Goal: Information Seeking & Learning: Learn about a topic

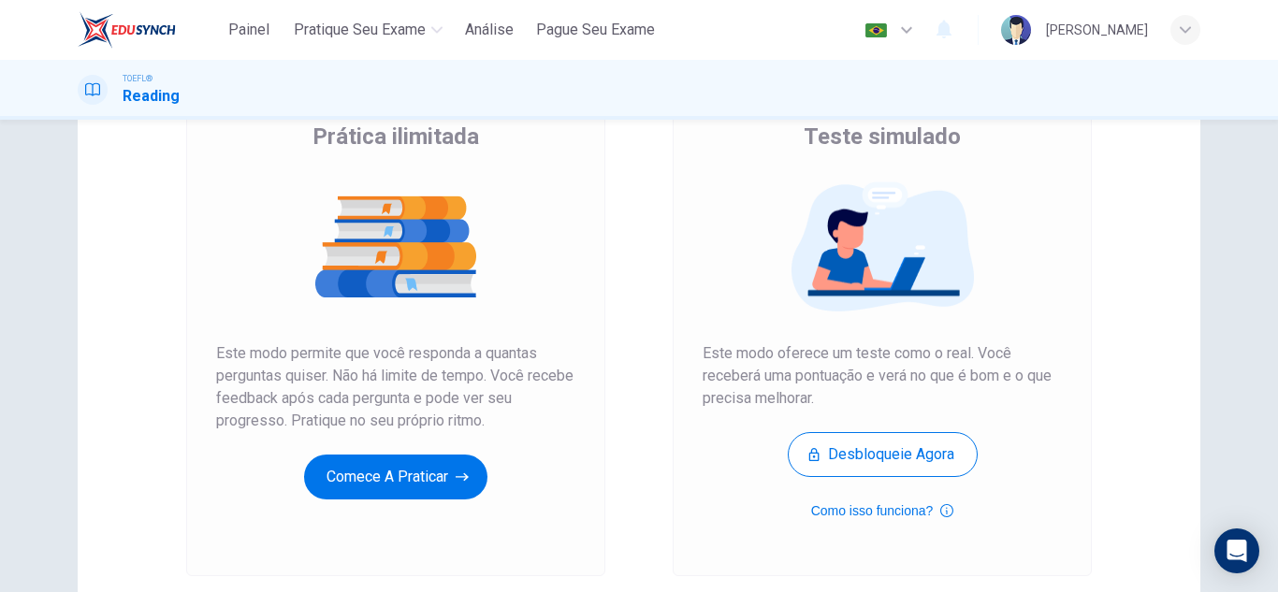
scroll to position [187, 0]
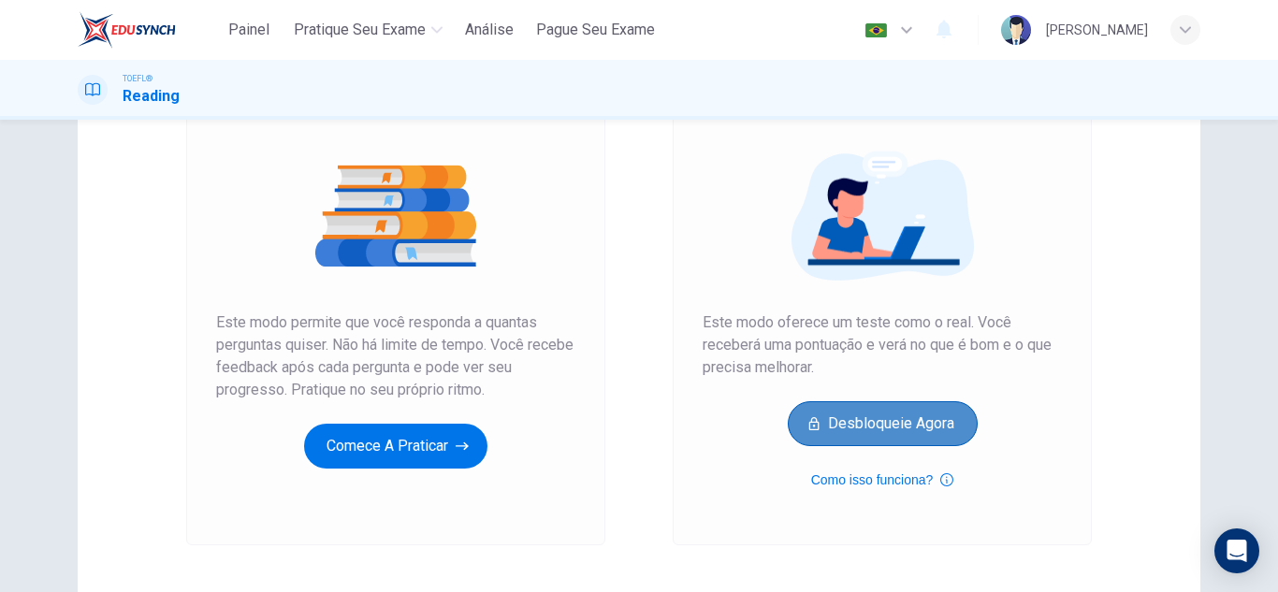
click at [924, 438] on button "Desbloqueie agora" at bounding box center [883, 423] width 190 height 45
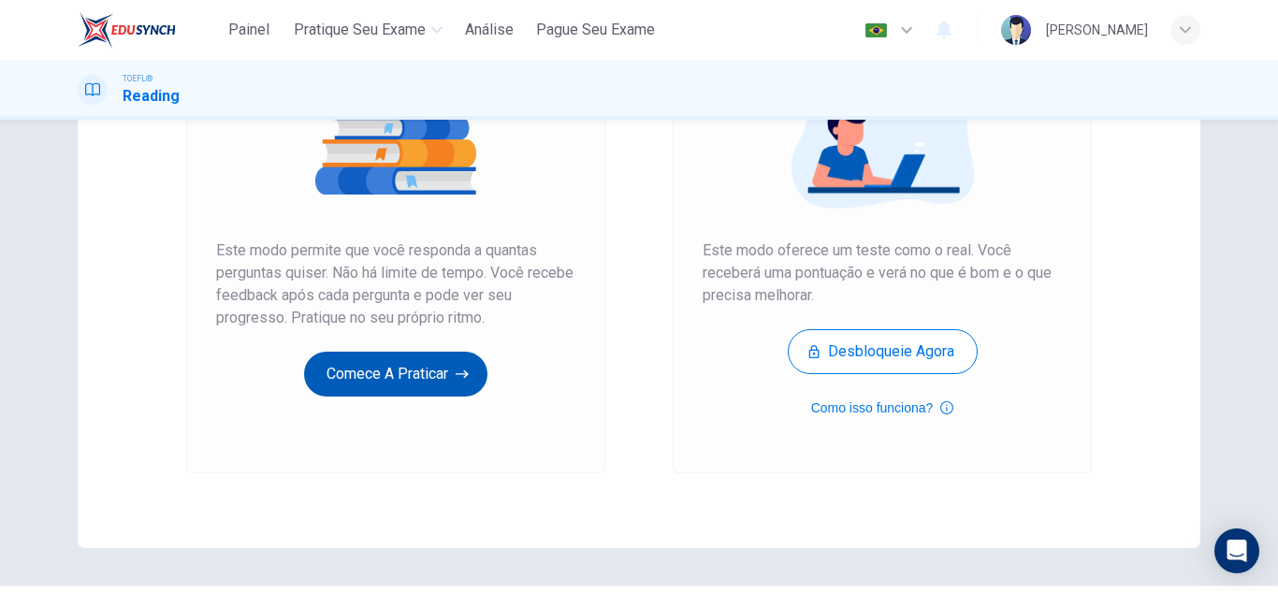
scroll to position [281, 0]
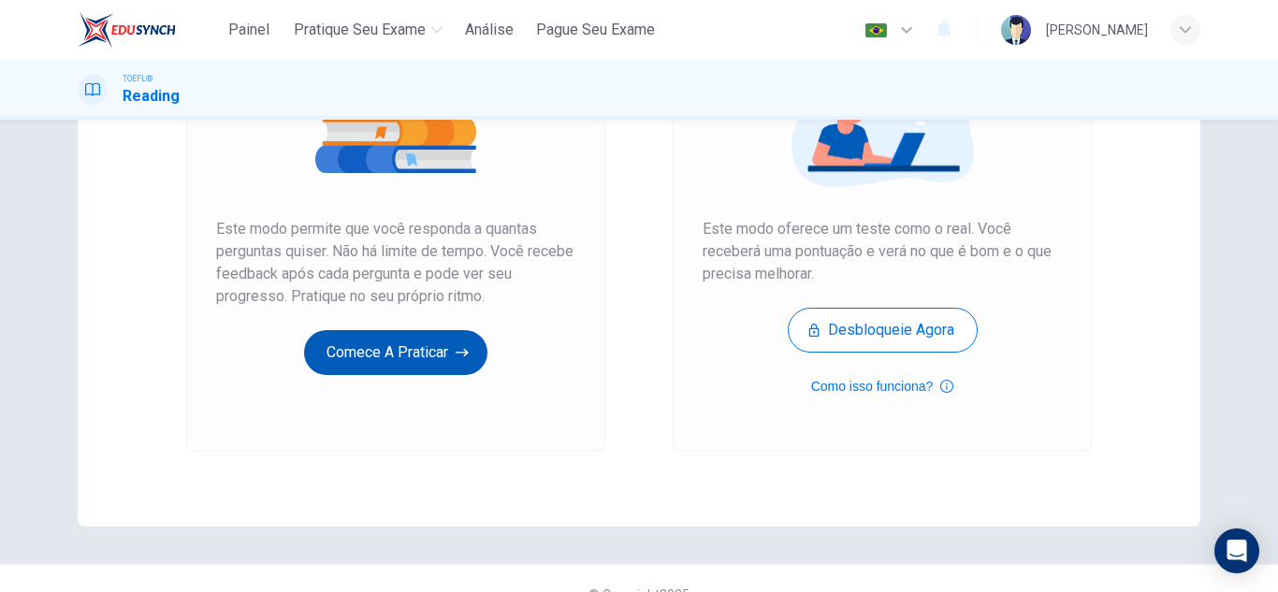
click at [420, 362] on button "Comece a praticar" at bounding box center [395, 352] width 183 height 45
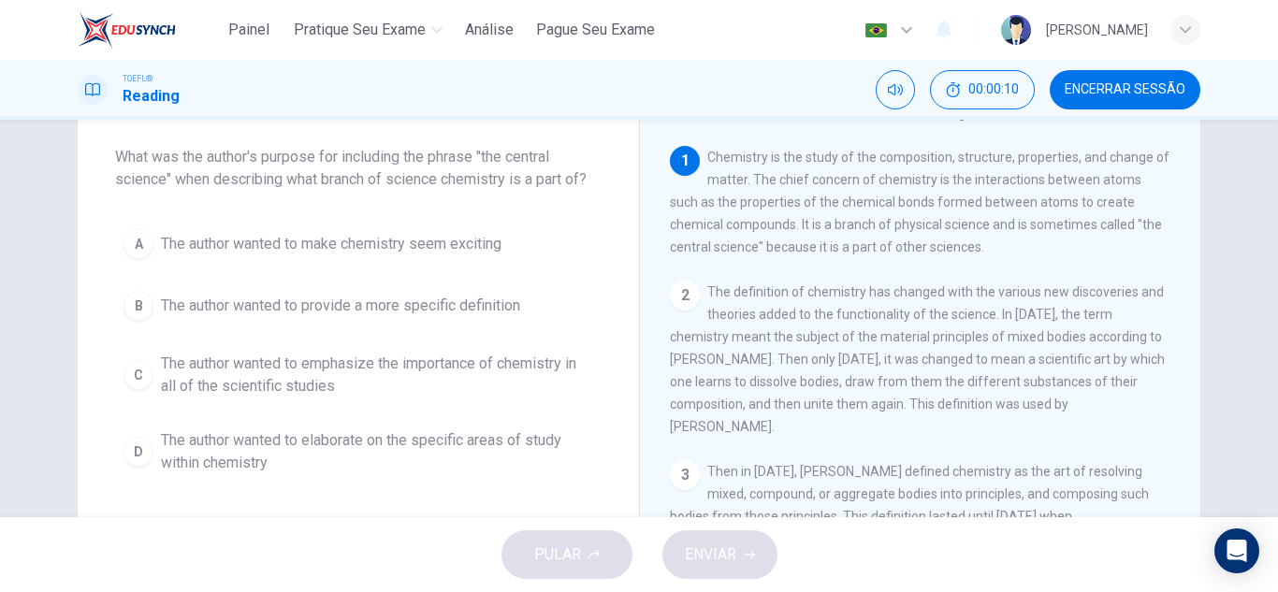
scroll to position [0, 0]
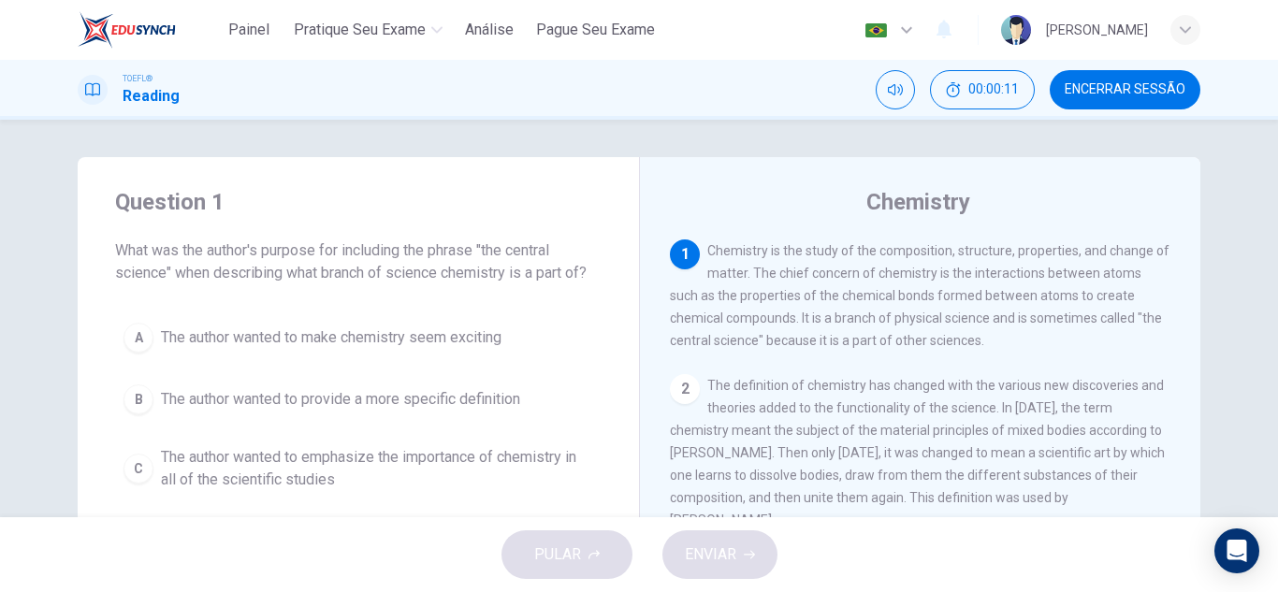
click at [679, 383] on div "2" at bounding box center [685, 389] width 30 height 30
click at [678, 393] on div "2" at bounding box center [685, 389] width 30 height 30
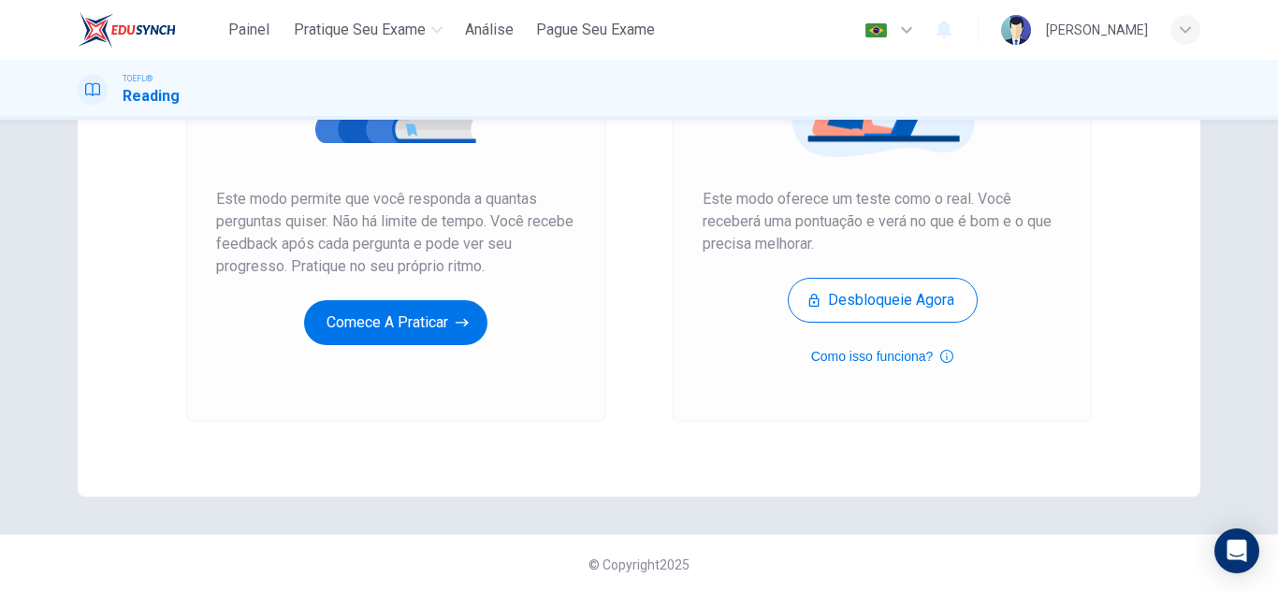
scroll to position [312, 0]
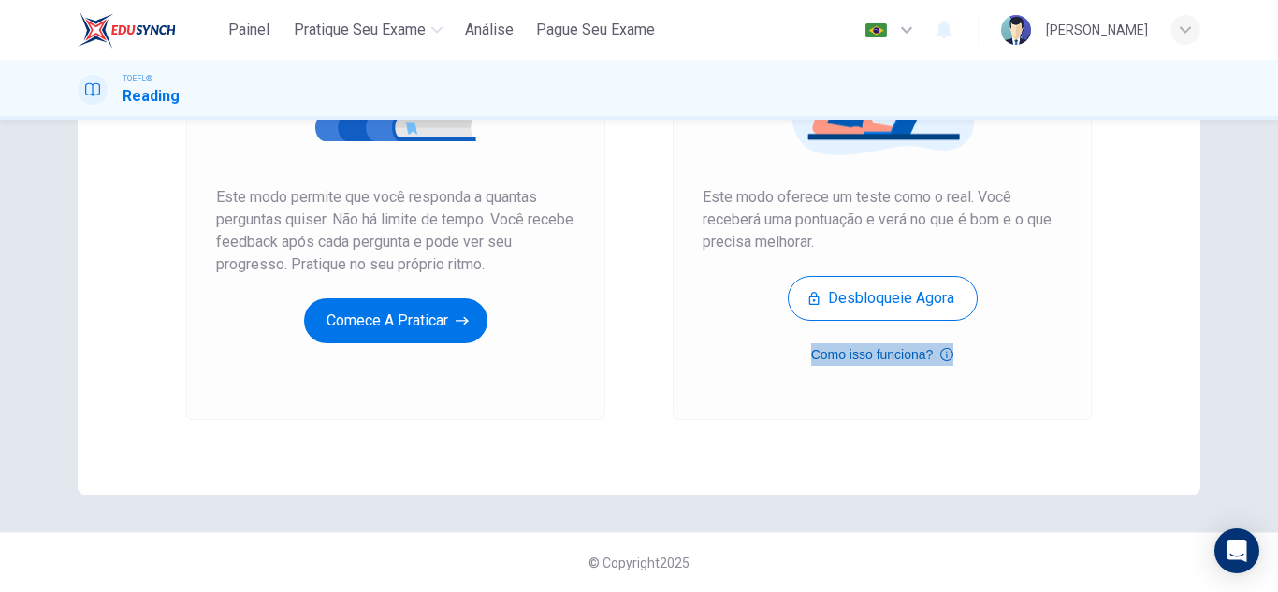
click at [940, 359] on icon "button" at bounding box center [946, 354] width 13 height 22
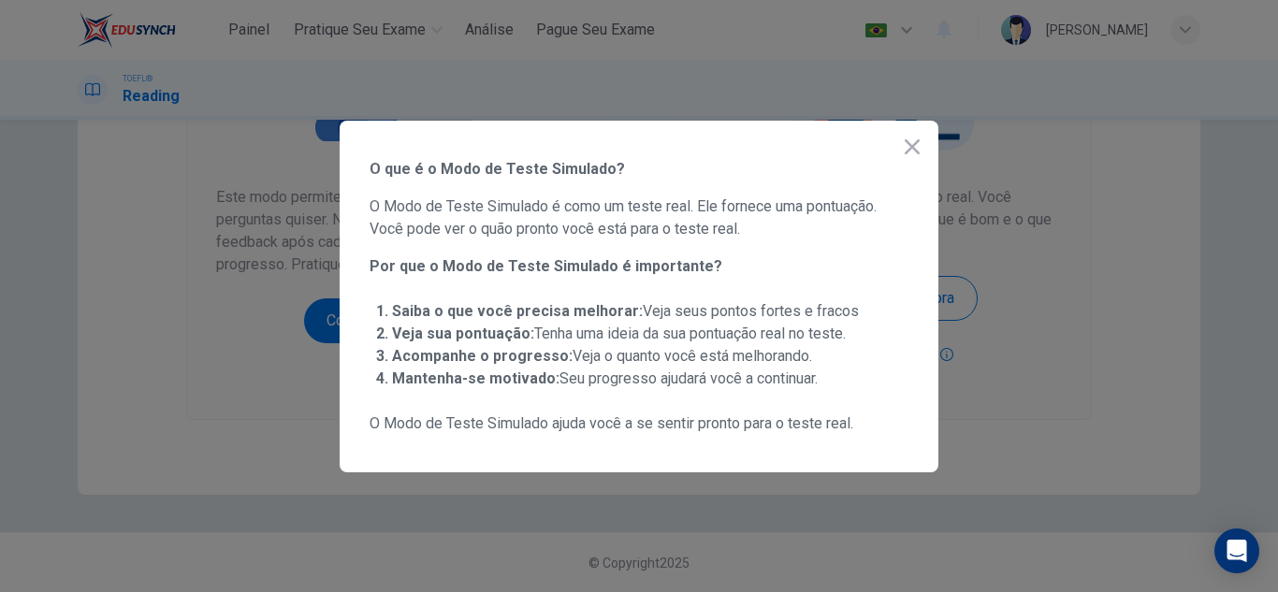
click at [915, 149] on icon "button" at bounding box center [911, 146] width 15 height 15
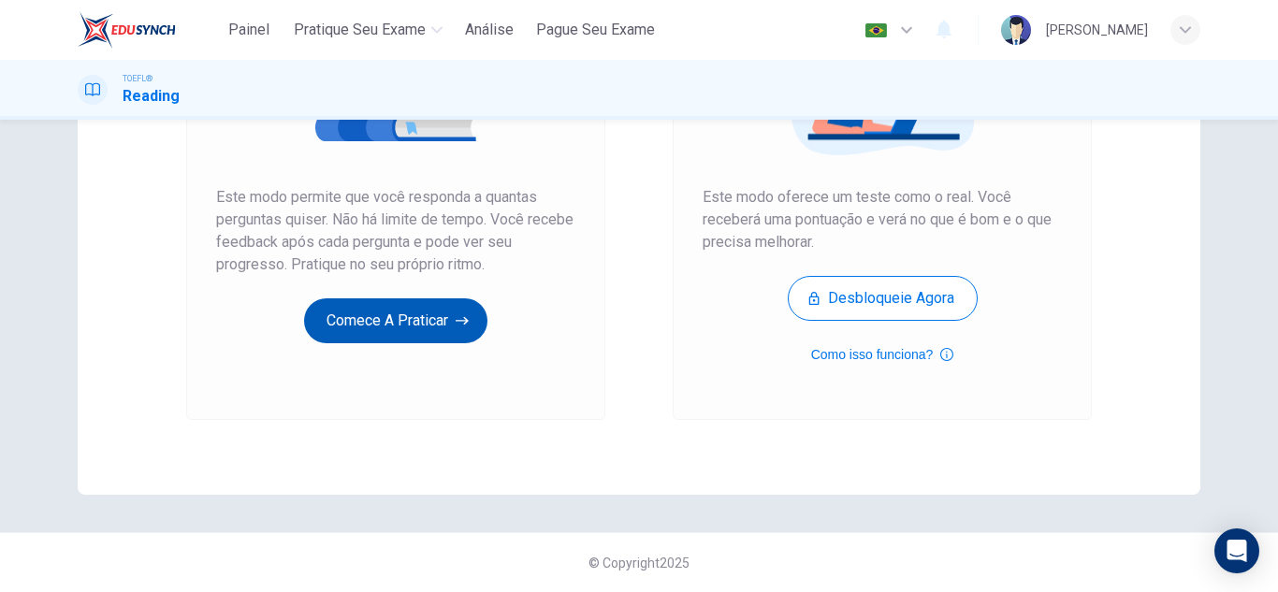
click at [387, 332] on button "Comece a praticar" at bounding box center [395, 320] width 183 height 45
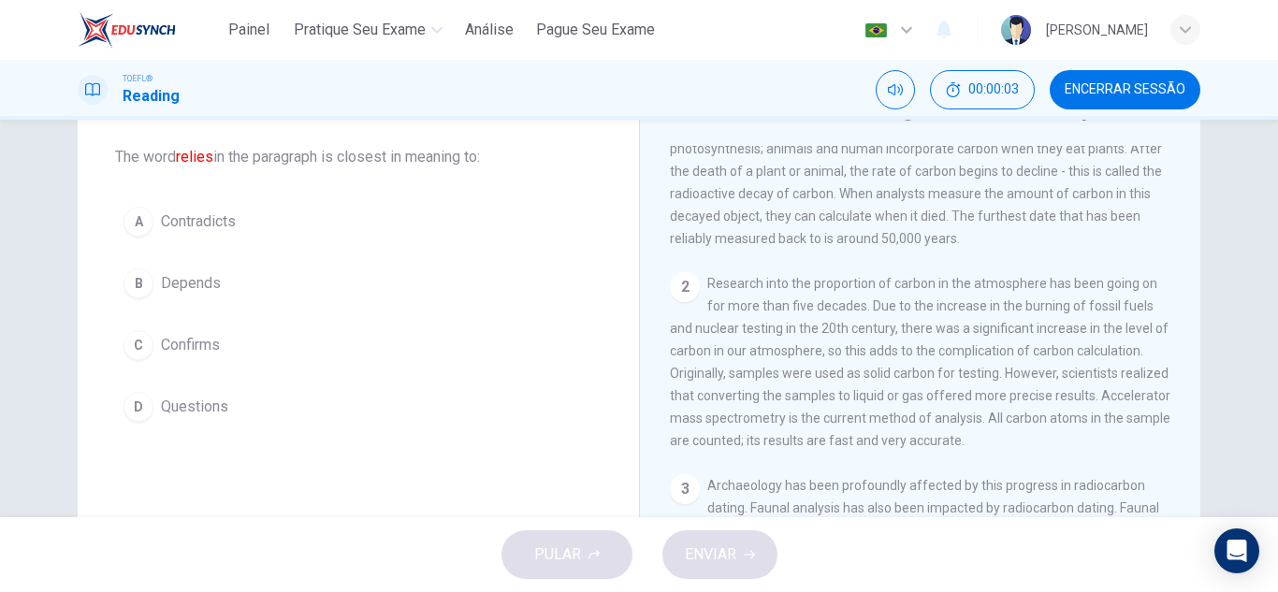
scroll to position [0, 0]
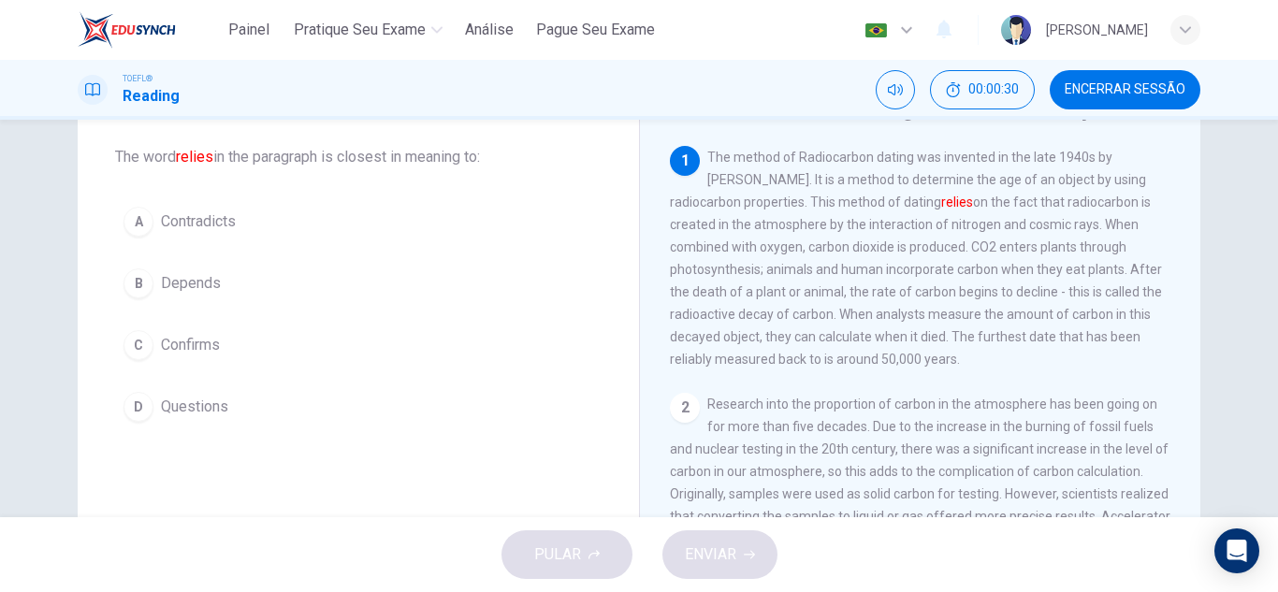
click at [237, 281] on button "B Depends" at bounding box center [358, 283] width 486 height 47
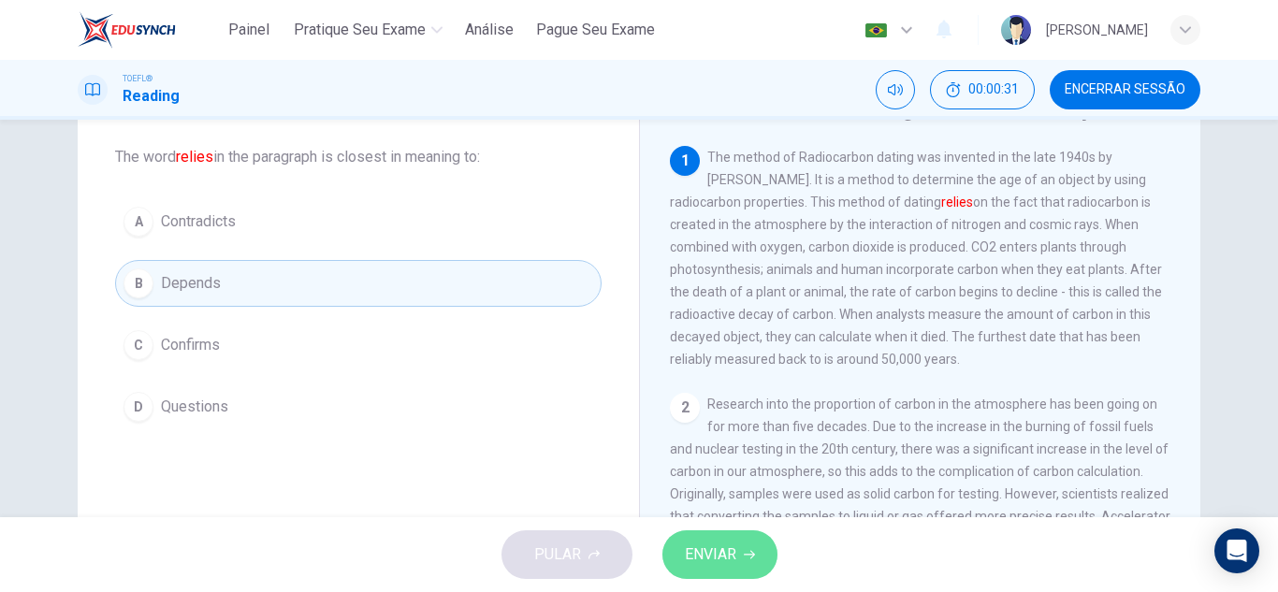
click at [713, 555] on span "ENVIAR" at bounding box center [710, 555] width 51 height 26
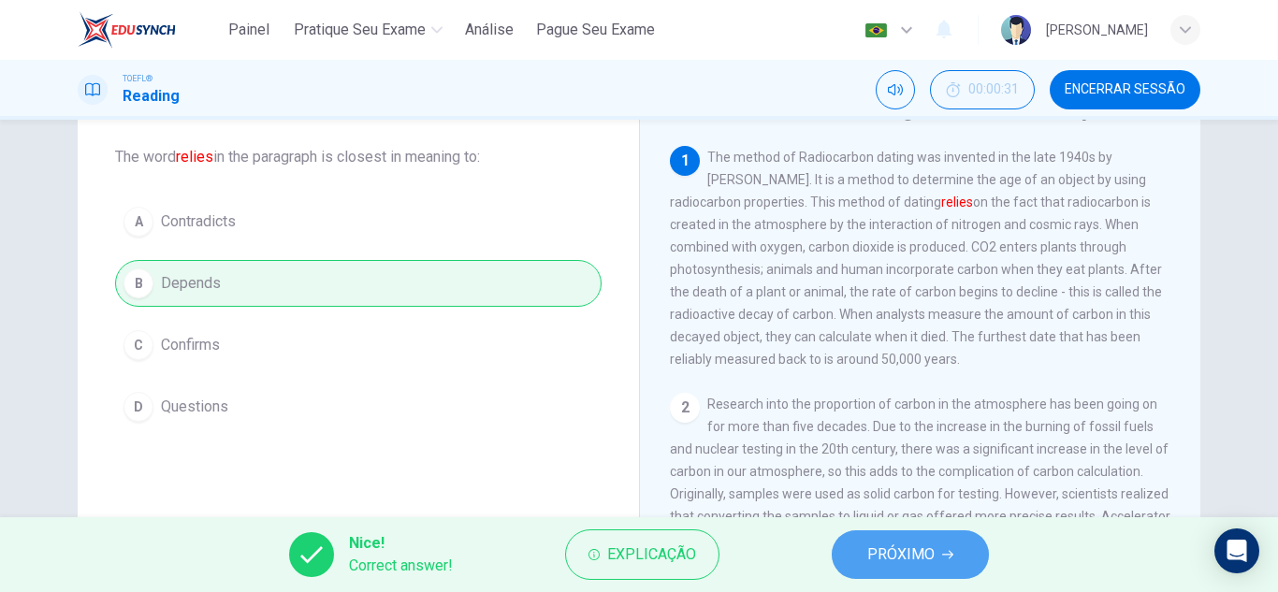
click at [900, 541] on button "PRÓXIMO" at bounding box center [910, 554] width 157 height 49
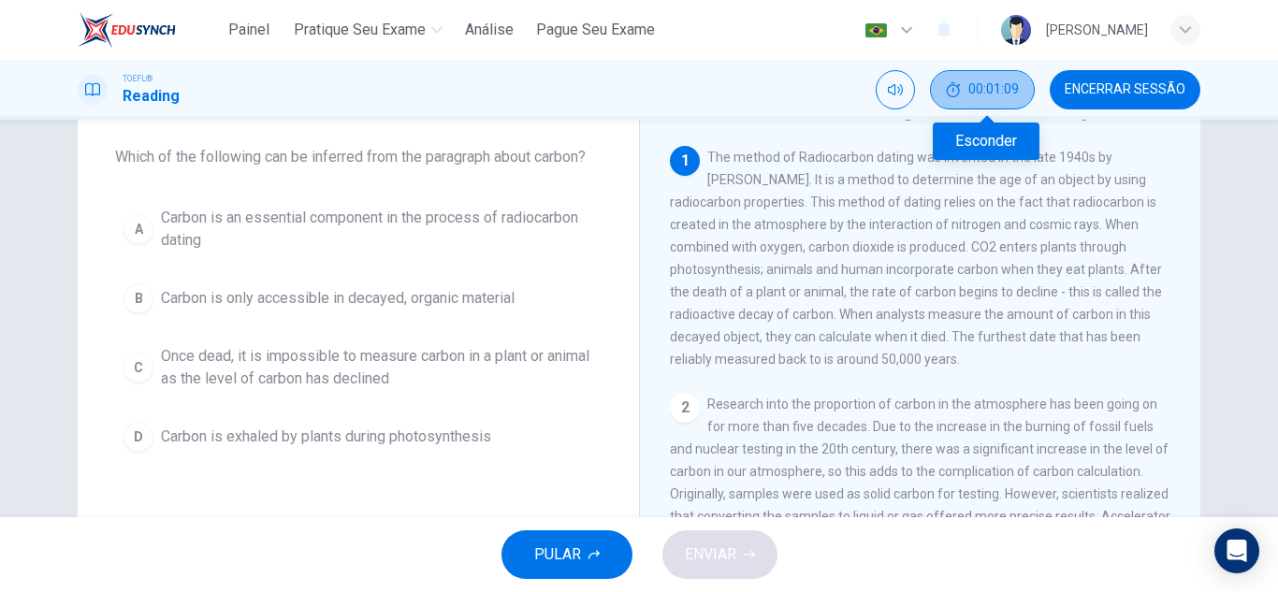
click at [990, 90] on span "00:01:09" at bounding box center [993, 89] width 51 height 15
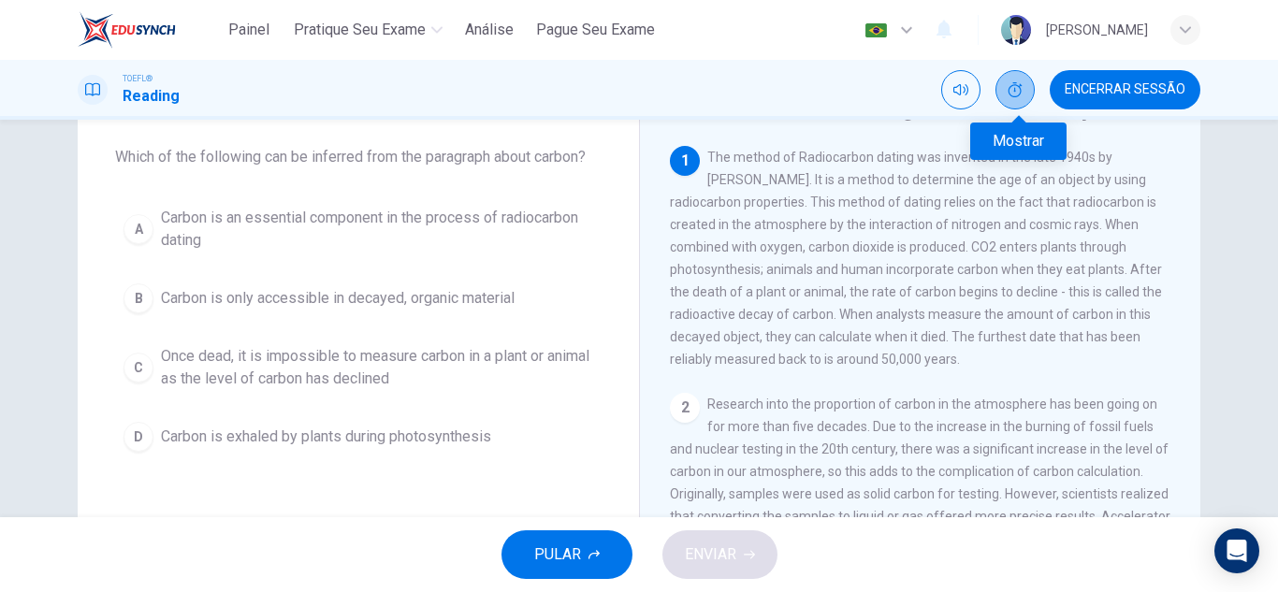
click at [1019, 90] on icon "Mostrar" at bounding box center [1015, 89] width 14 height 15
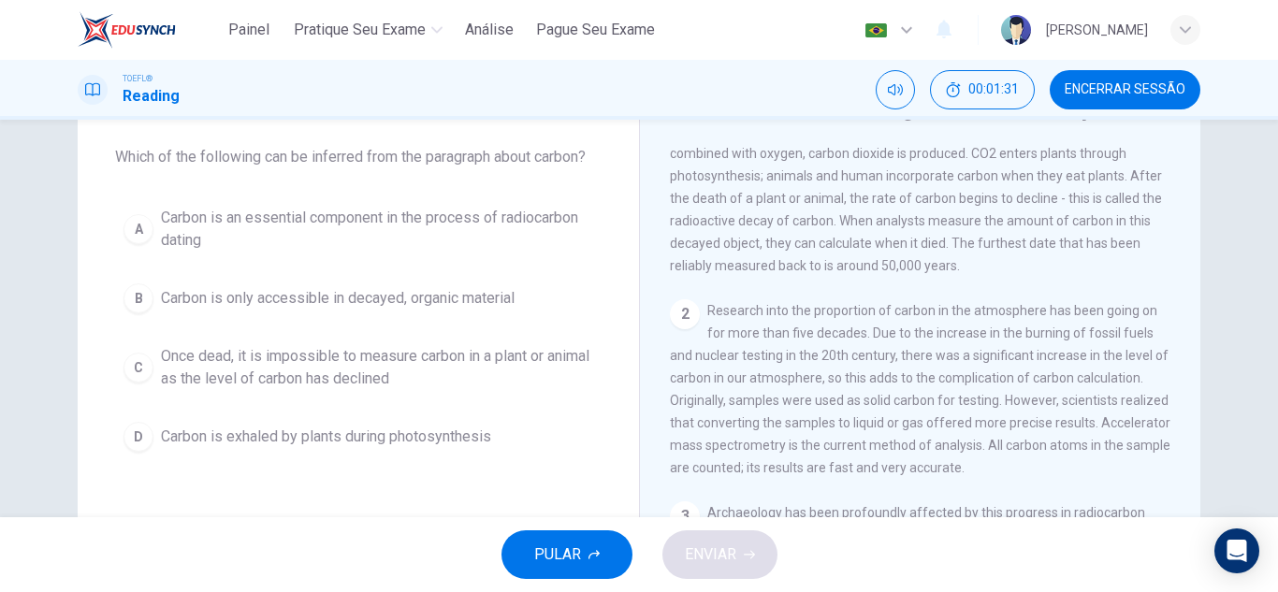
scroll to position [187, 0]
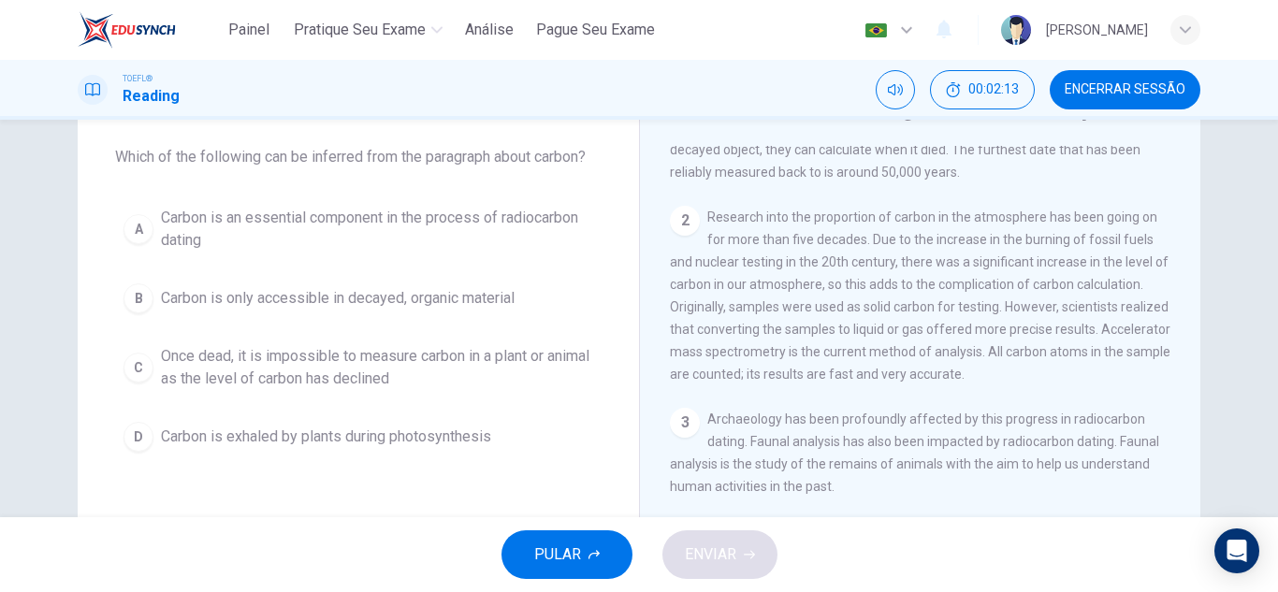
click at [368, 154] on span "Which of the following can be inferred from the paragraph about carbon?" at bounding box center [358, 157] width 486 height 22
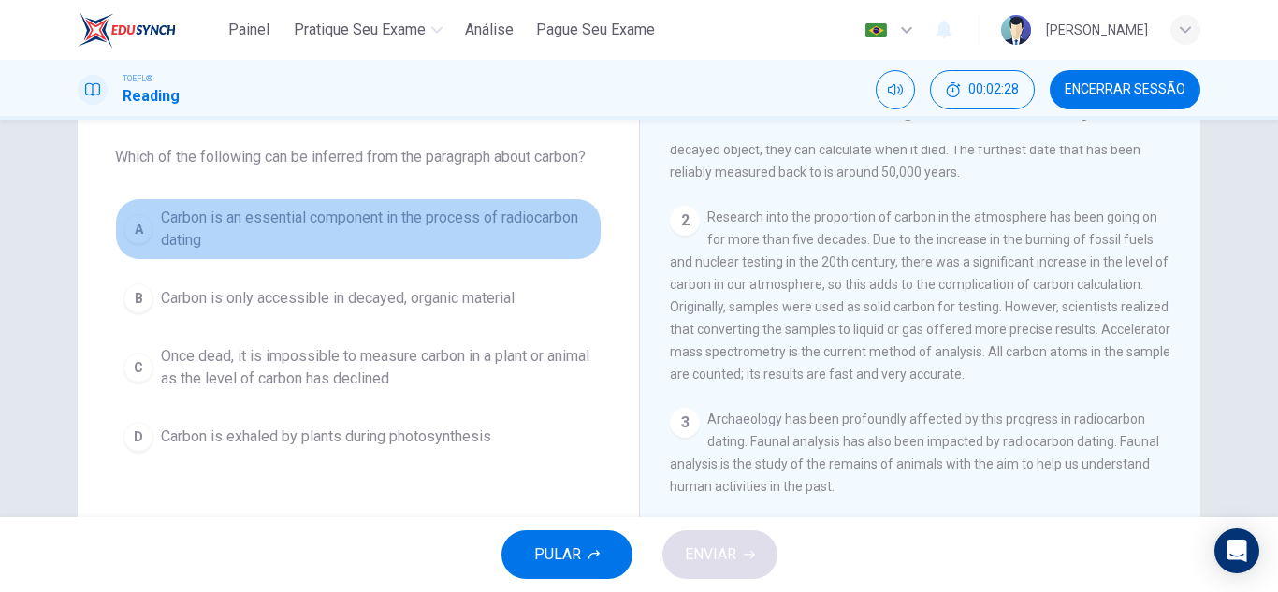
click at [286, 234] on span "Carbon is an essential component in the process of radiocarbon dating" at bounding box center [377, 229] width 432 height 45
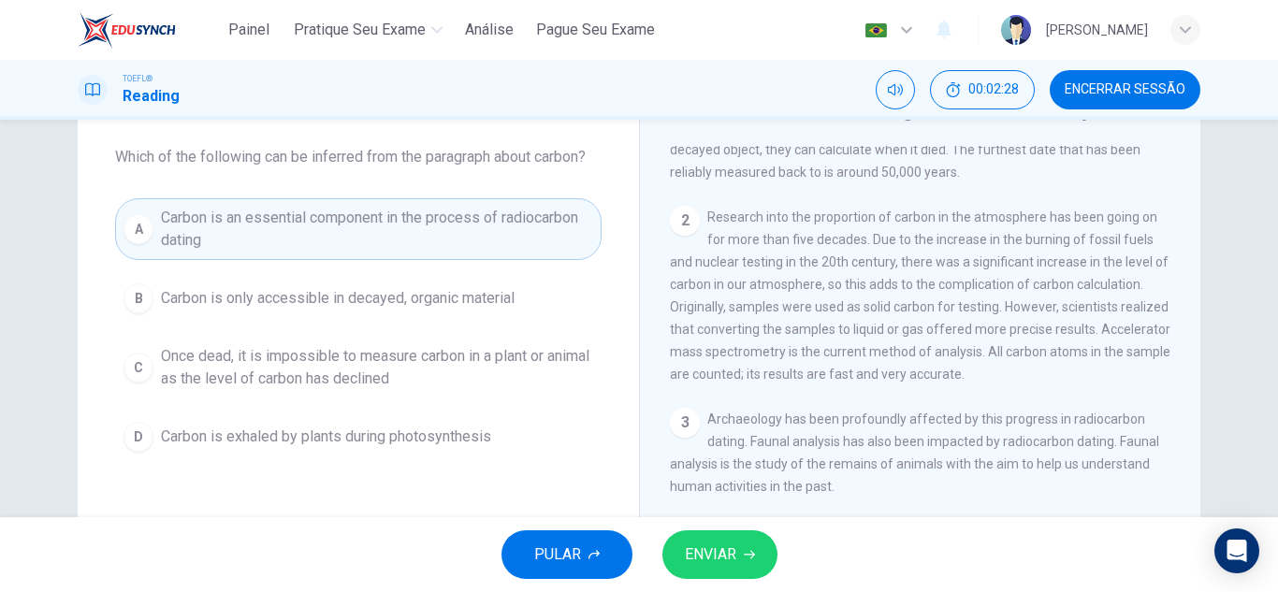
click at [730, 559] on span "ENVIAR" at bounding box center [710, 555] width 51 height 26
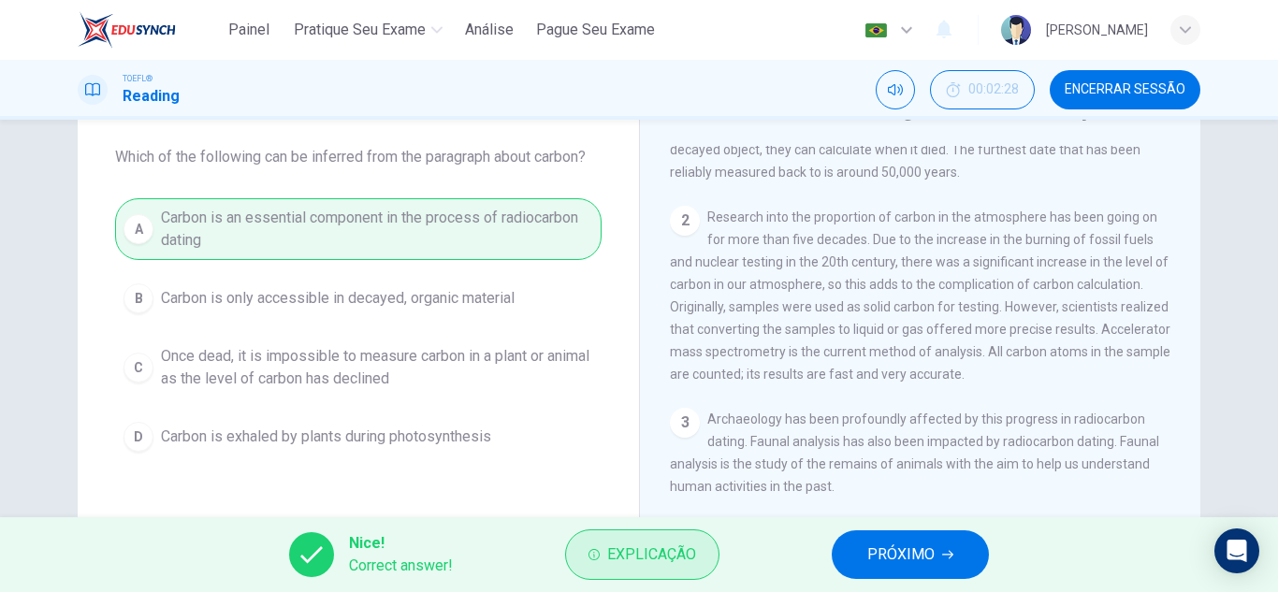
click at [663, 554] on span "Explicação" at bounding box center [651, 555] width 89 height 26
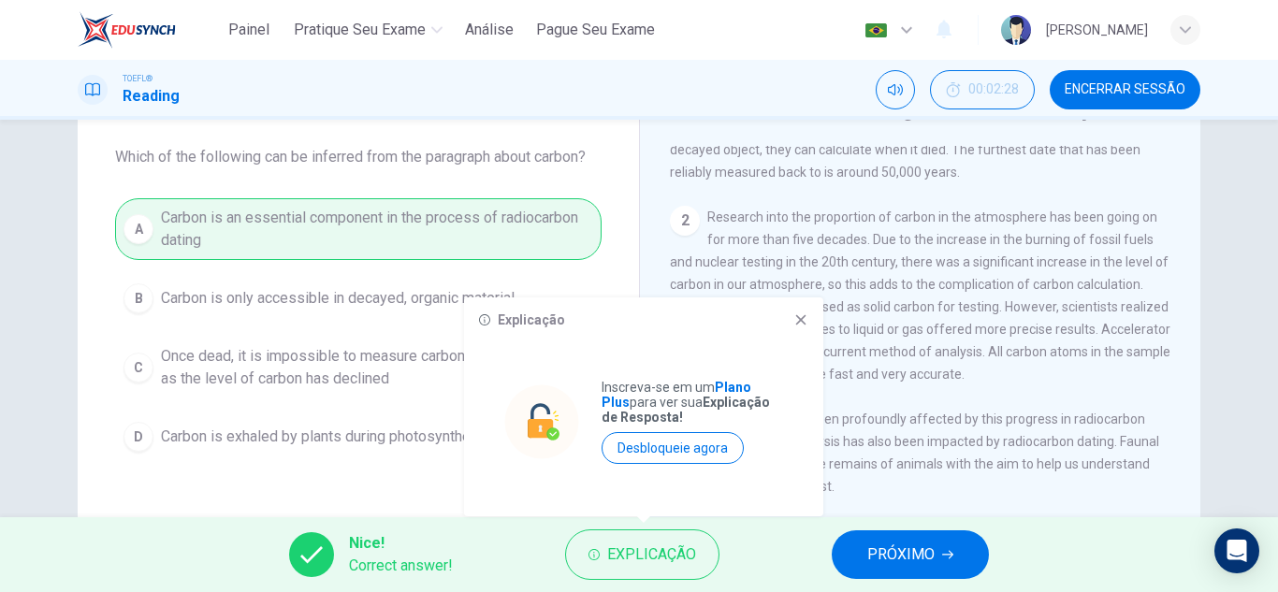
click at [804, 319] on icon at bounding box center [800, 319] width 15 height 15
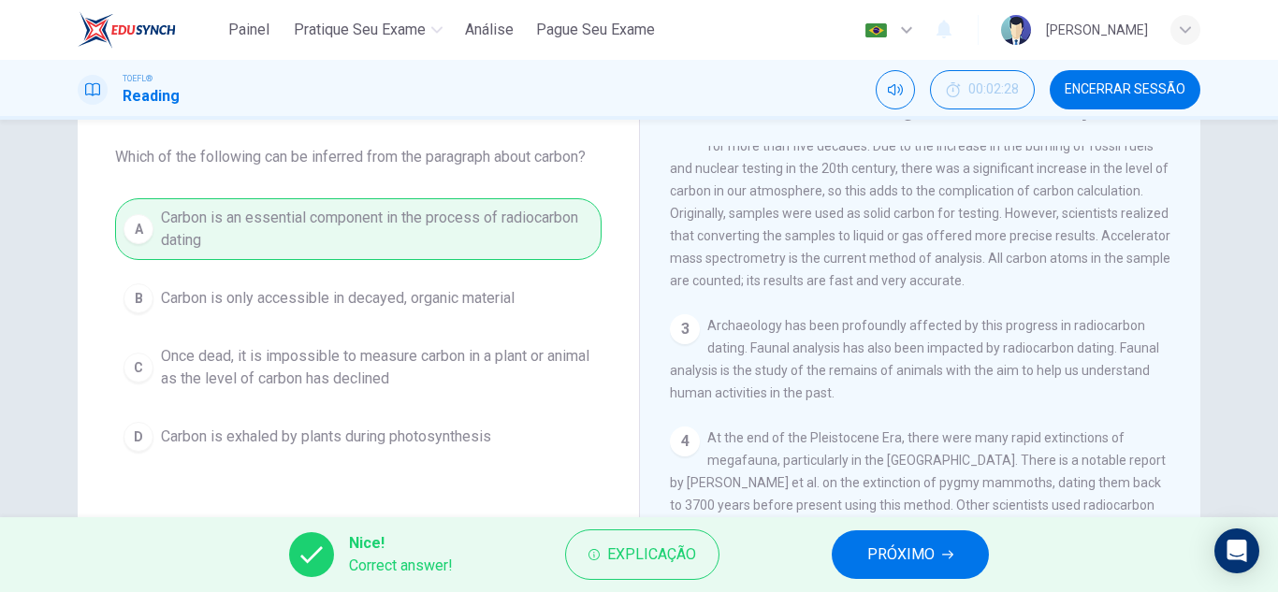
click at [905, 565] on span "PRÓXIMO" at bounding box center [900, 555] width 67 height 26
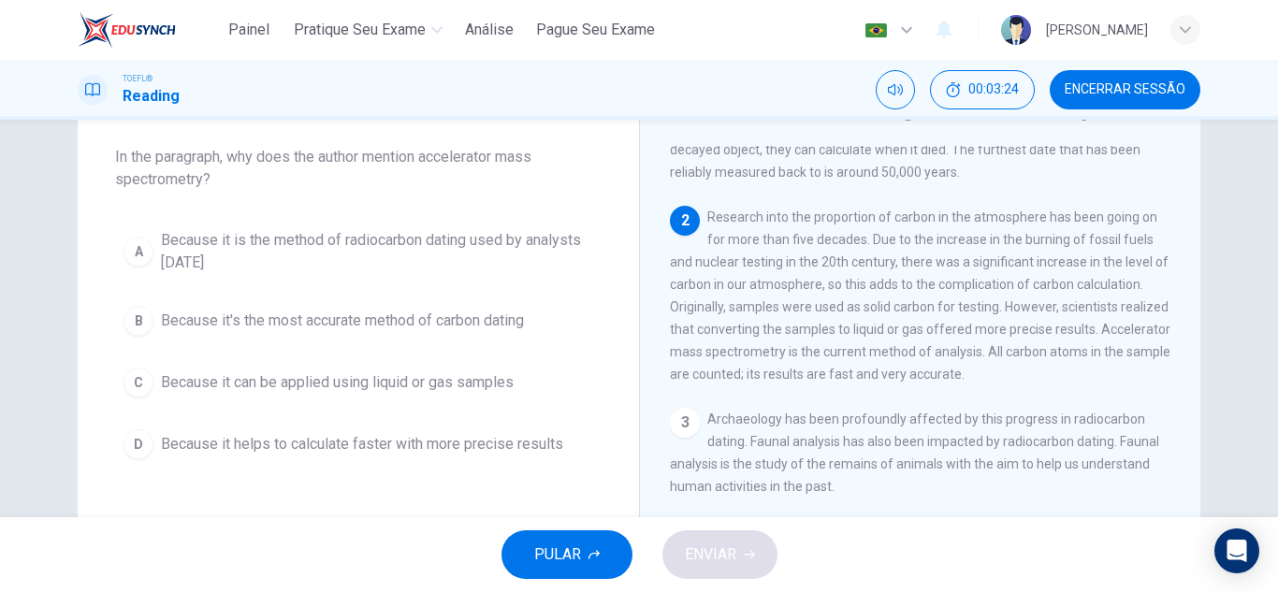
click at [309, 242] on span "Because it is the method of radiocarbon dating used by analysts [DATE]" at bounding box center [377, 251] width 432 height 45
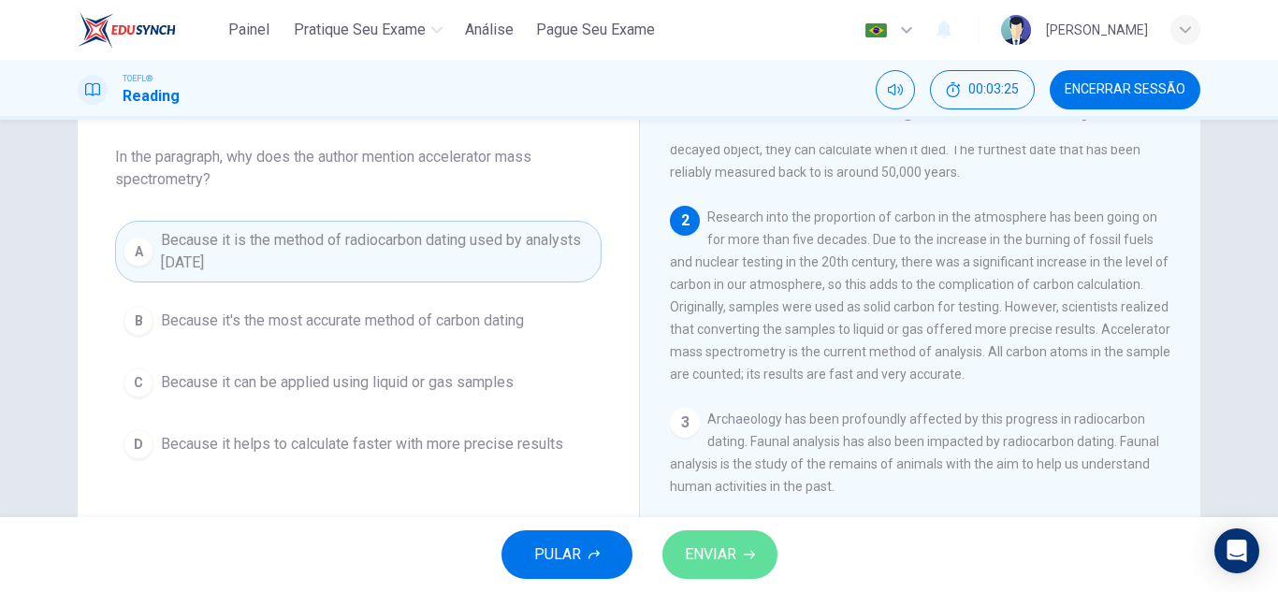
click at [744, 549] on icon "button" at bounding box center [749, 554] width 11 height 11
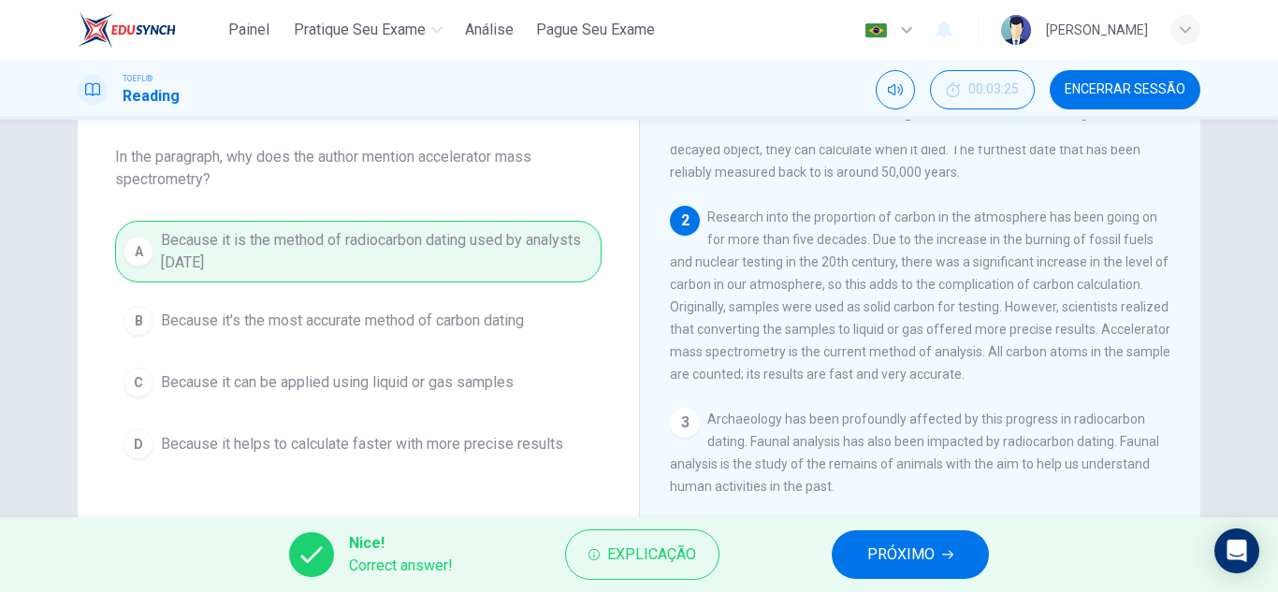
click at [940, 547] on button "PRÓXIMO" at bounding box center [910, 554] width 157 height 49
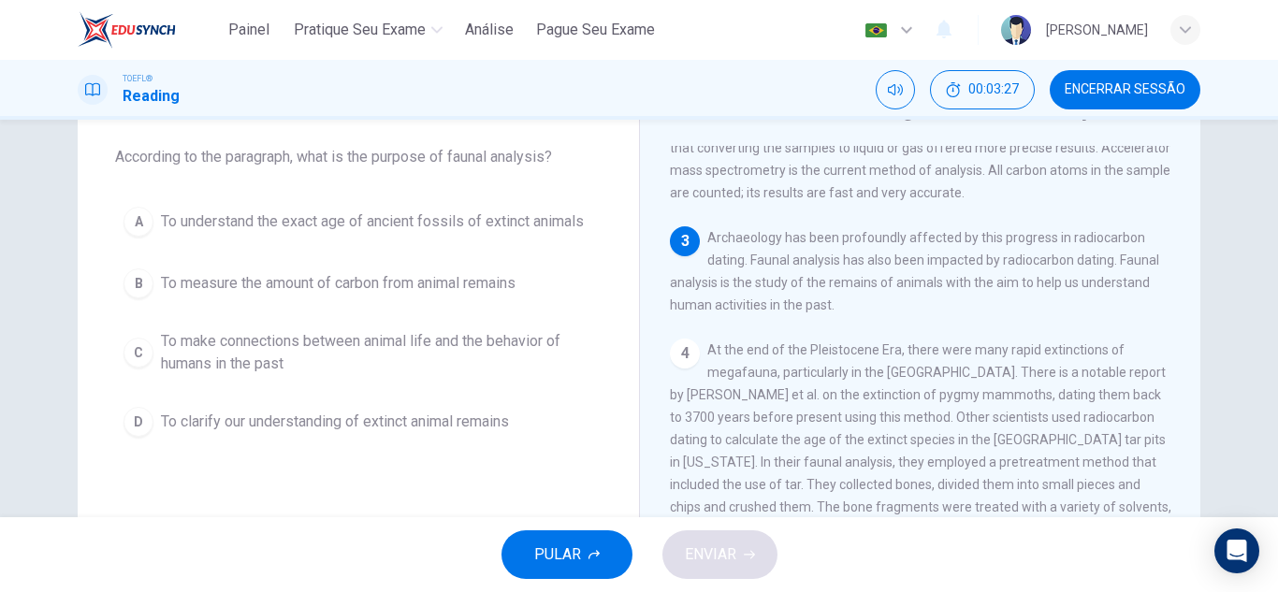
scroll to position [396, 0]
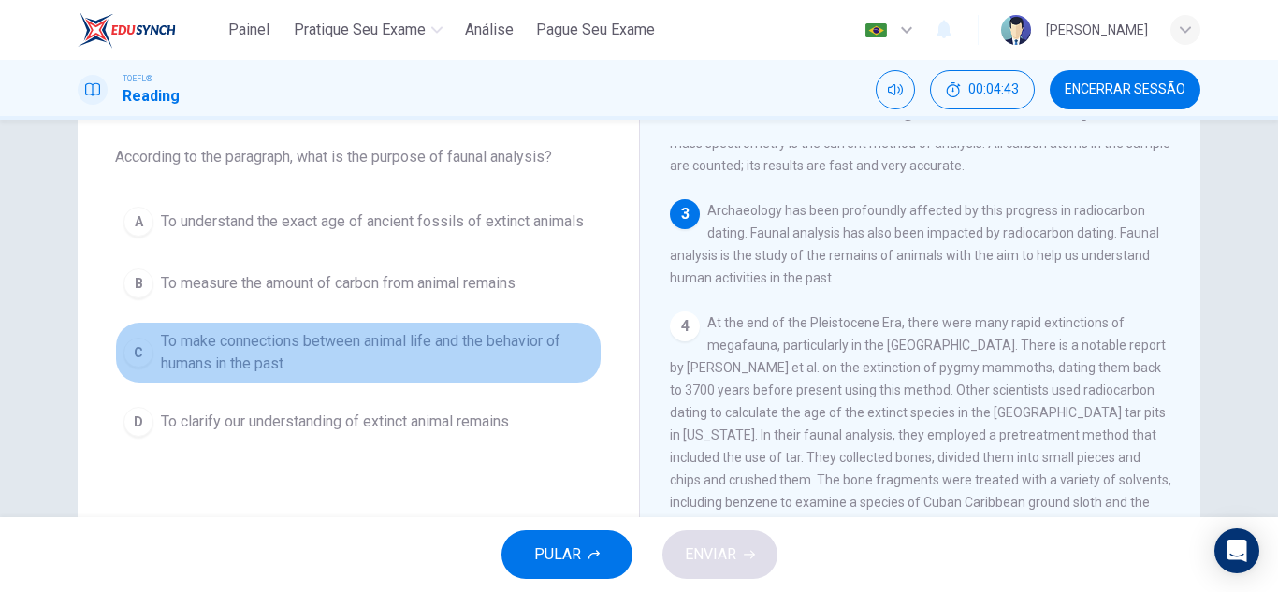
click at [145, 353] on div "C" at bounding box center [138, 353] width 30 height 30
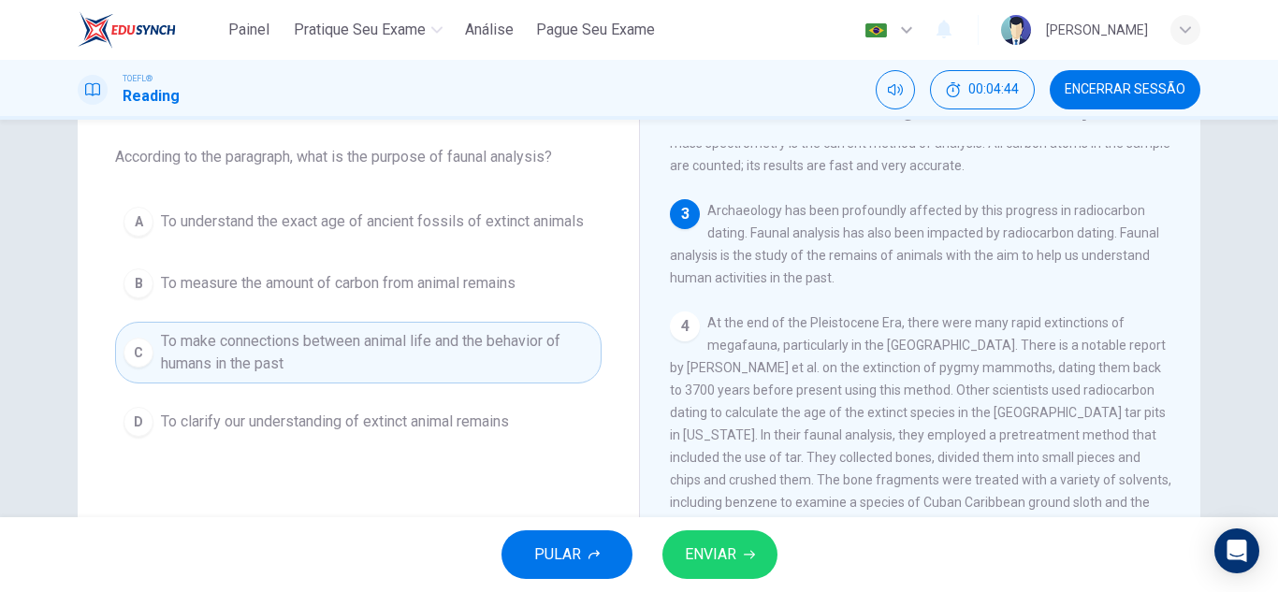
click at [707, 555] on span "ENVIAR" at bounding box center [710, 555] width 51 height 26
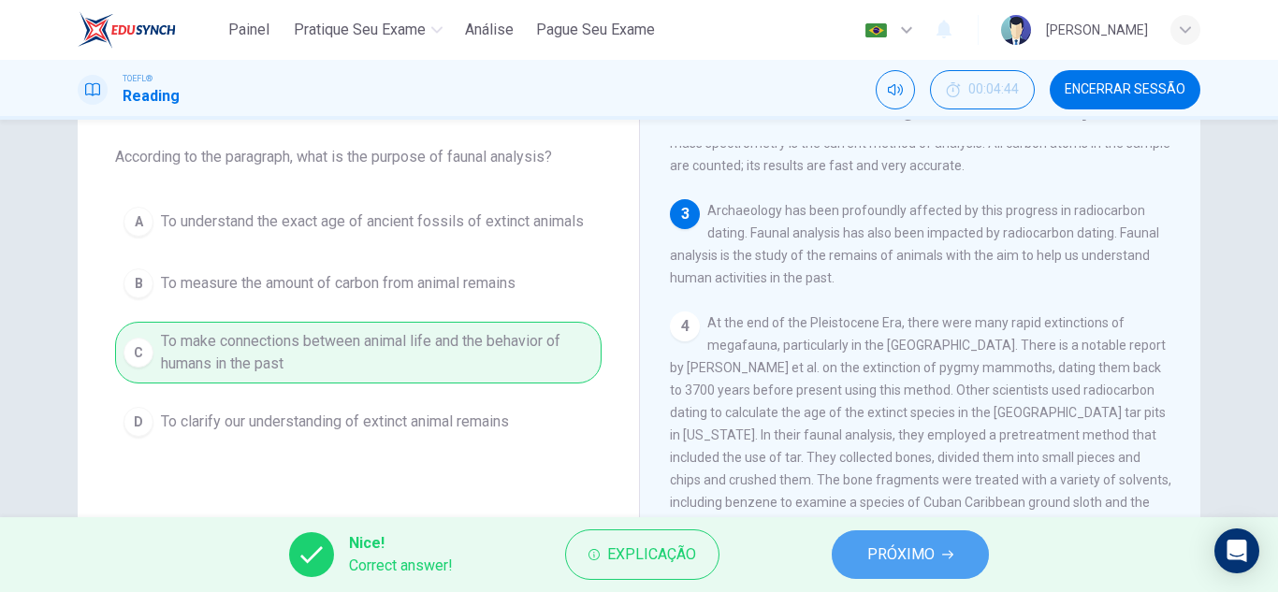
click at [928, 557] on span "PRÓXIMO" at bounding box center [900, 555] width 67 height 26
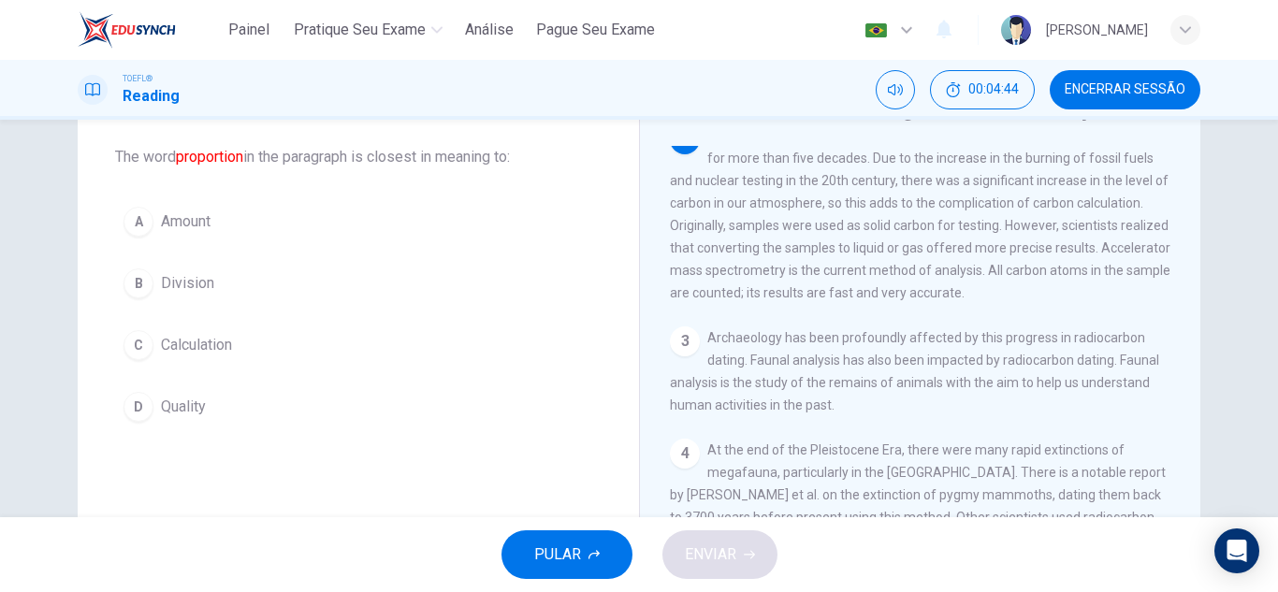
scroll to position [256, 0]
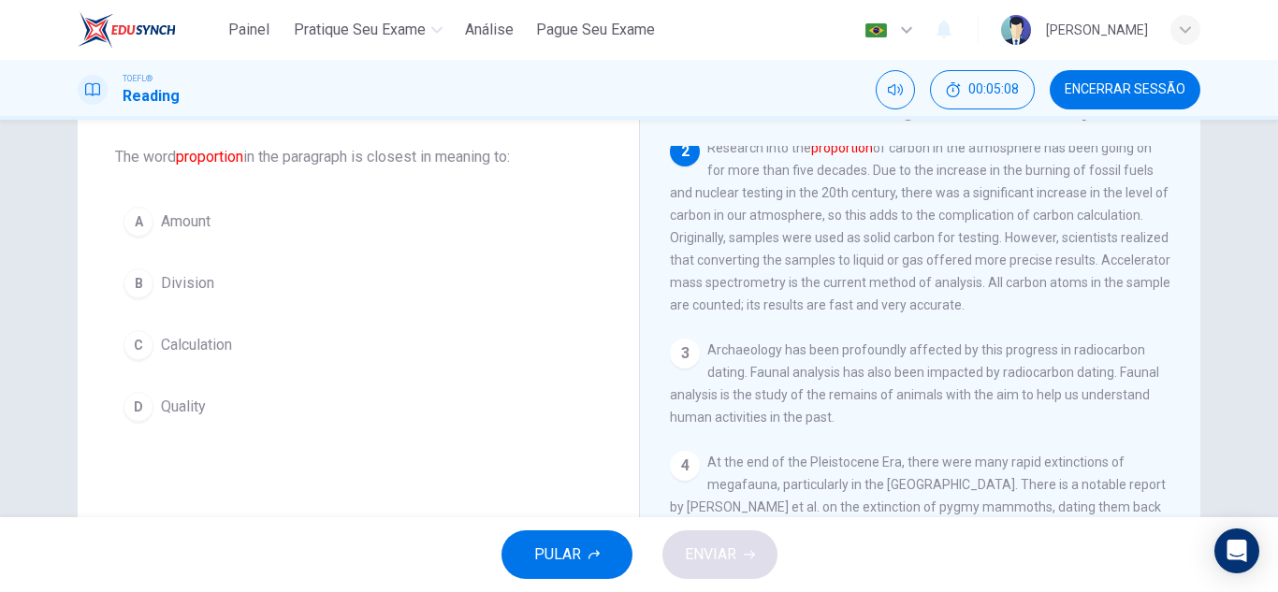
click at [836, 155] on font "proportion" at bounding box center [842, 147] width 62 height 15
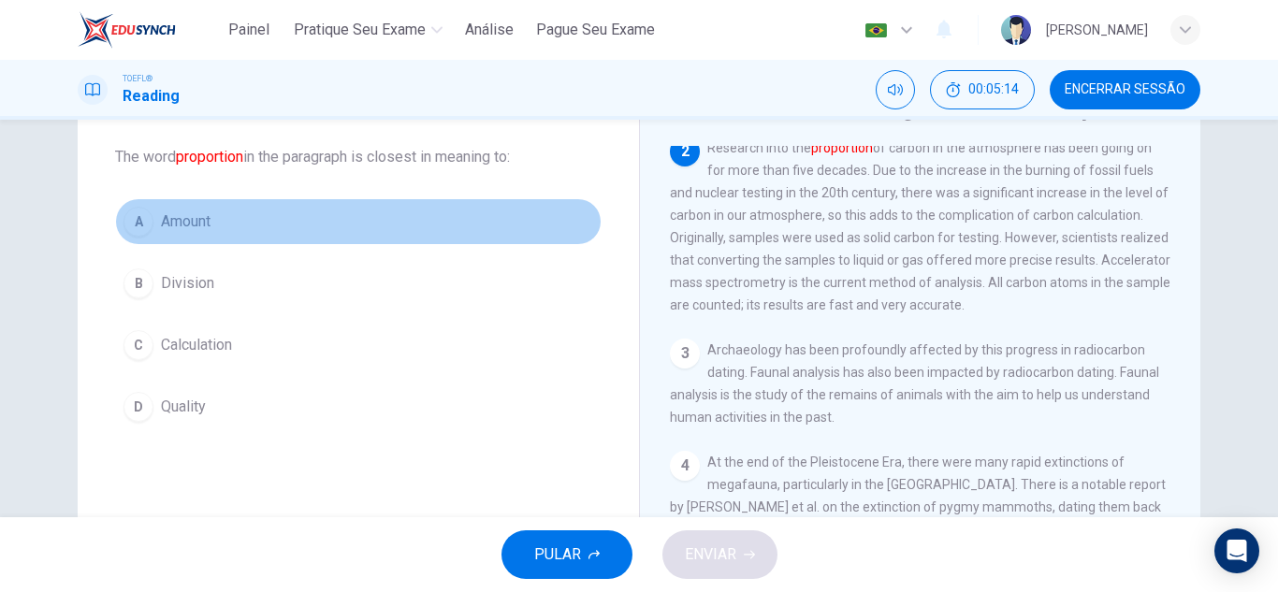
click at [348, 226] on button "A Amount" at bounding box center [358, 221] width 486 height 47
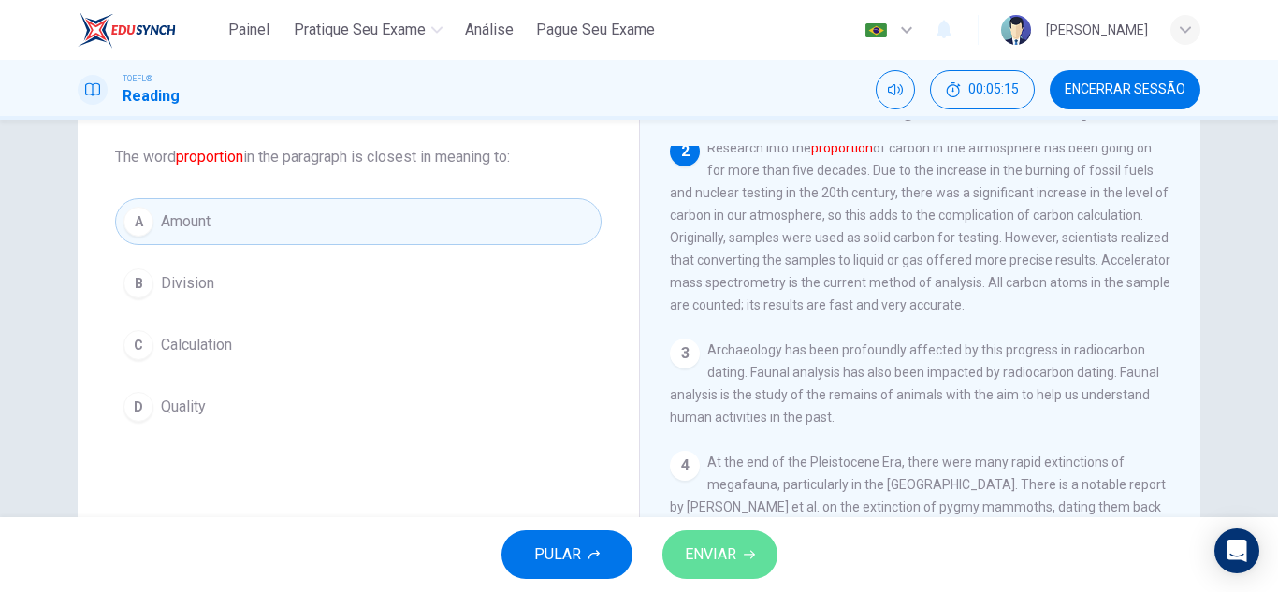
click at [753, 542] on button "ENVIAR" at bounding box center [719, 554] width 115 height 49
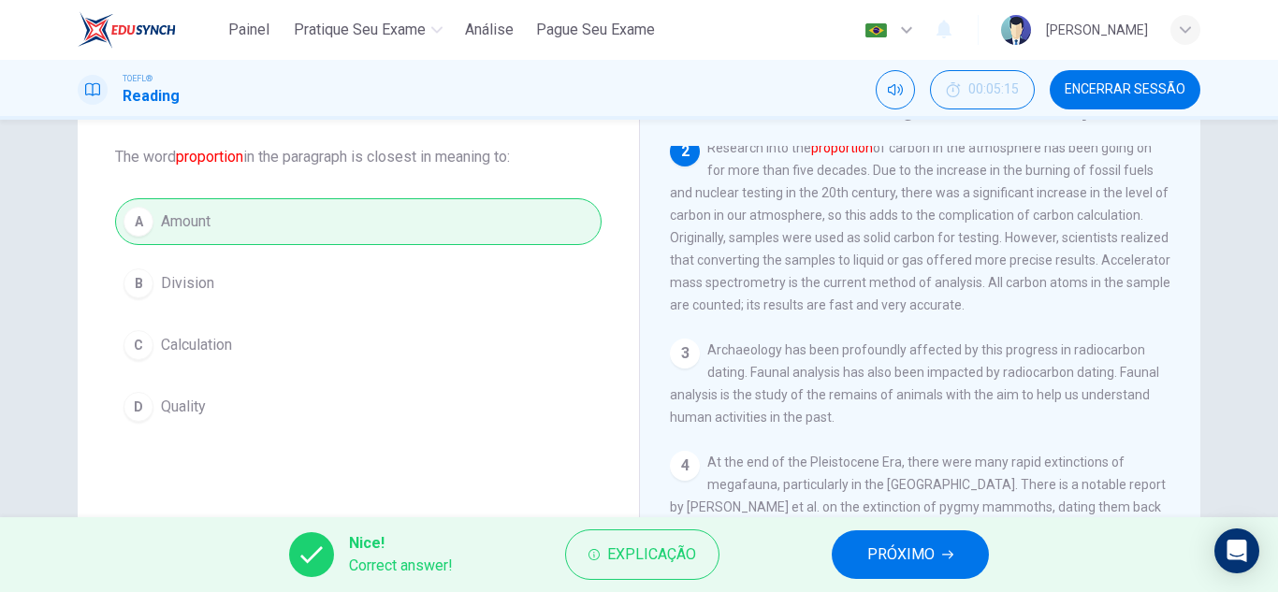
click at [938, 548] on button "PRÓXIMO" at bounding box center [910, 554] width 157 height 49
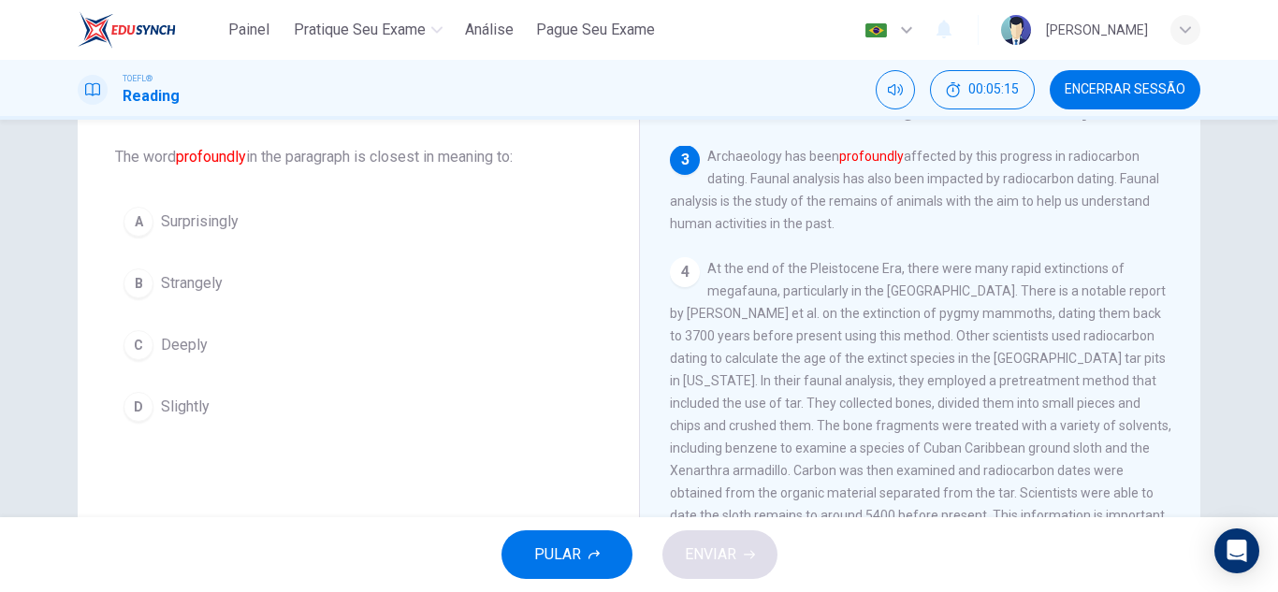
scroll to position [466, 0]
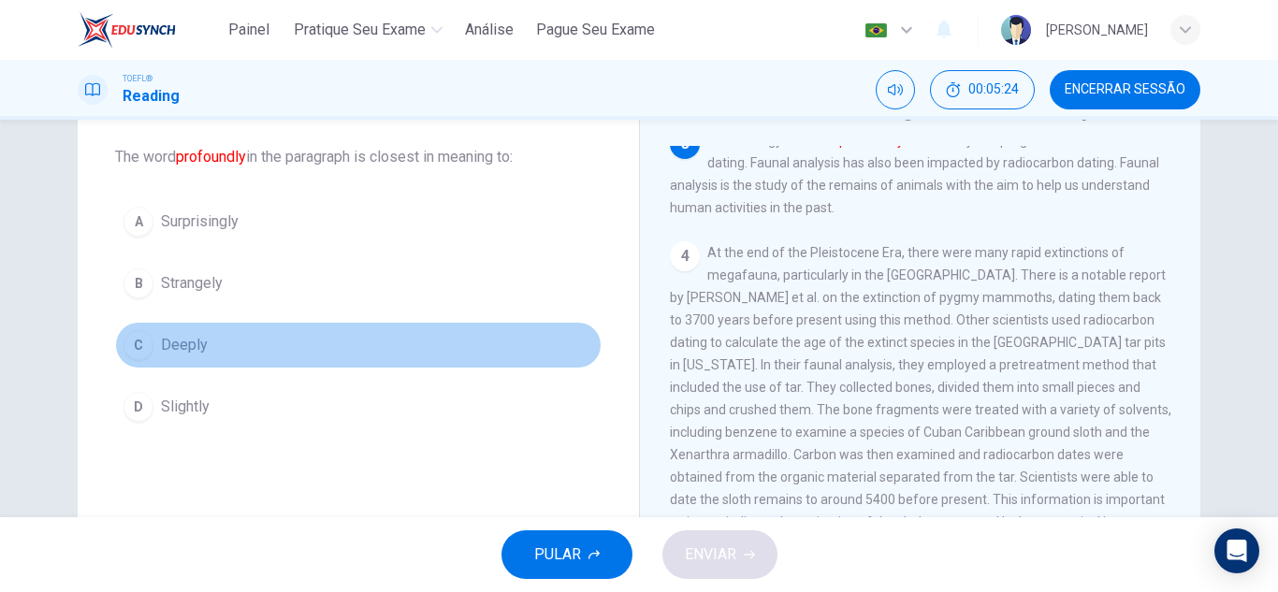
click at [205, 339] on button "C Deeply" at bounding box center [358, 345] width 486 height 47
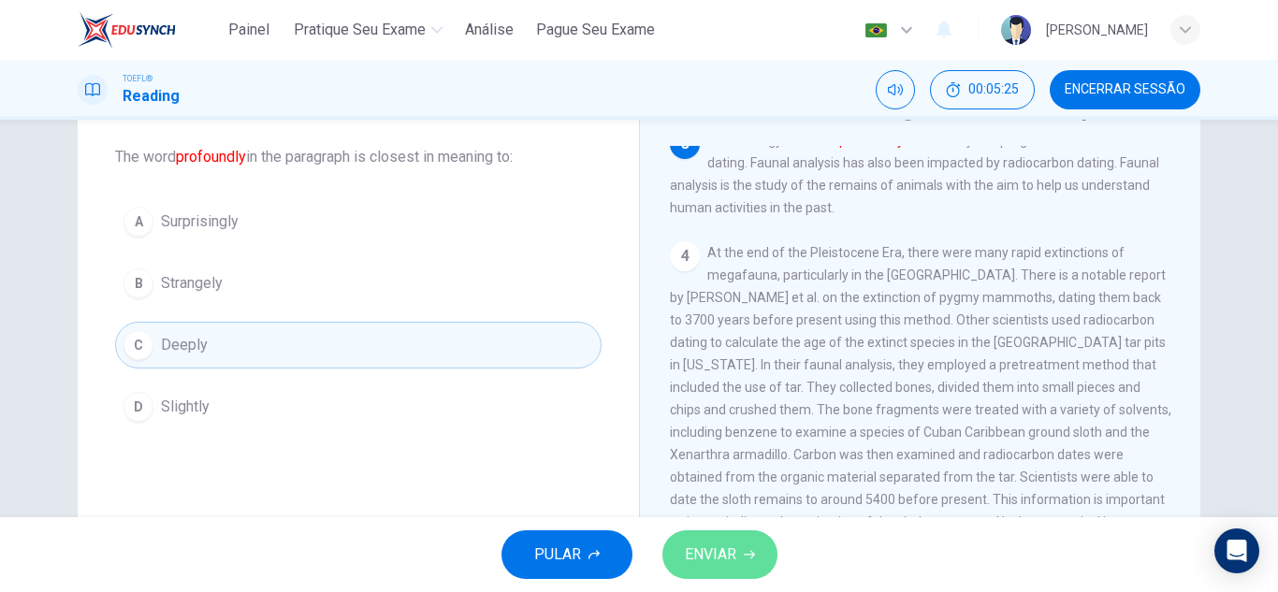
click at [721, 549] on span "ENVIAR" at bounding box center [710, 555] width 51 height 26
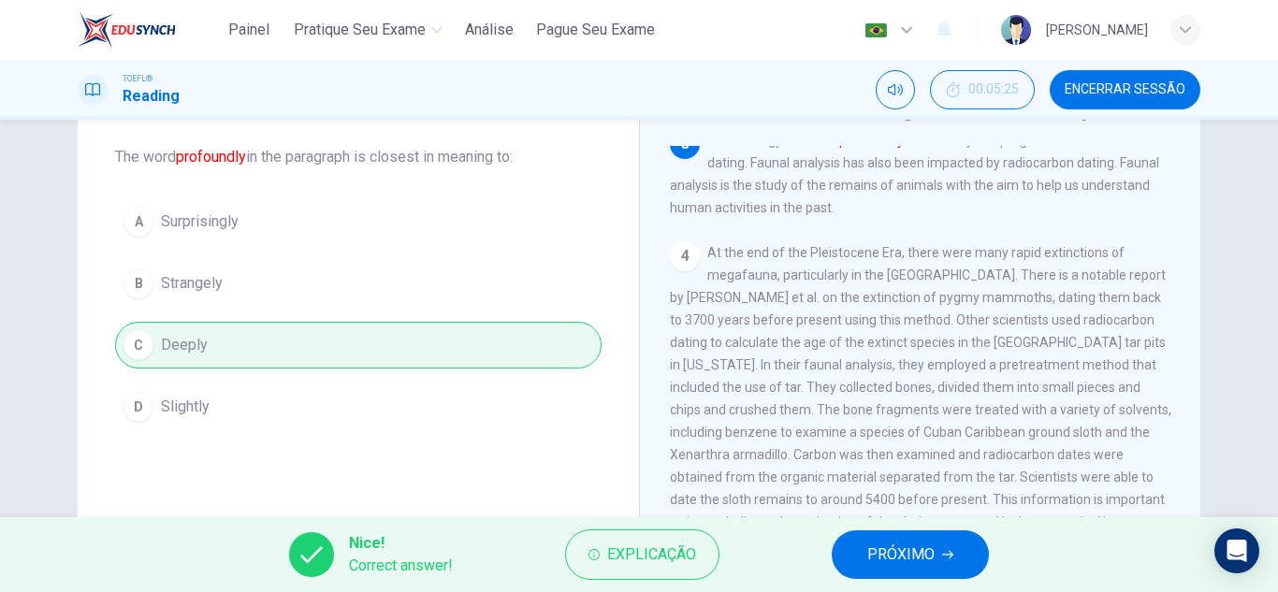
click at [878, 548] on span "PRÓXIMO" at bounding box center [900, 555] width 67 height 26
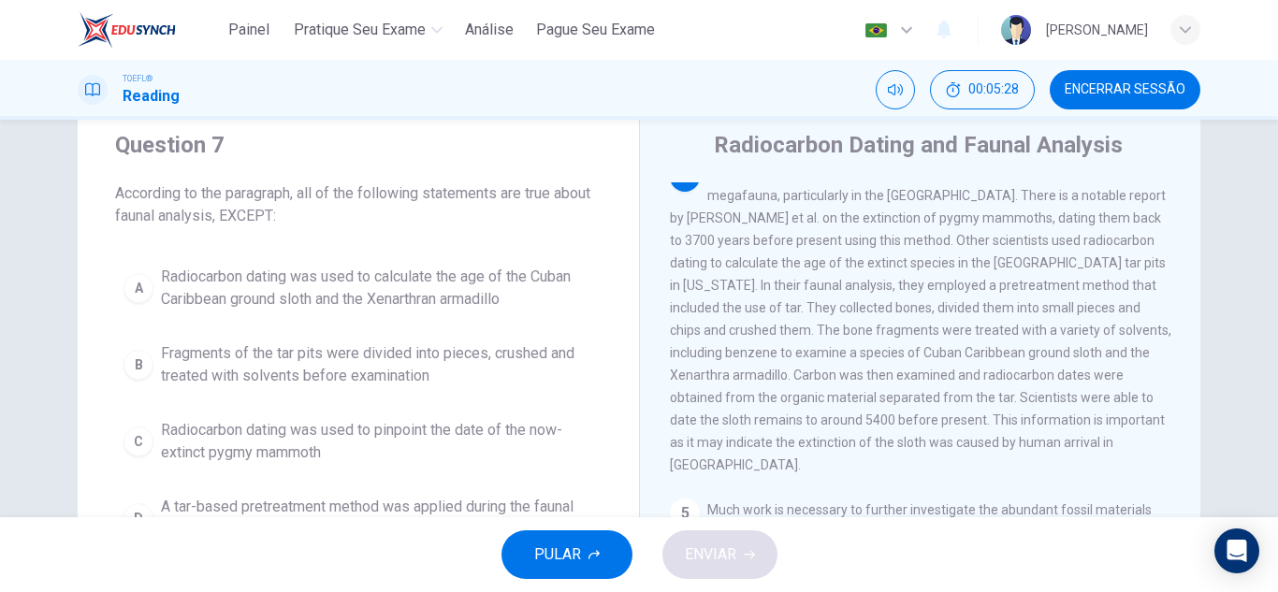
scroll to position [0, 0]
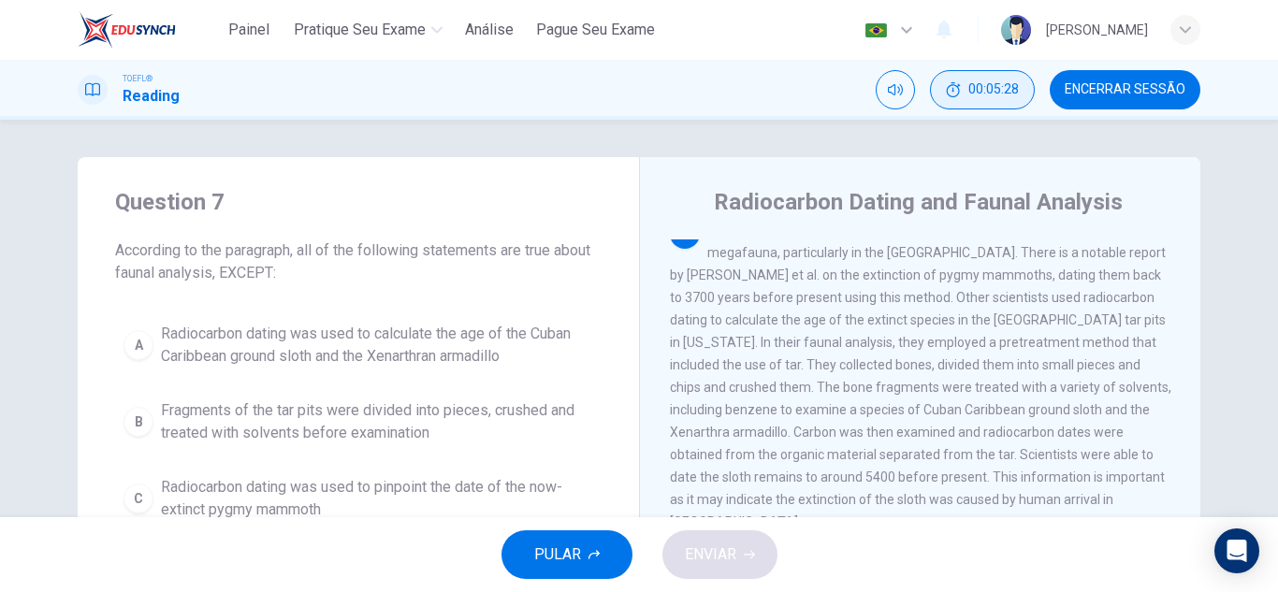
click at [949, 93] on icon "Esconder" at bounding box center [953, 89] width 15 height 15
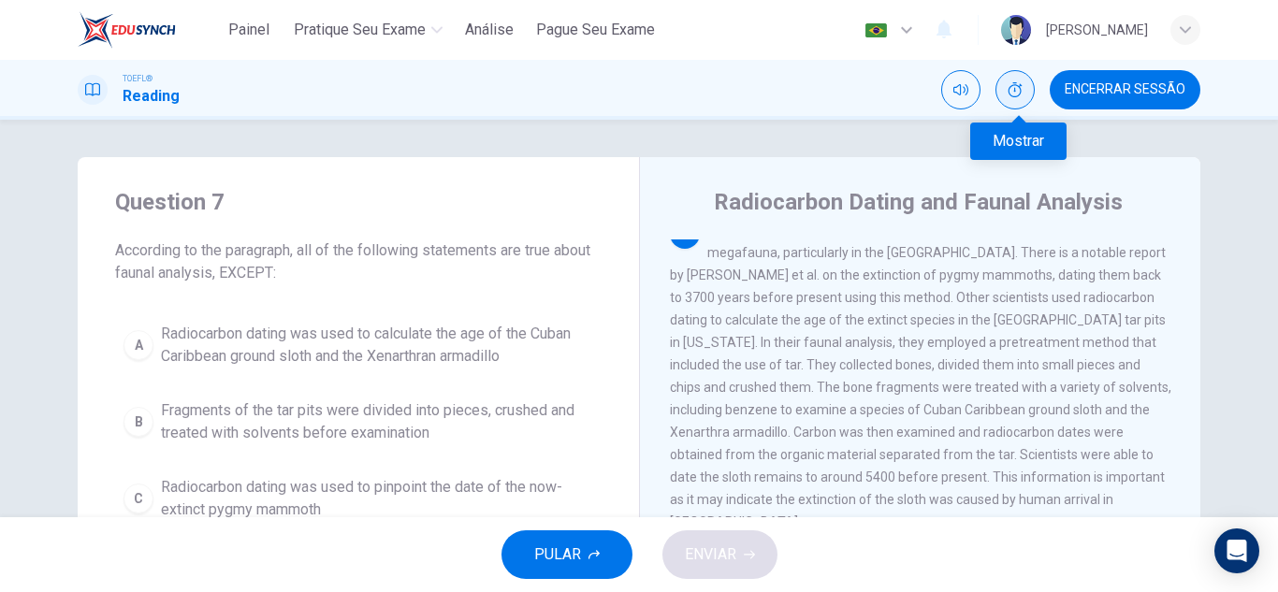
click at [1011, 93] on icon "Mostrar" at bounding box center [1014, 89] width 15 height 15
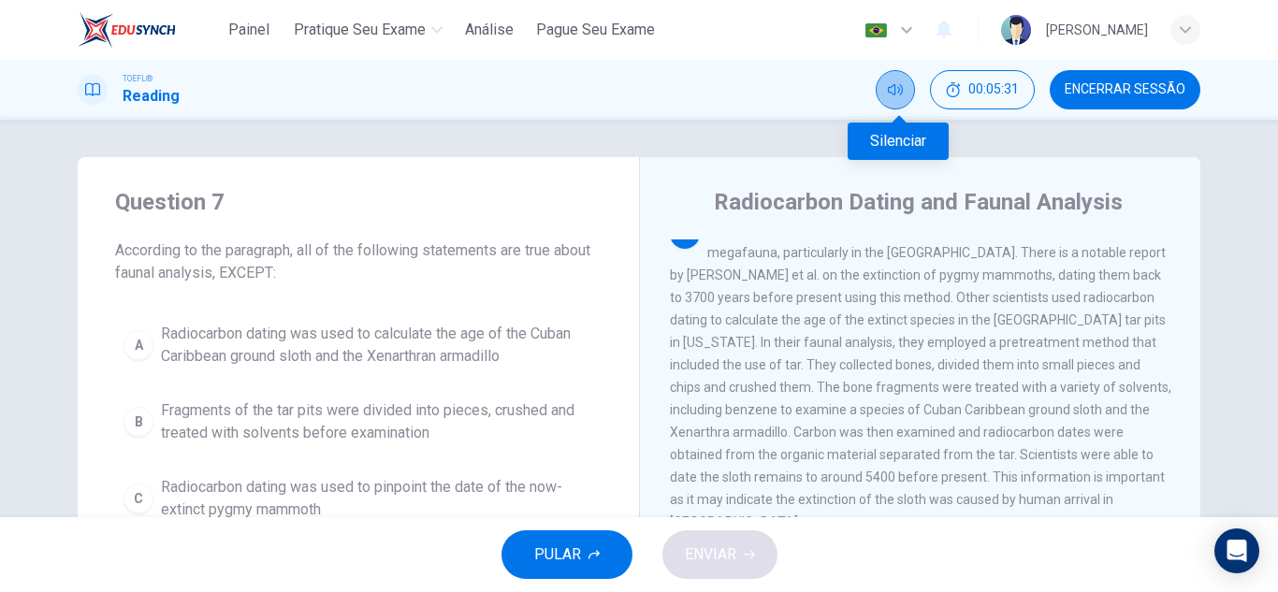
click at [899, 89] on icon "Silenciar" at bounding box center [895, 89] width 15 height 11
click at [899, 89] on icon "Desilenciar" at bounding box center [895, 89] width 15 height 11
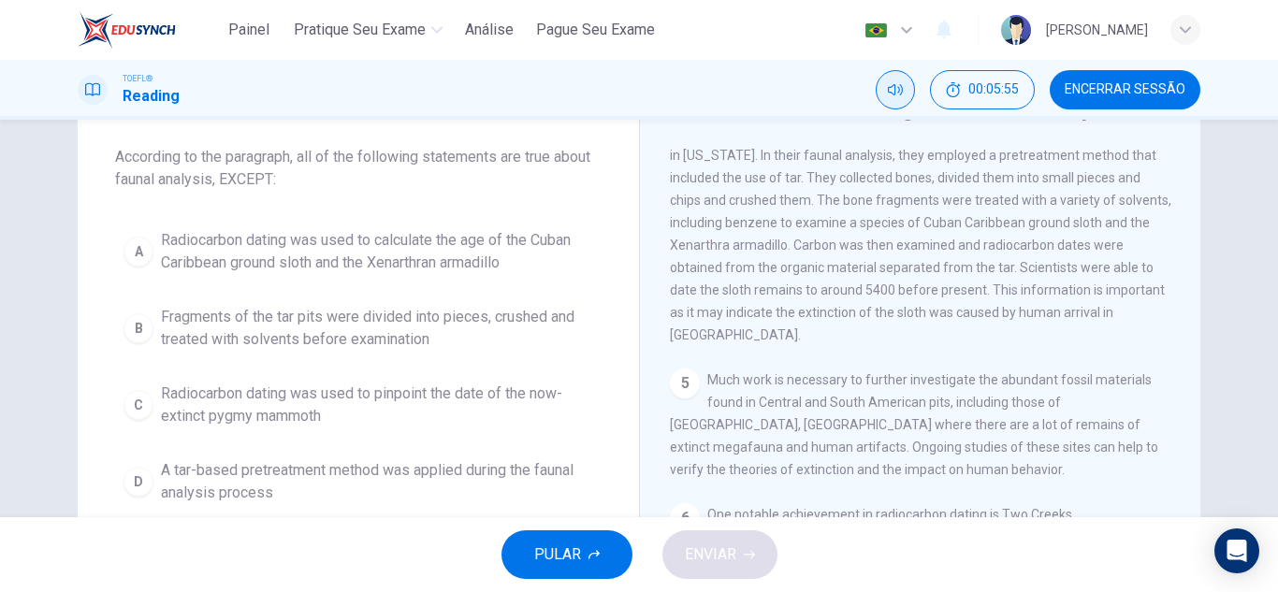
scroll to position [582, 0]
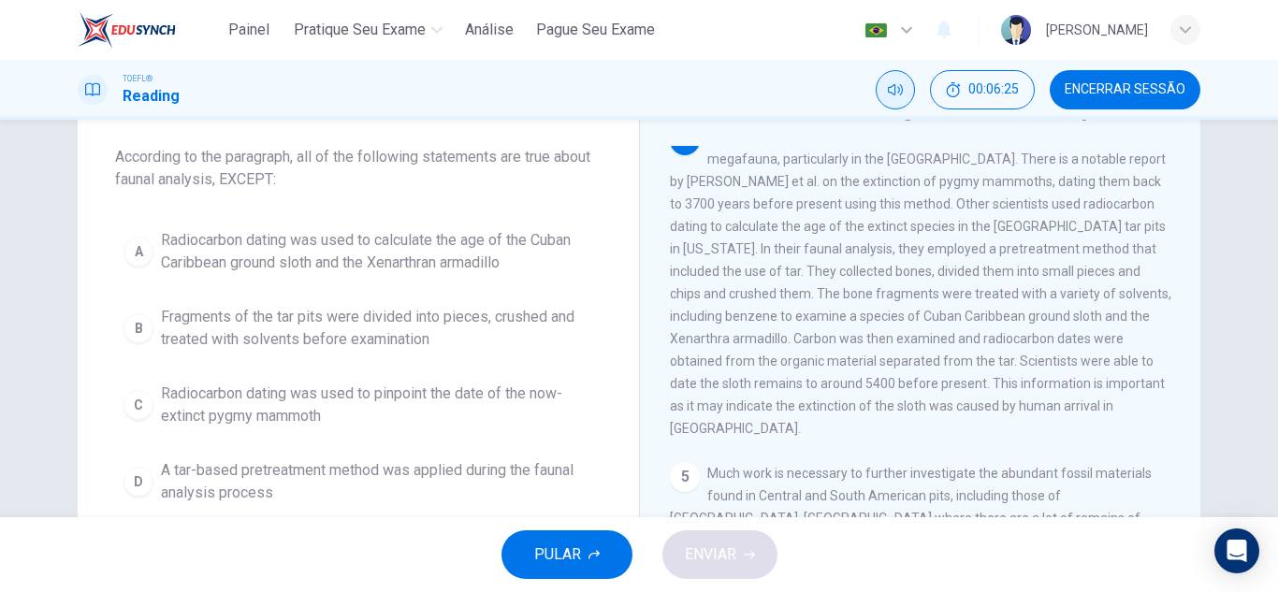
drag, startPoint x: 793, startPoint y: 300, endPoint x: 817, endPoint y: 300, distance: 23.4
click at [817, 300] on span "At the end of the Pleistocene Era, there were many rapid extinctions of megafau…" at bounding box center [920, 282] width 501 height 307
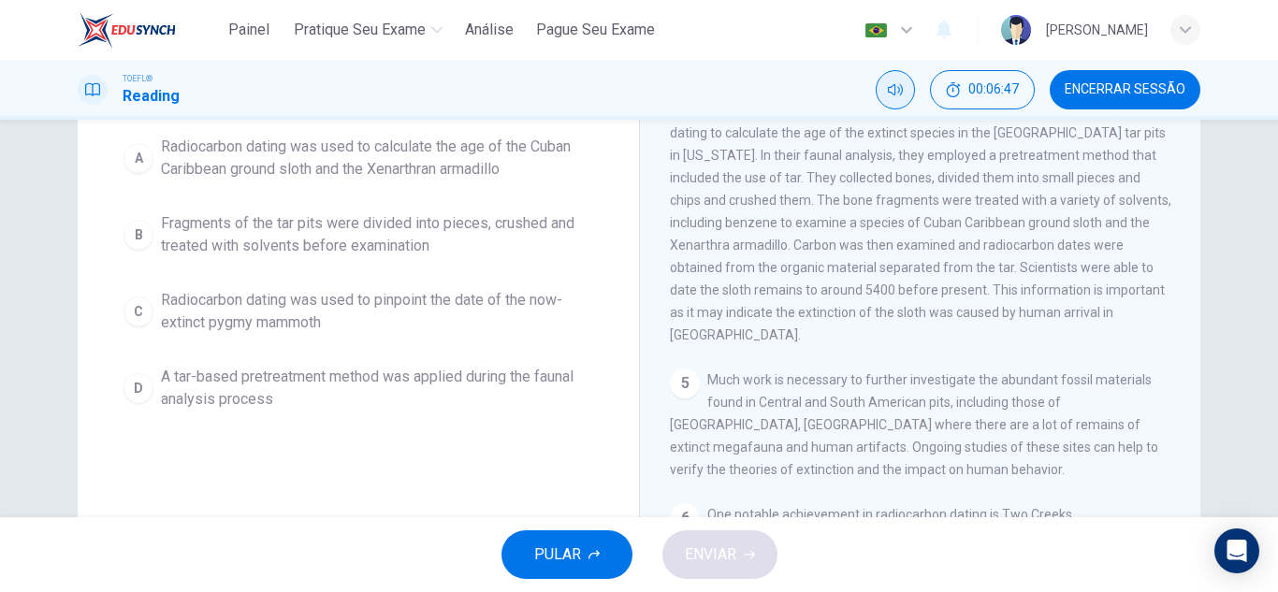
scroll to position [94, 0]
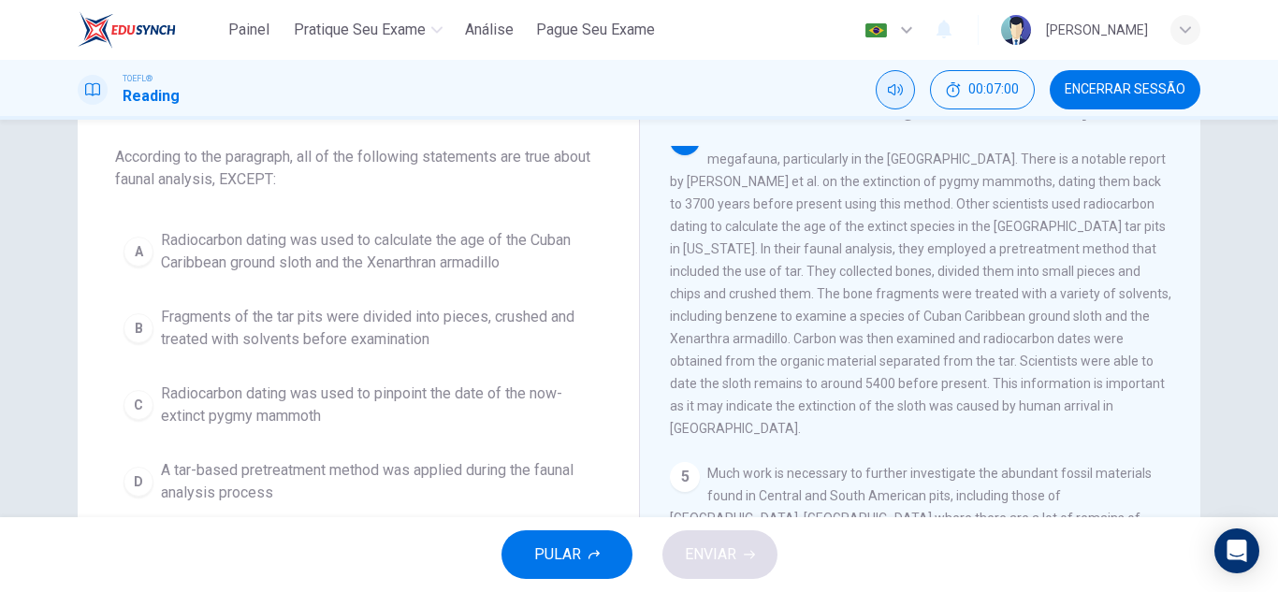
click at [356, 475] on span "A tar-based pretreatment method was applied during the faunal analysis process" at bounding box center [377, 481] width 432 height 45
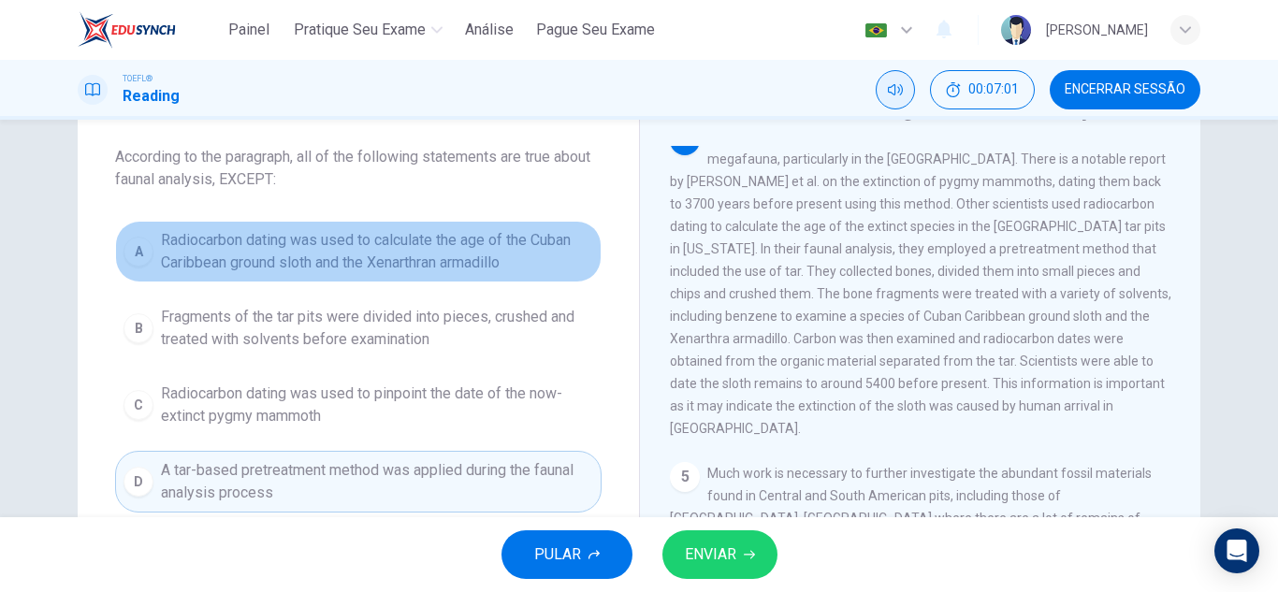
click at [354, 260] on span "Radiocarbon dating was used to calculate the age of the Cuban Caribbean ground …" at bounding box center [377, 251] width 432 height 45
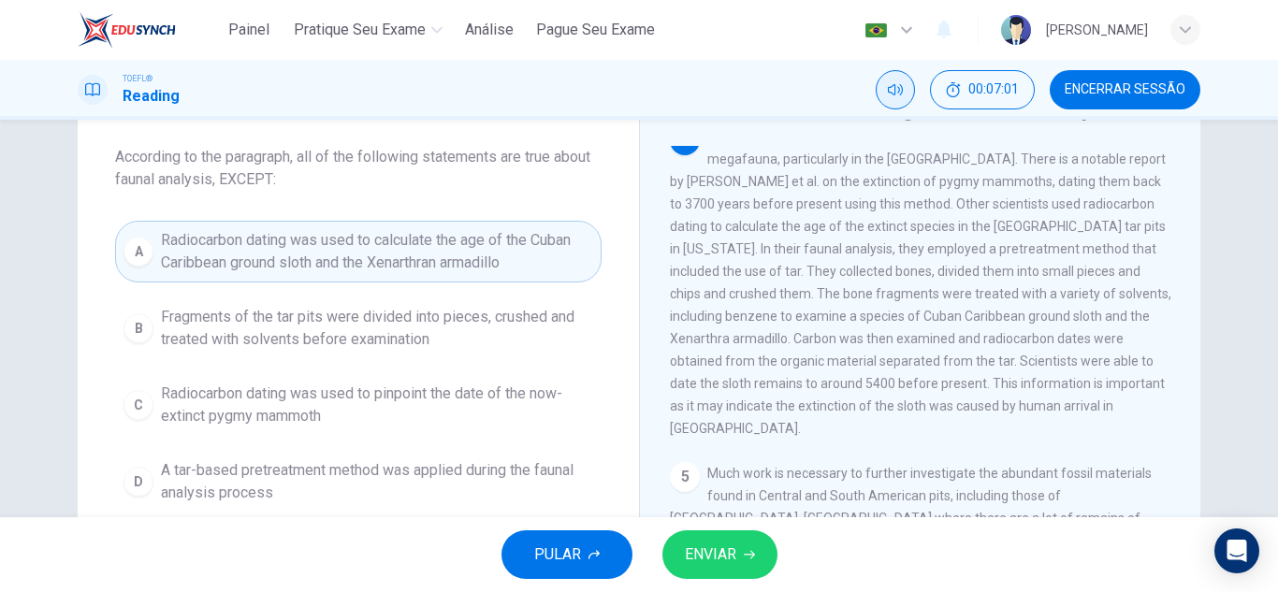
click at [702, 551] on span "ENVIAR" at bounding box center [710, 555] width 51 height 26
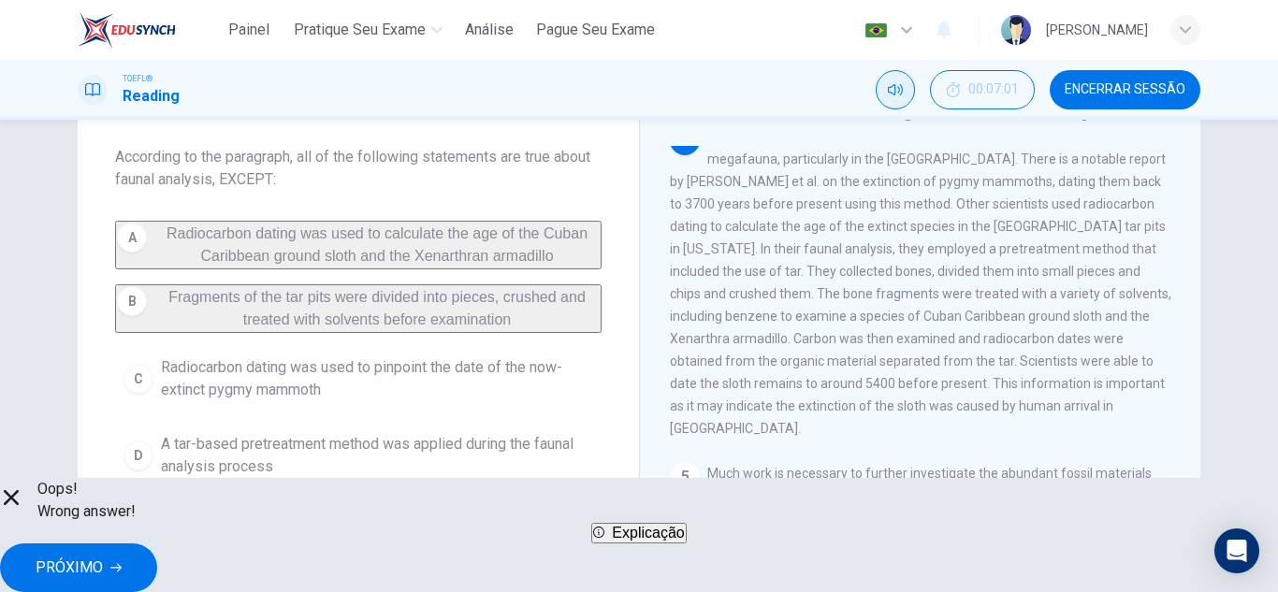
click at [103, 558] on span "PRÓXIMO" at bounding box center [69, 568] width 67 height 26
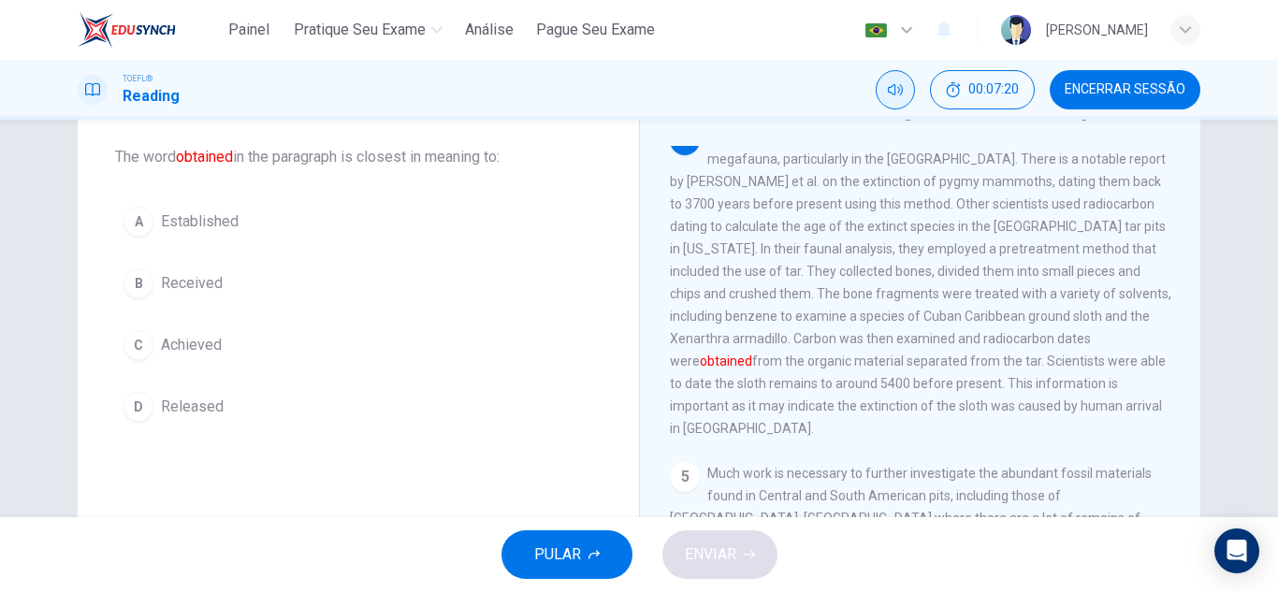
click at [508, 330] on button "C Achieved" at bounding box center [358, 345] width 486 height 47
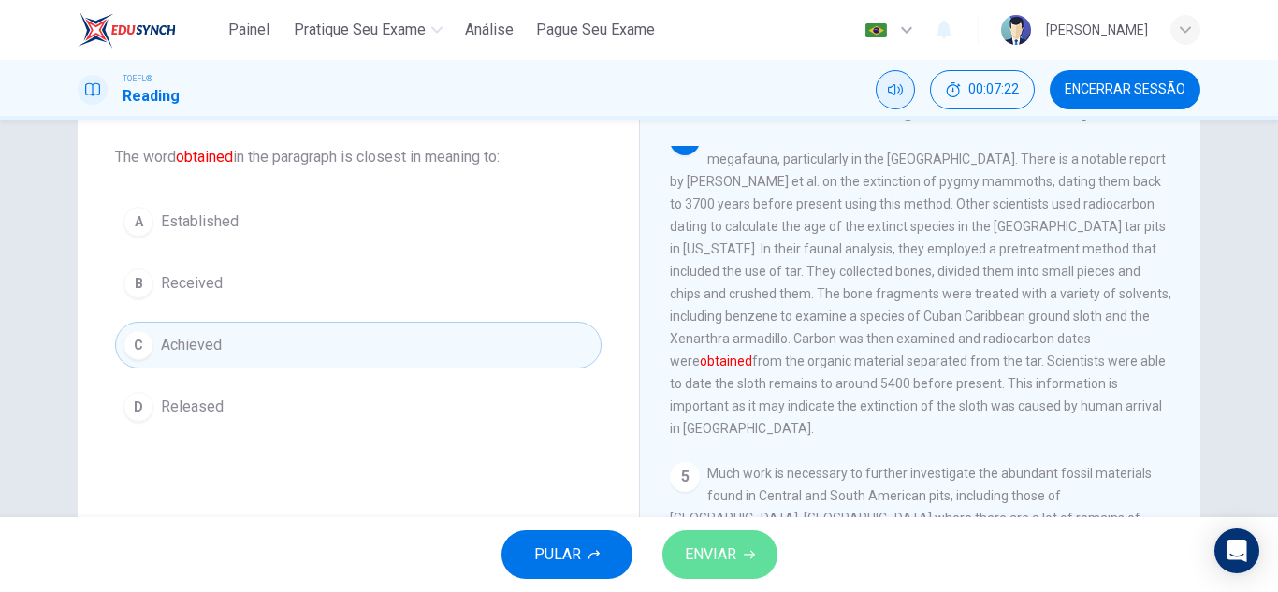
click at [773, 543] on button "ENVIAR" at bounding box center [719, 554] width 115 height 49
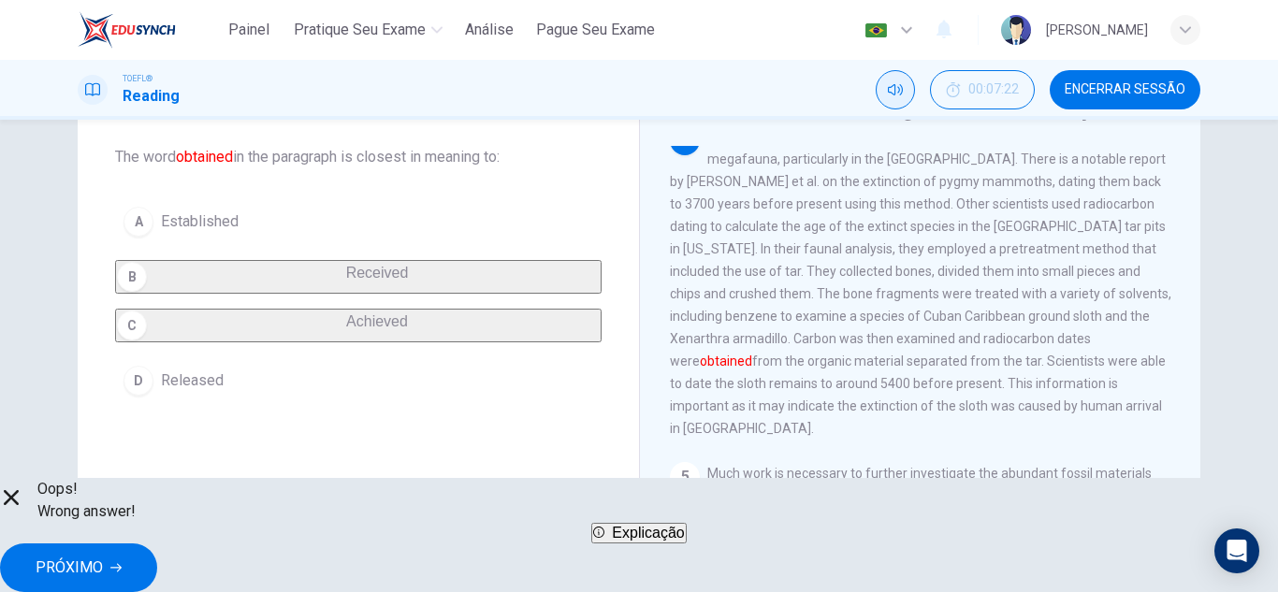
click at [103, 555] on span "PRÓXIMO" at bounding box center [69, 568] width 67 height 26
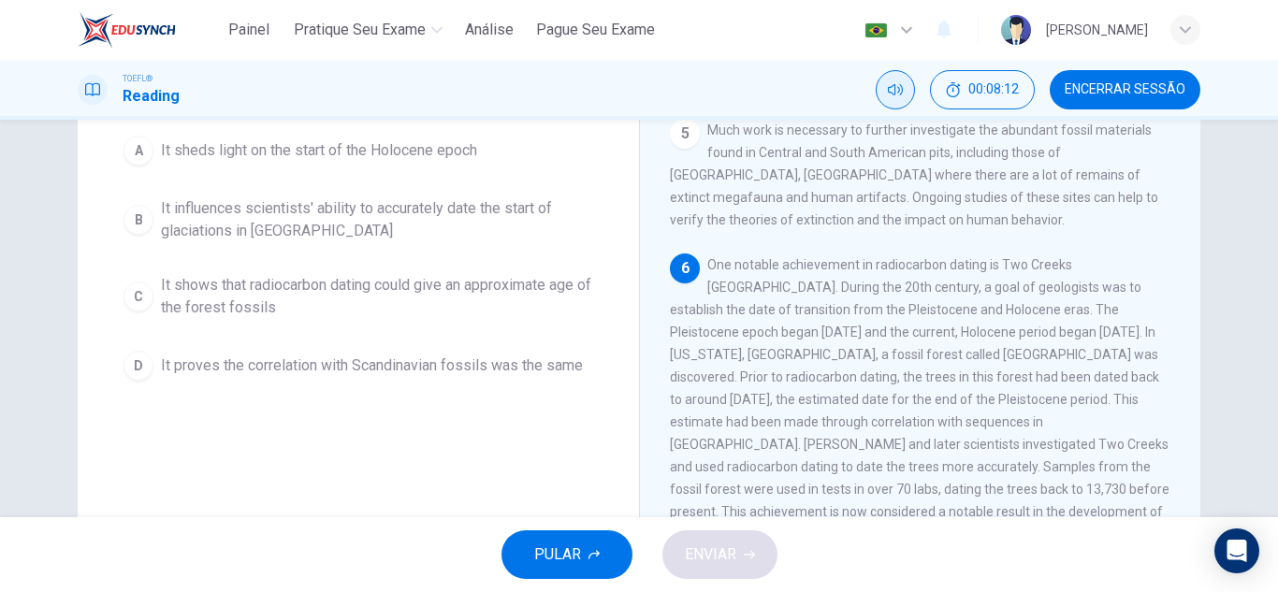
scroll to position [281, 0]
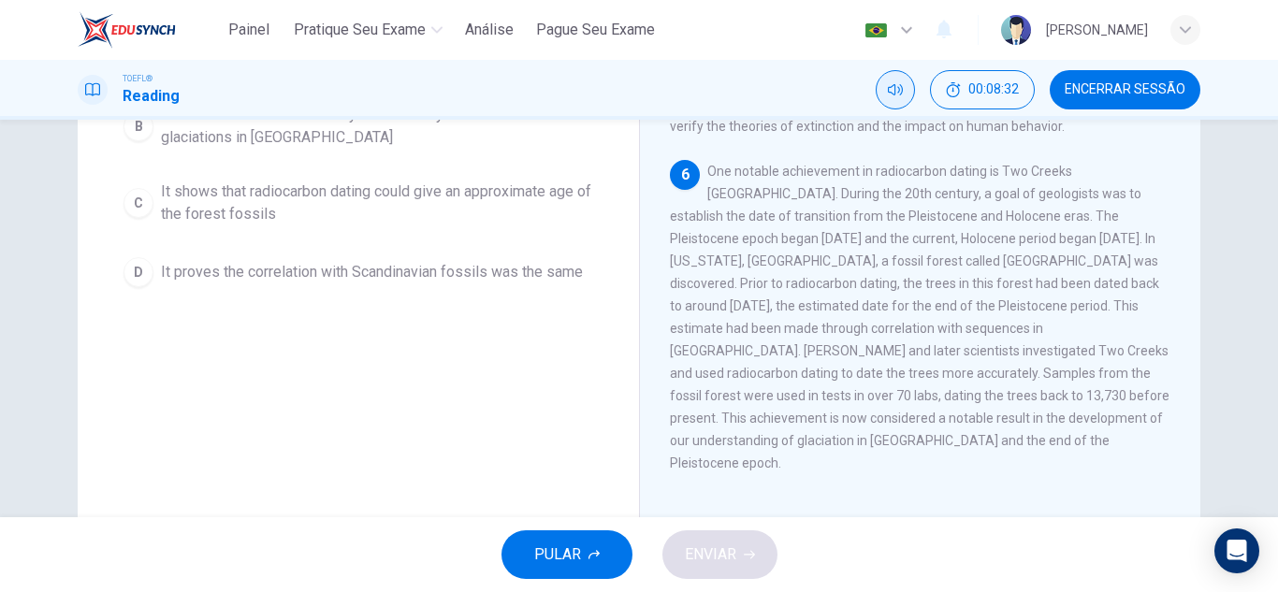
click at [850, 371] on span "One notable achievement in radiocarbon dating is Two Creeks [GEOGRAPHIC_DATA]. …" at bounding box center [919, 317] width 499 height 307
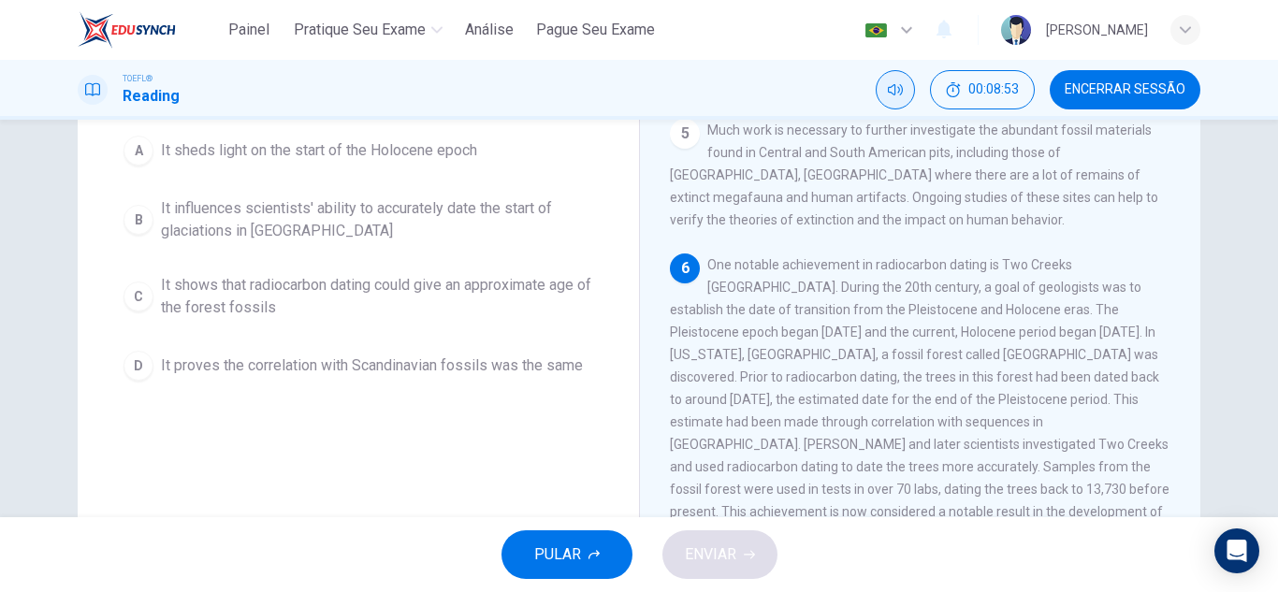
scroll to position [94, 0]
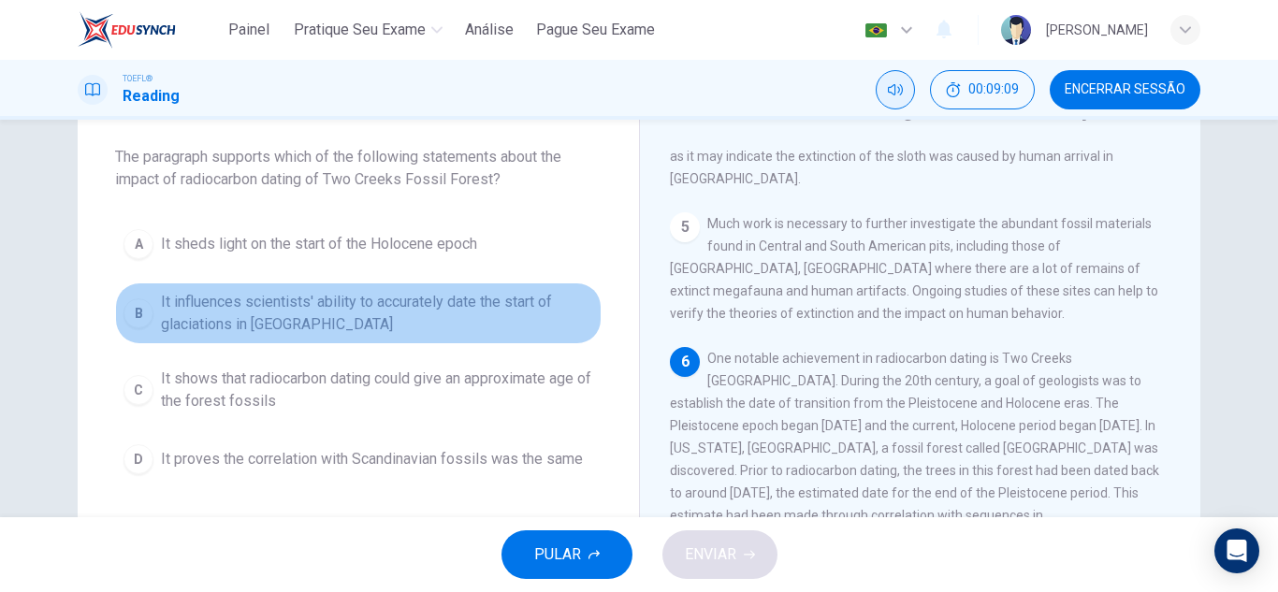
click at [334, 308] on span "It influences scientists' ability to accurately date the start of glaciations i…" at bounding box center [377, 313] width 432 height 45
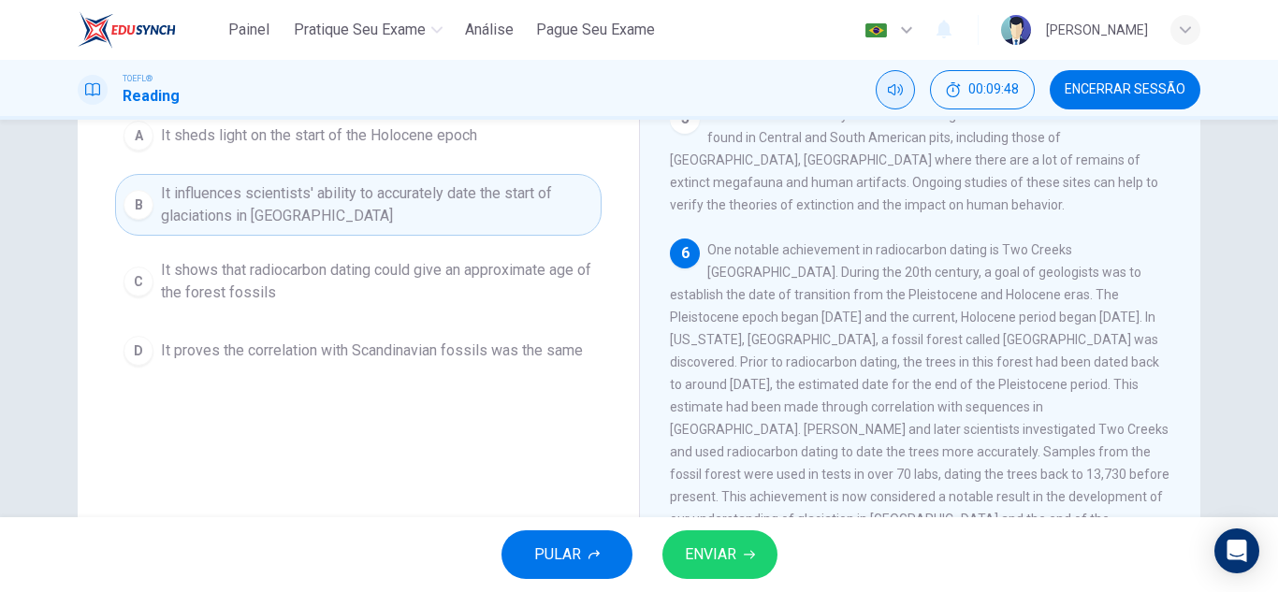
scroll to position [234, 0]
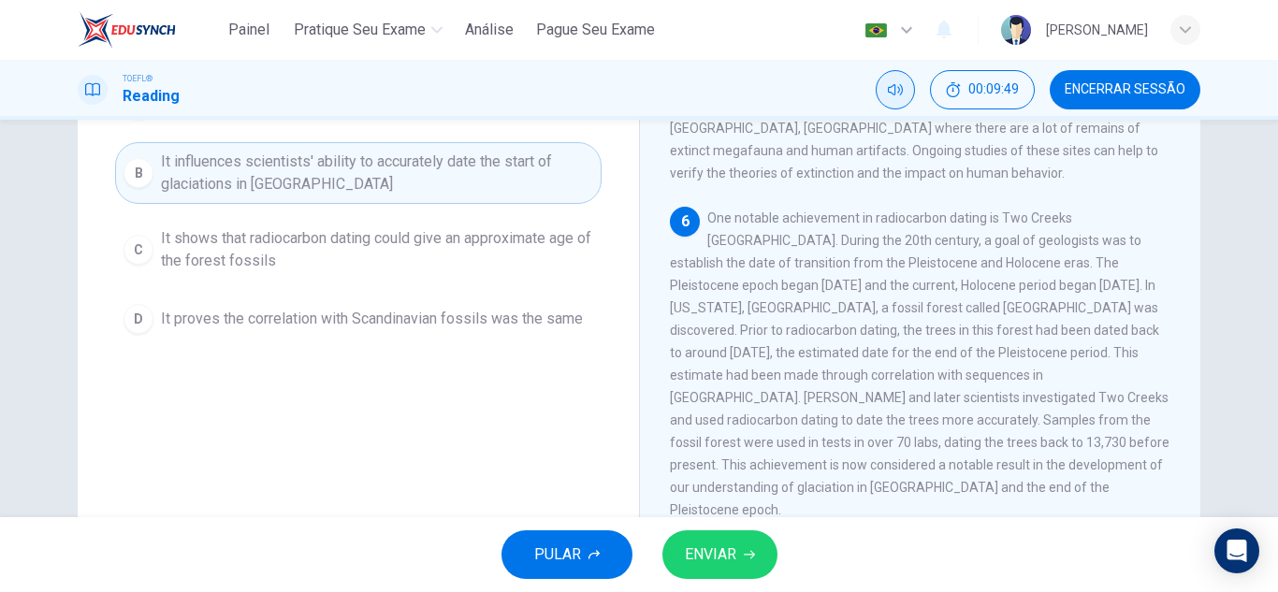
click at [266, 255] on span "It shows that radiocarbon dating could give an approximate age of the forest fo…" at bounding box center [377, 249] width 432 height 45
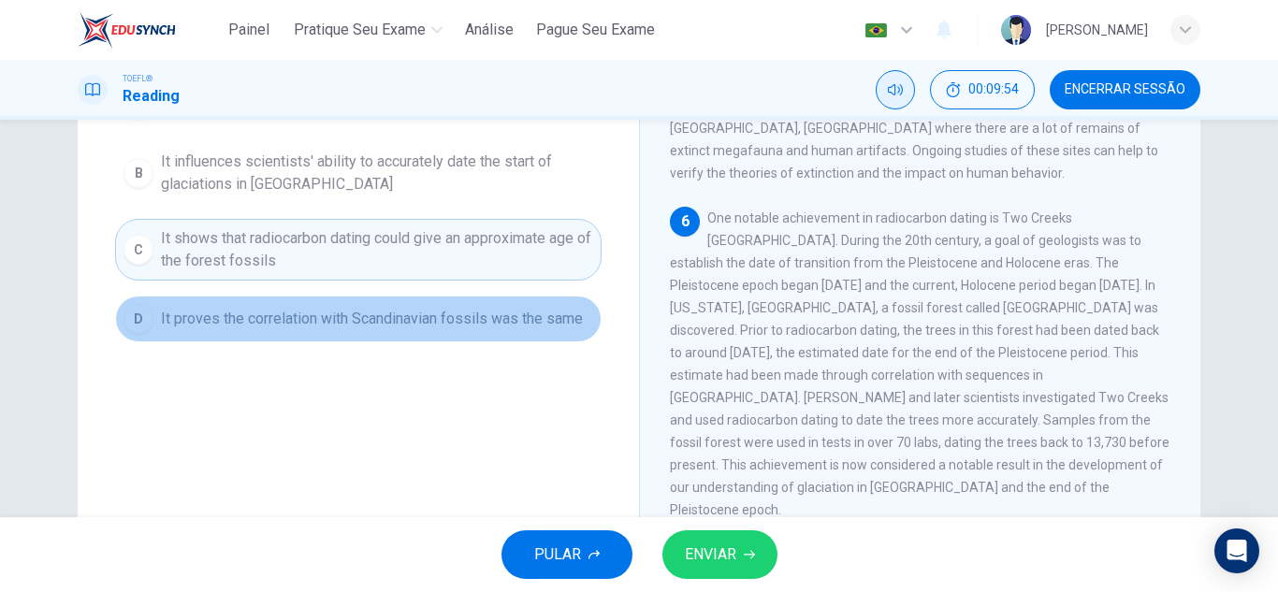
click at [354, 323] on span "It proves the correlation with Scandinavian fossils was the same" at bounding box center [372, 319] width 422 height 22
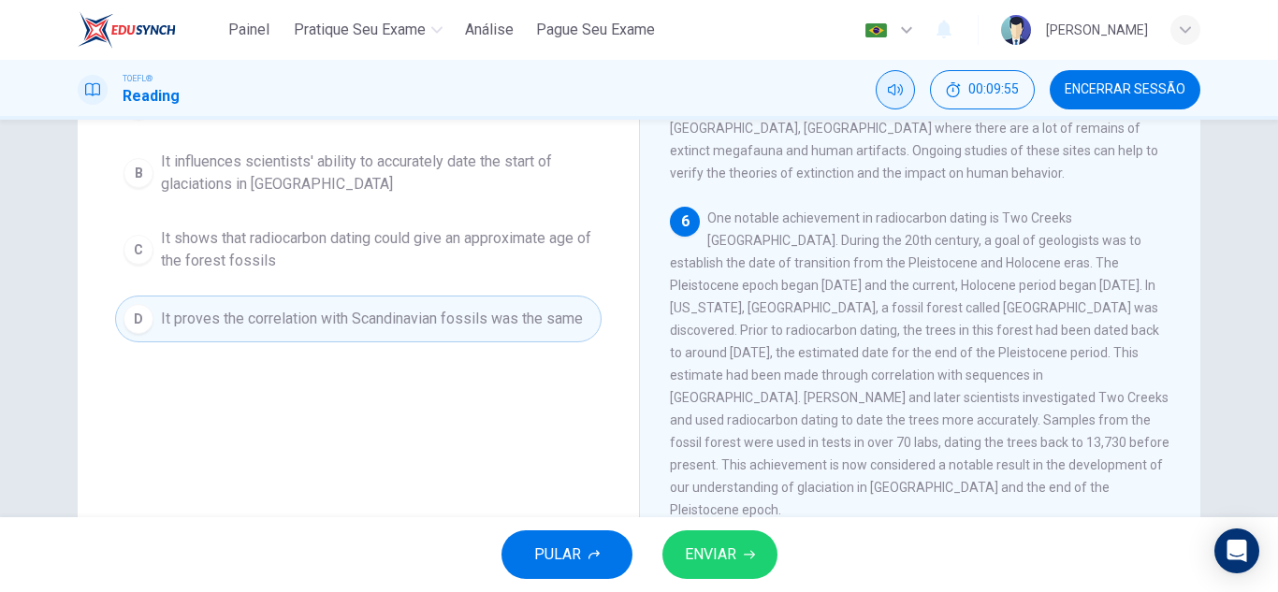
click at [737, 552] on button "ENVIAR" at bounding box center [719, 554] width 115 height 49
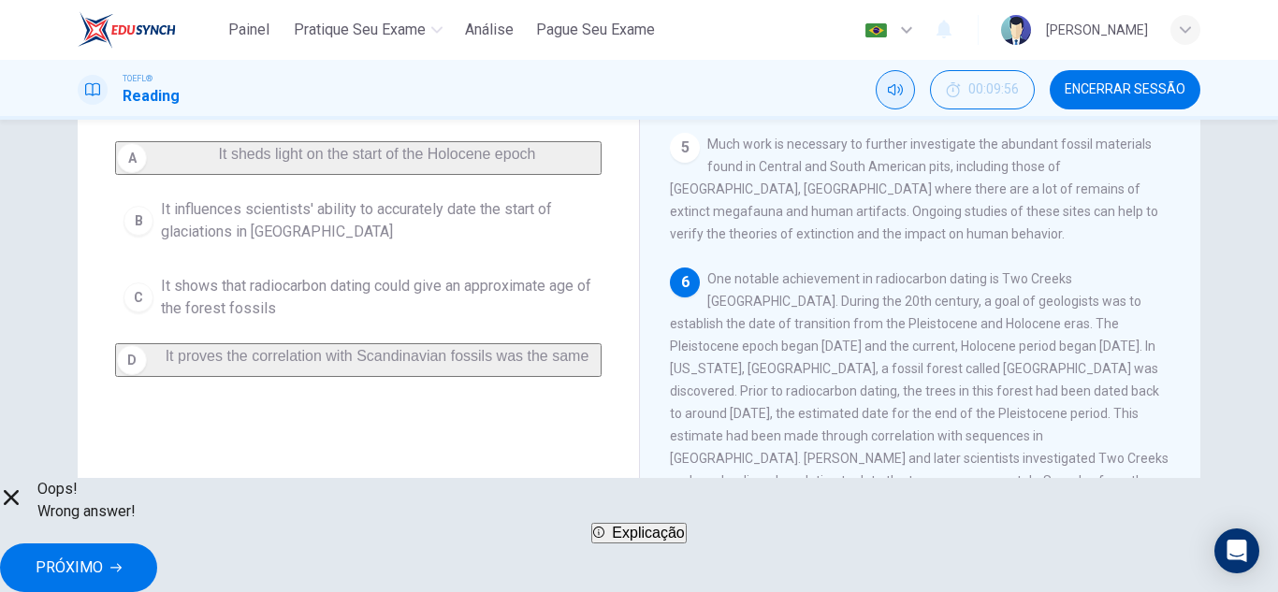
scroll to position [140, 0]
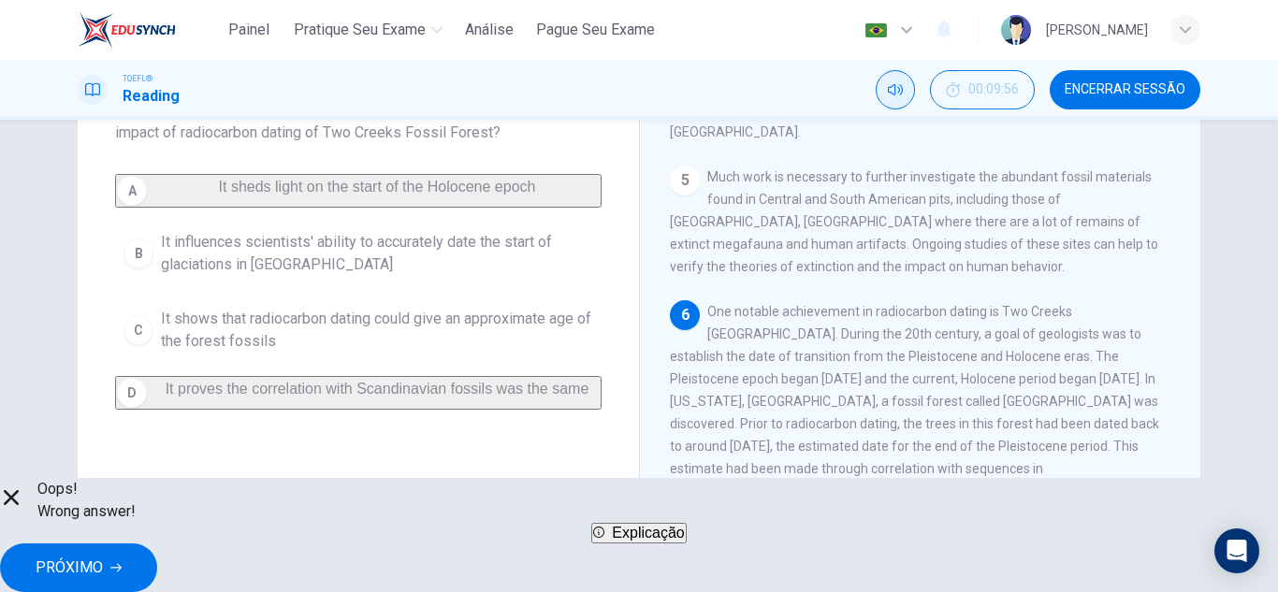
click at [319, 194] on div "A It sheds light on the start of the Holocene epoch B It influences scientists'…" at bounding box center [358, 292] width 486 height 236
click at [226, 189] on div "A It sheds light on the start of the Holocene epoch B It influences scientists'…" at bounding box center [358, 292] width 486 height 236
click at [157, 570] on button "PRÓXIMO" at bounding box center [78, 567] width 157 height 49
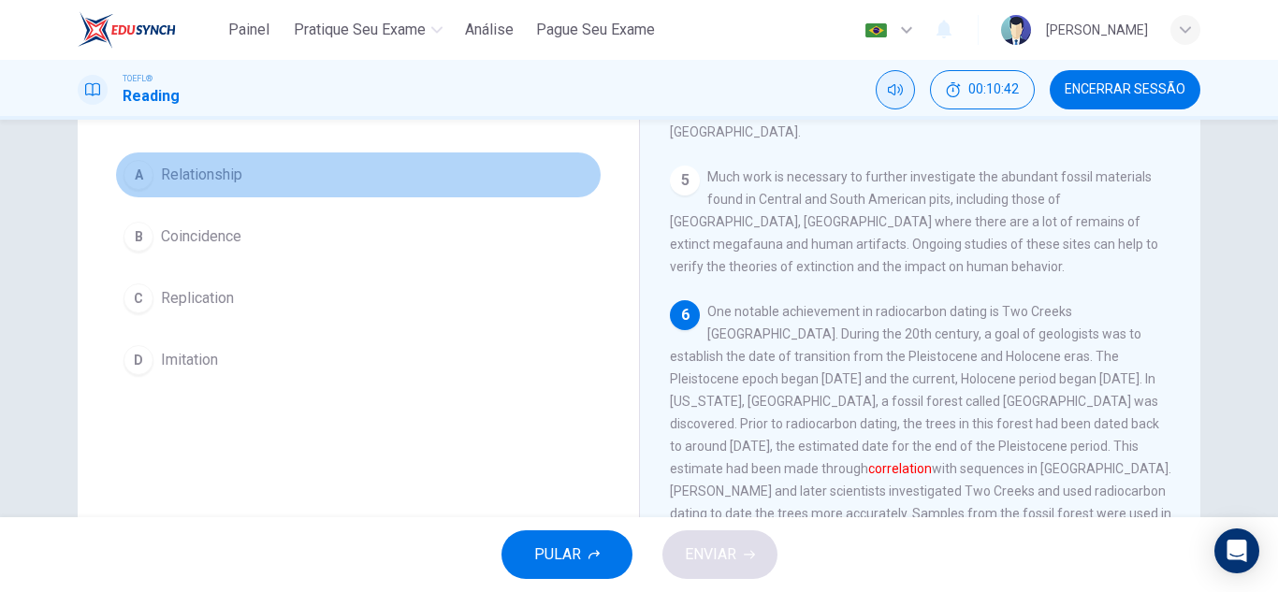
click at [224, 176] on span "Relationship" at bounding box center [201, 175] width 81 height 22
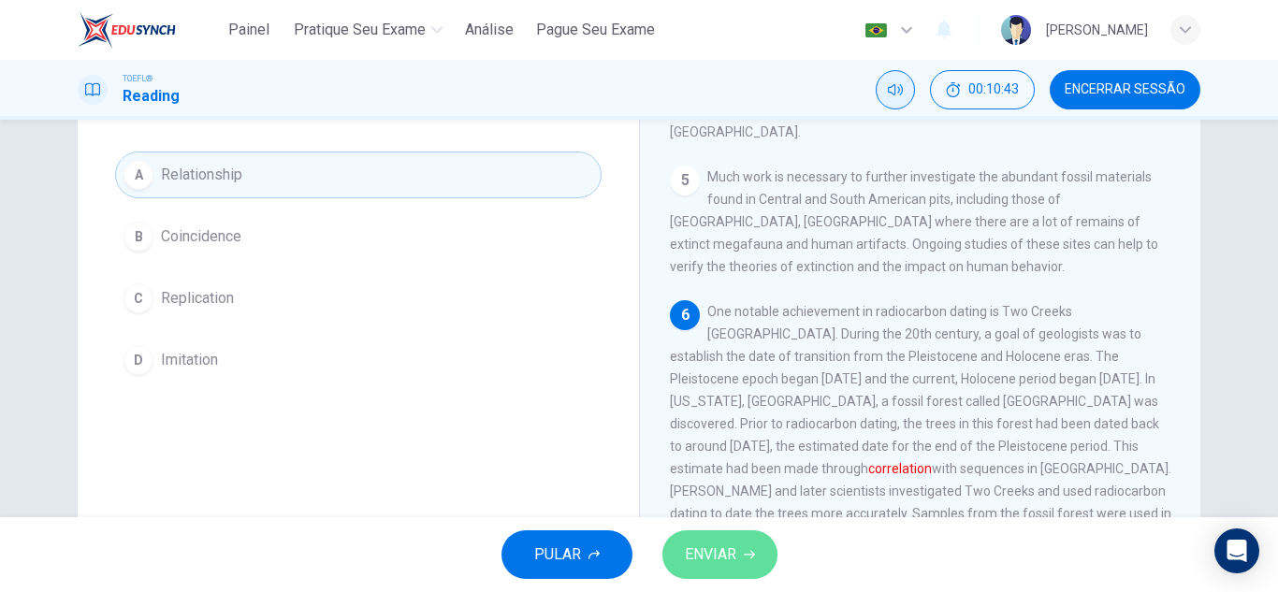
click at [677, 537] on button "ENVIAR" at bounding box center [719, 554] width 115 height 49
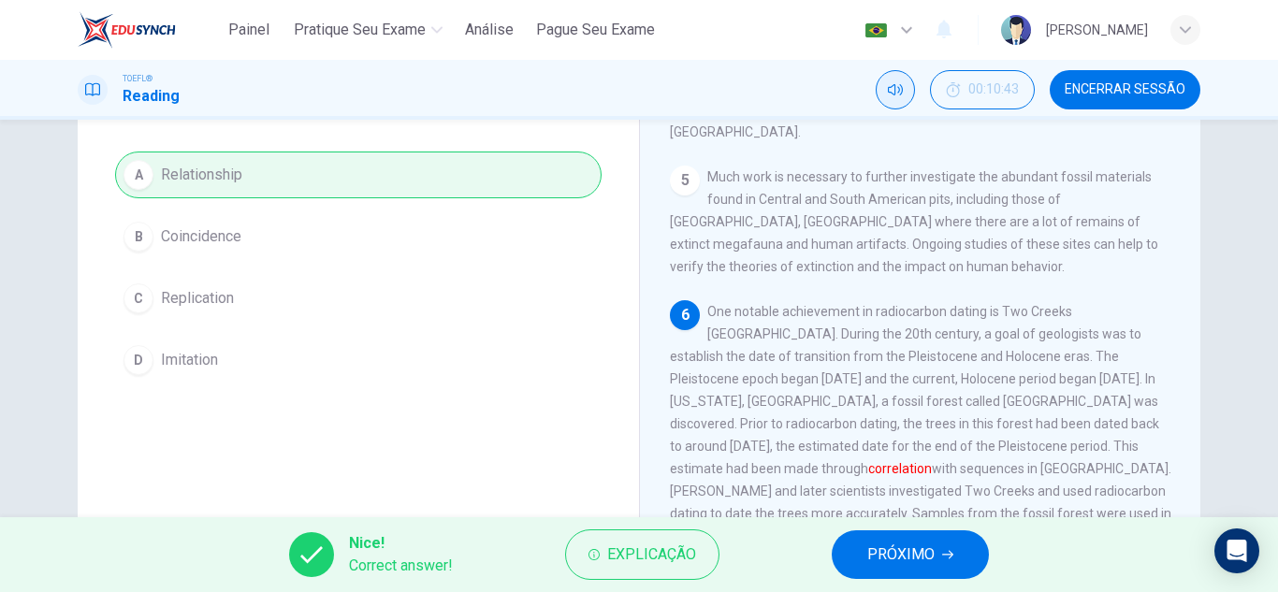
click at [874, 558] on span "PRÓXIMO" at bounding box center [900, 555] width 67 height 26
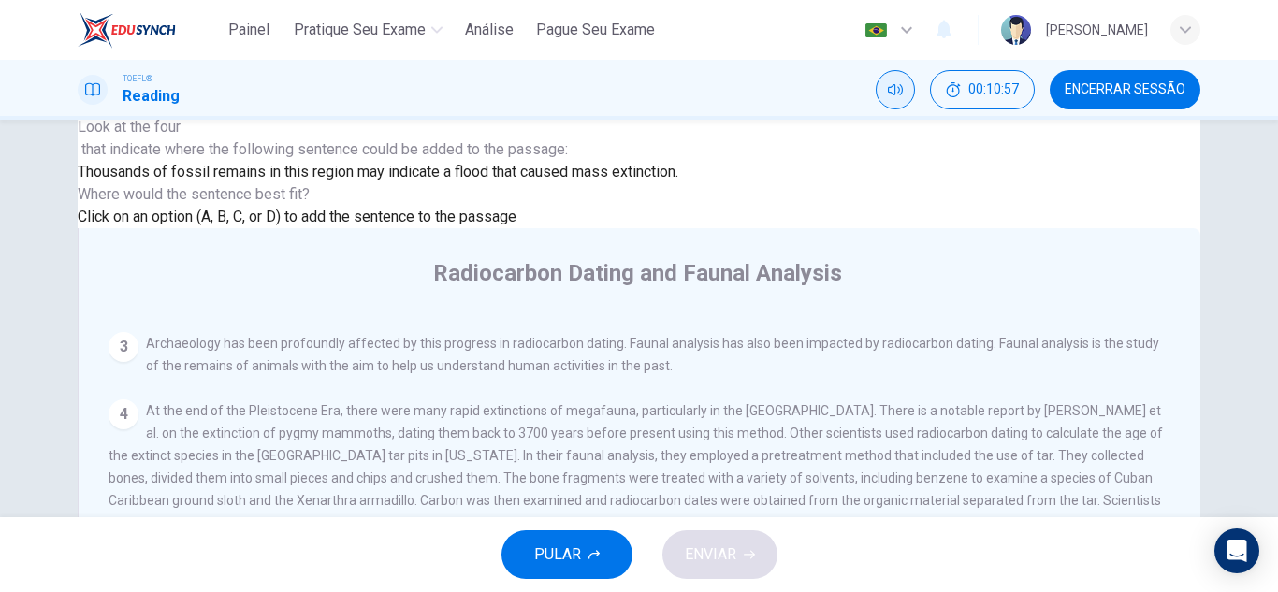
scroll to position [768, 0]
click at [534, 181] on span "Thousands of fossil remains in this region may indicate a flood that caused mas…" at bounding box center [378, 172] width 600 height 18
drag, startPoint x: 554, startPoint y: 251, endPoint x: 476, endPoint y: 246, distance: 77.8
click at [476, 181] on span "Thousands of fossil remains in this region may indicate a flood that caused mas…" at bounding box center [378, 172] width 600 height 18
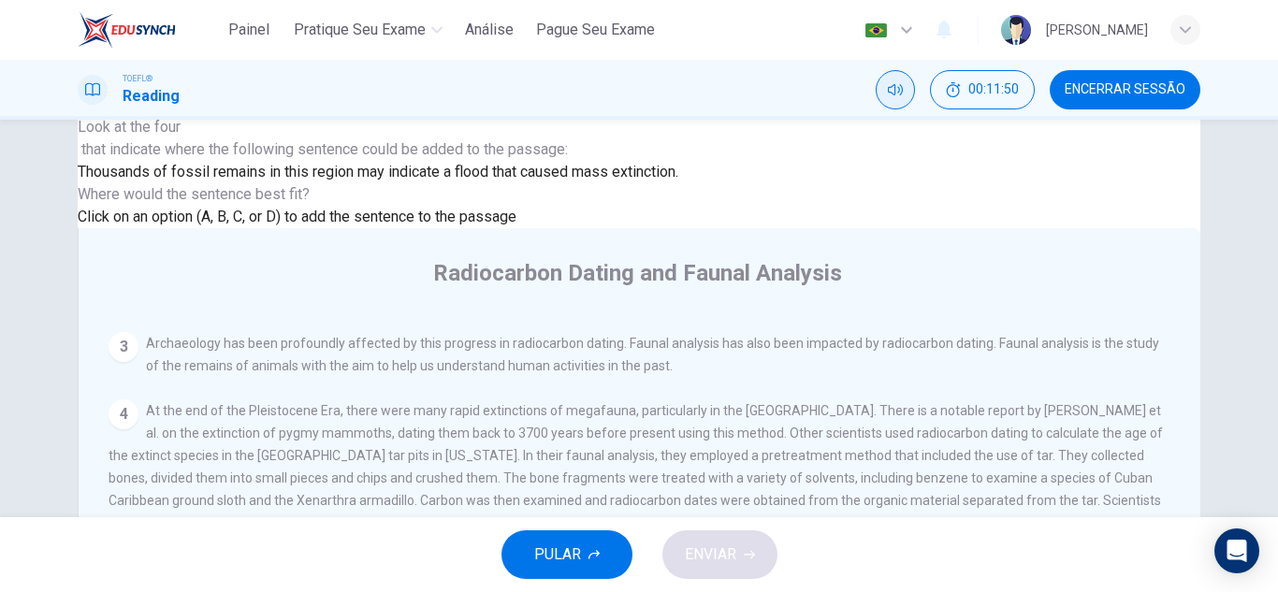
click at [732, 555] on span "ENVIAR" at bounding box center [710, 555] width 51 height 26
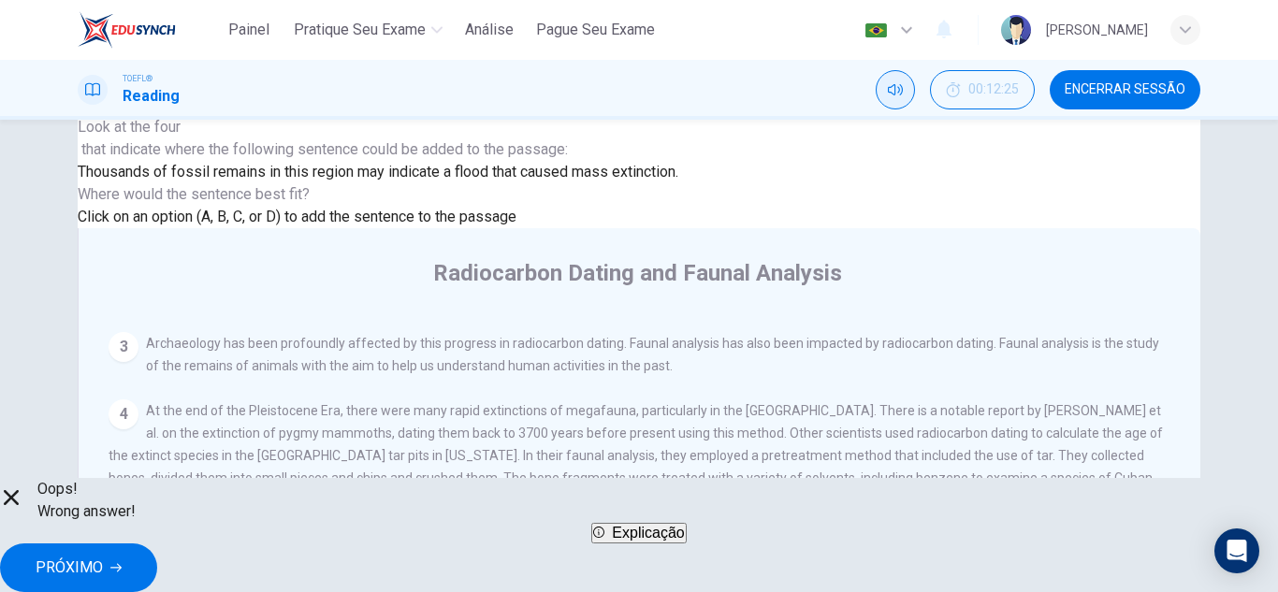
click at [103, 555] on span "PRÓXIMO" at bounding box center [69, 568] width 67 height 26
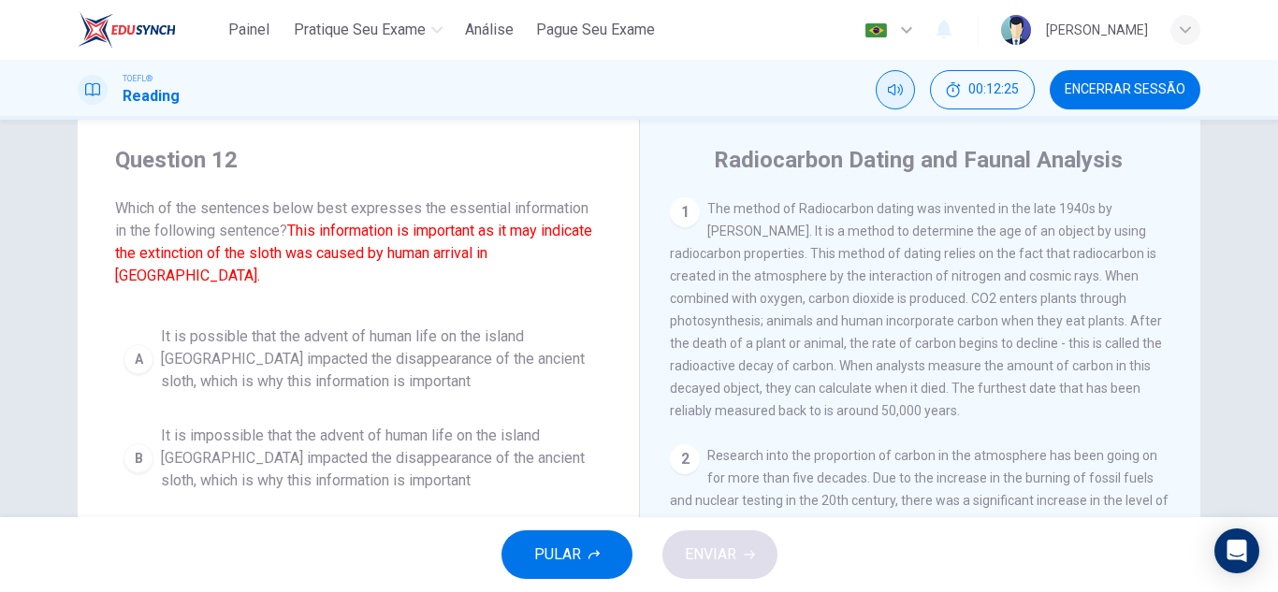
scroll to position [0, 0]
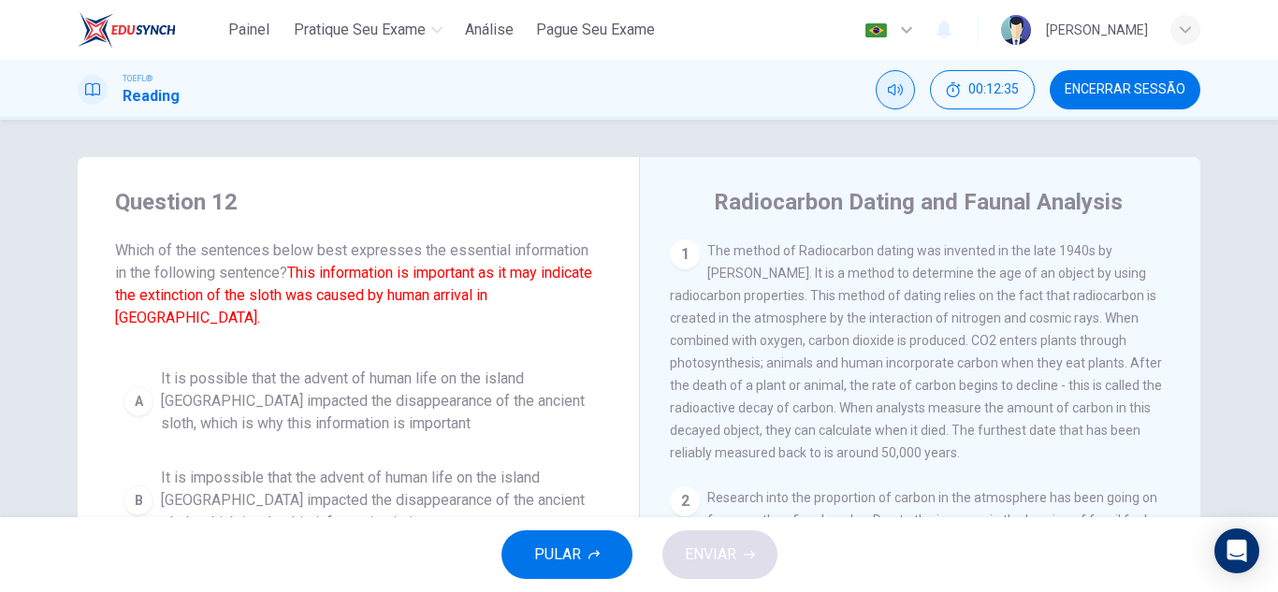
drag, startPoint x: 289, startPoint y: 273, endPoint x: 379, endPoint y: 326, distance: 104.4
click at [379, 326] on div "Question 12 Which of the sentences below best expresses the essential informati…" at bounding box center [358, 464] width 561 height 614
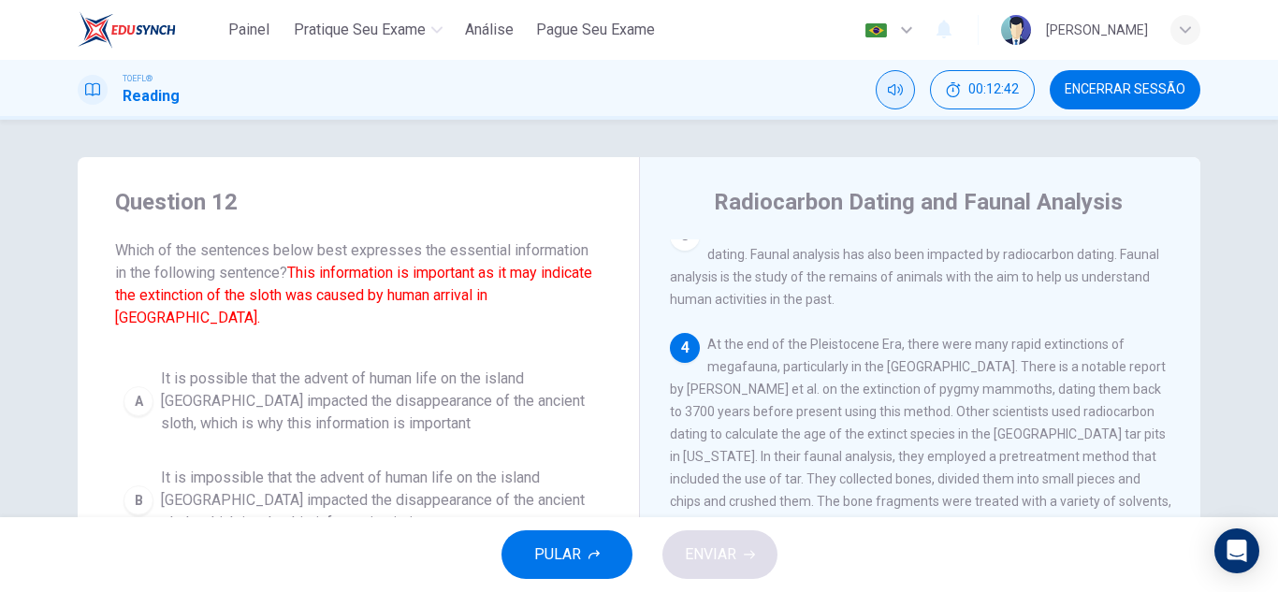
drag, startPoint x: 120, startPoint y: 256, endPoint x: 321, endPoint y: 255, distance: 201.1
click at [321, 255] on span "Which of the sentences below best expresses the essential information in the fo…" at bounding box center [358, 284] width 486 height 90
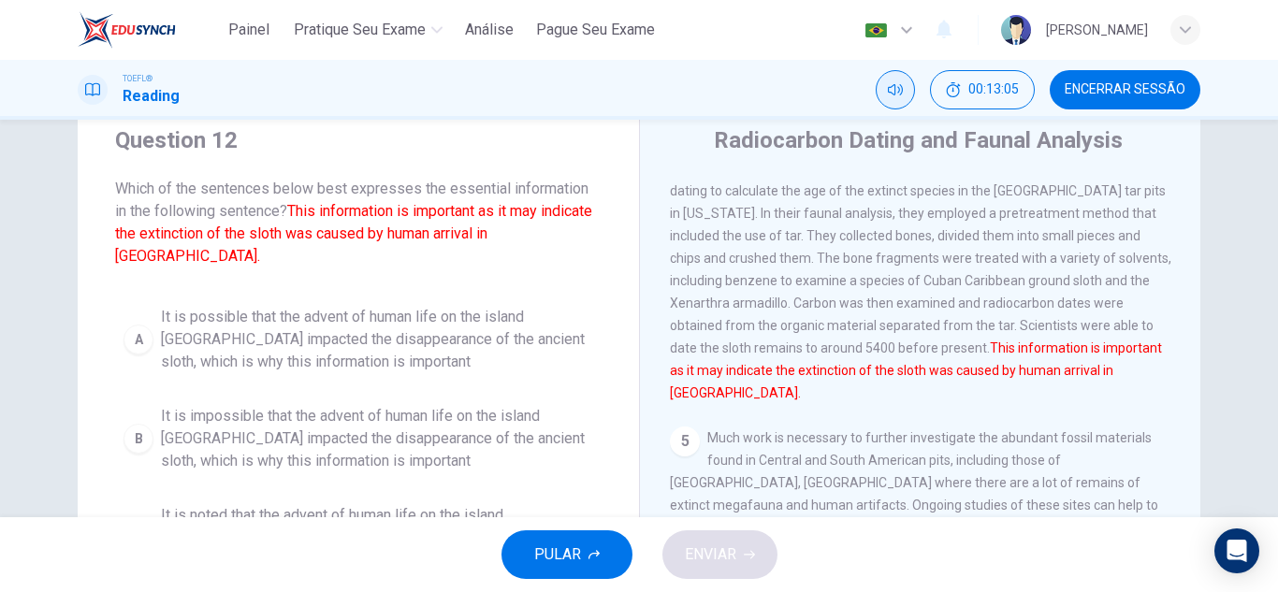
scroll to position [94, 0]
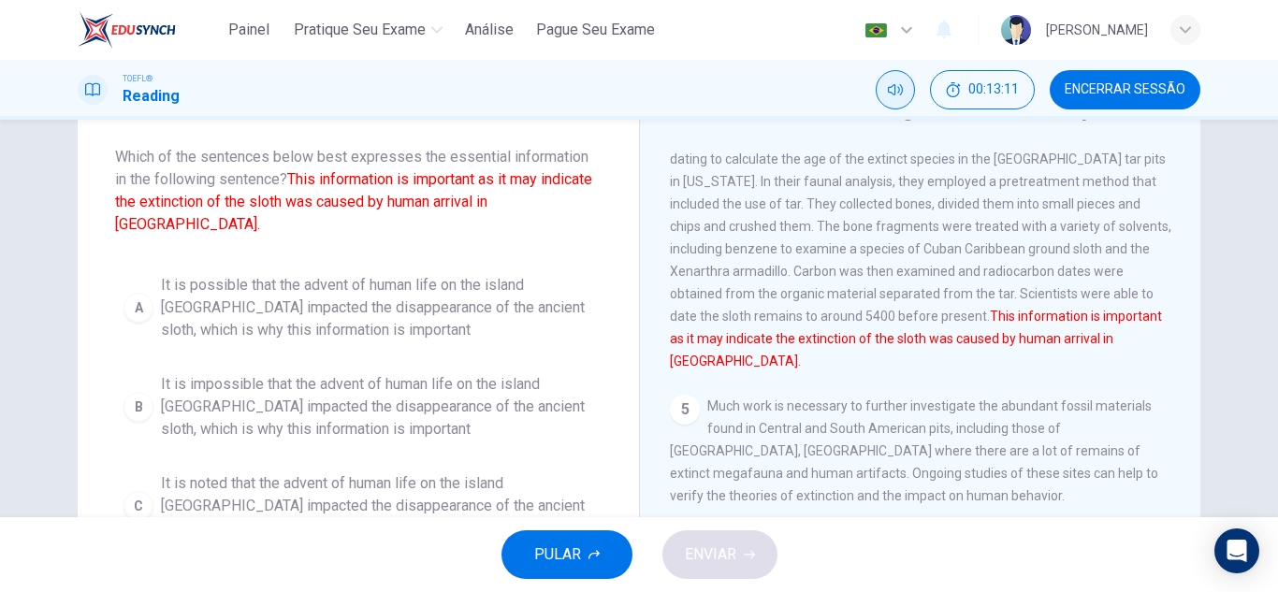
click at [140, 293] on div "A" at bounding box center [138, 308] width 30 height 30
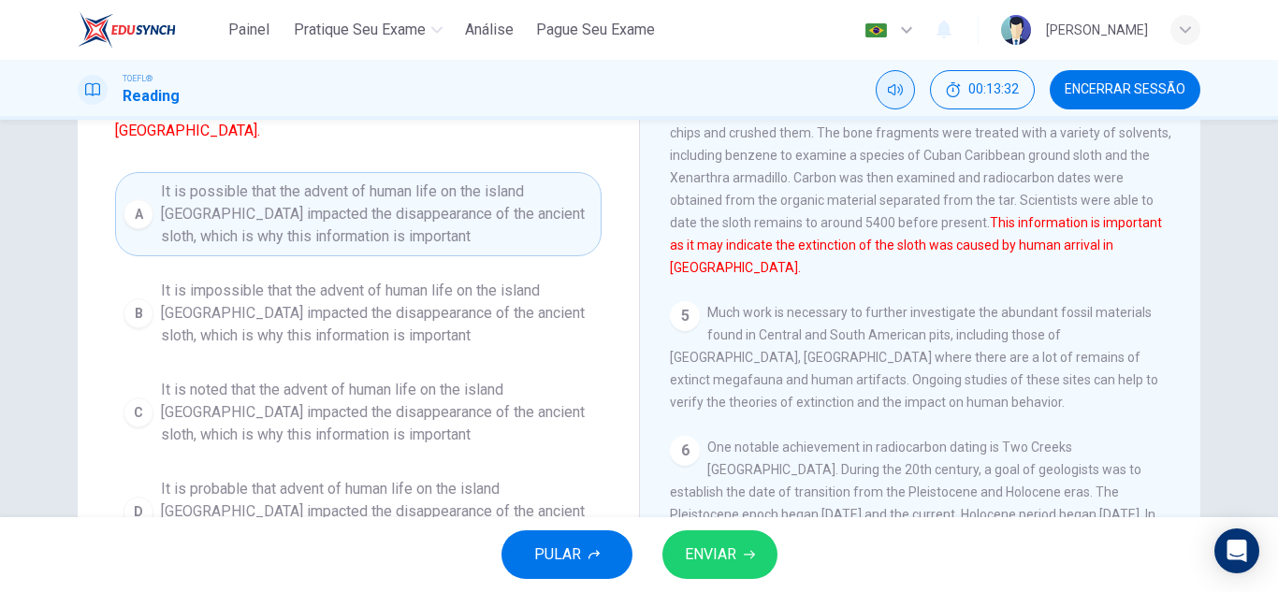
scroll to position [281, 0]
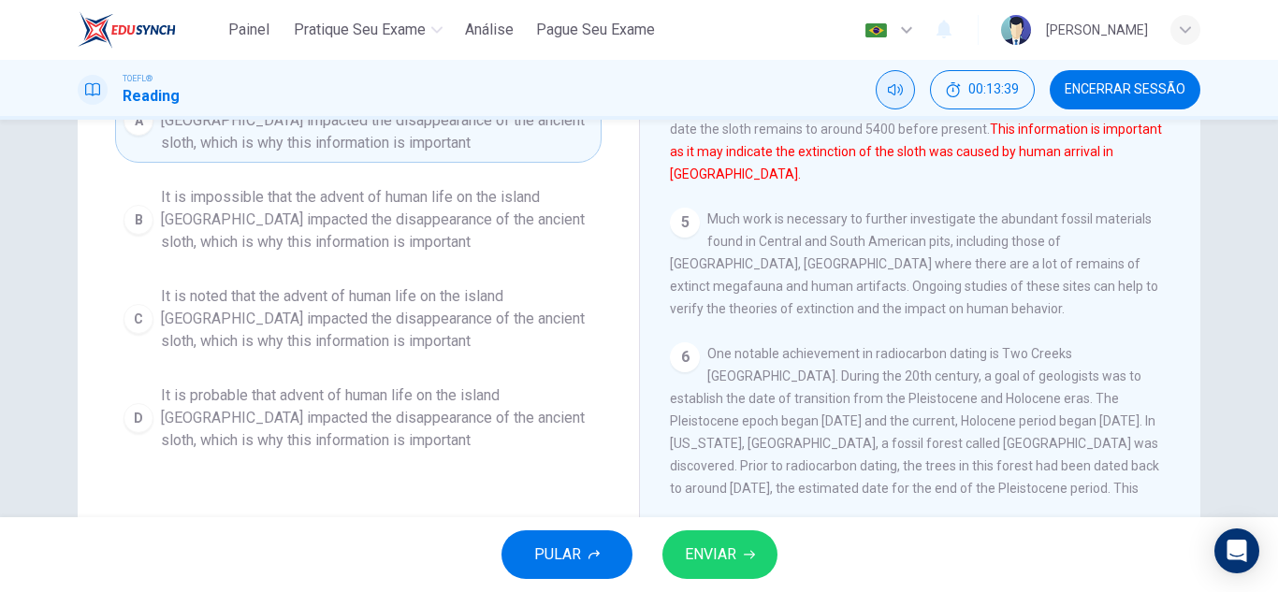
click at [224, 389] on span "It is probable that advent of human life on the island [GEOGRAPHIC_DATA] impact…" at bounding box center [377, 417] width 432 height 67
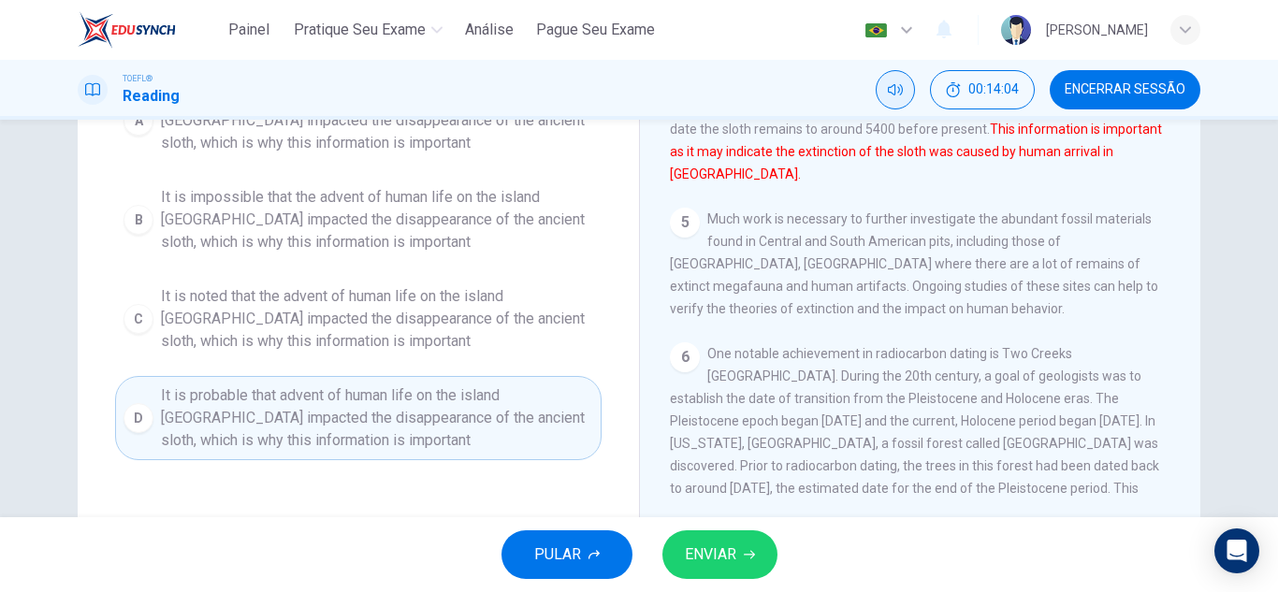
click at [728, 557] on span "ENVIAR" at bounding box center [710, 555] width 51 height 26
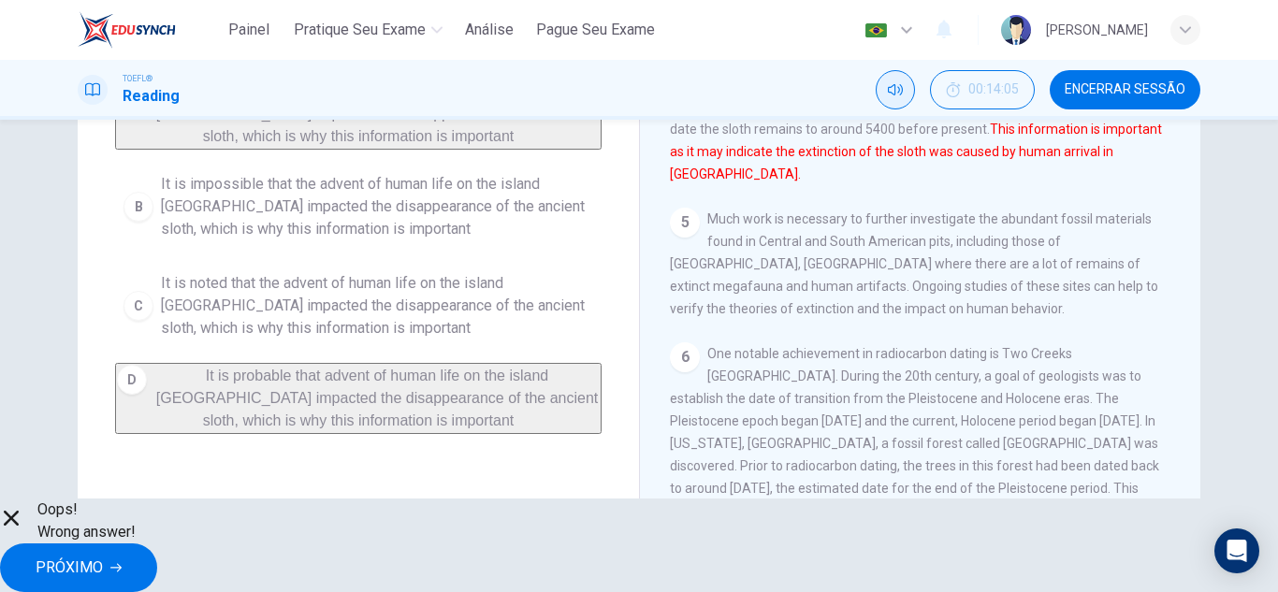
scroll to position [187, 0]
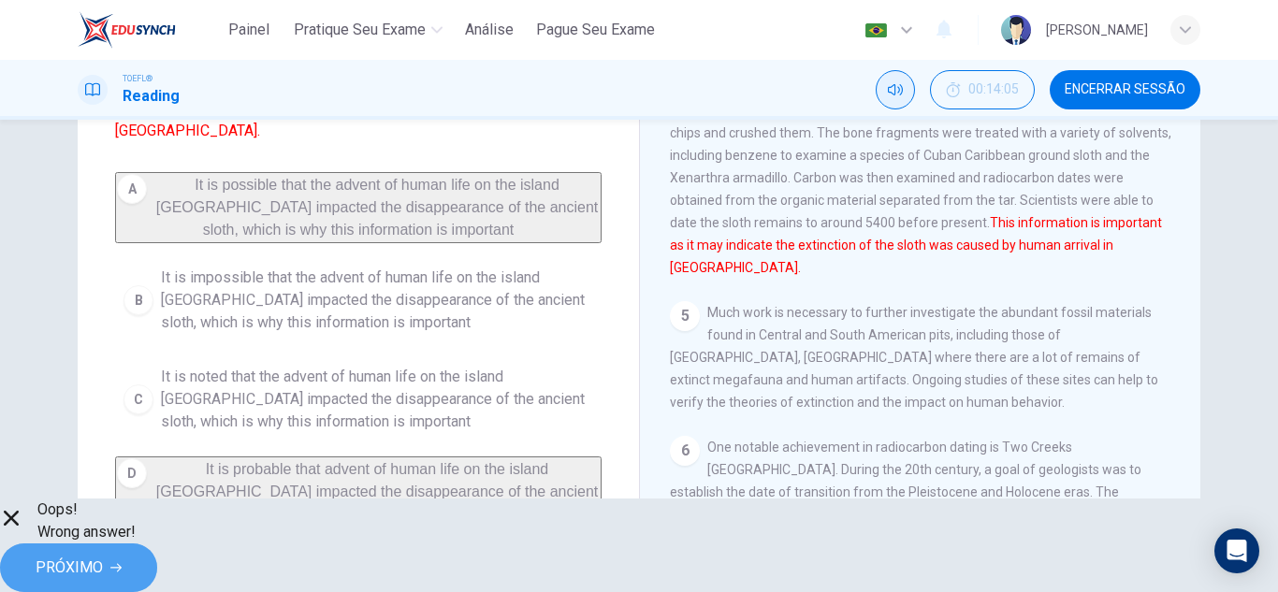
click at [157, 554] on button "PRÓXIMO" at bounding box center [78, 567] width 157 height 49
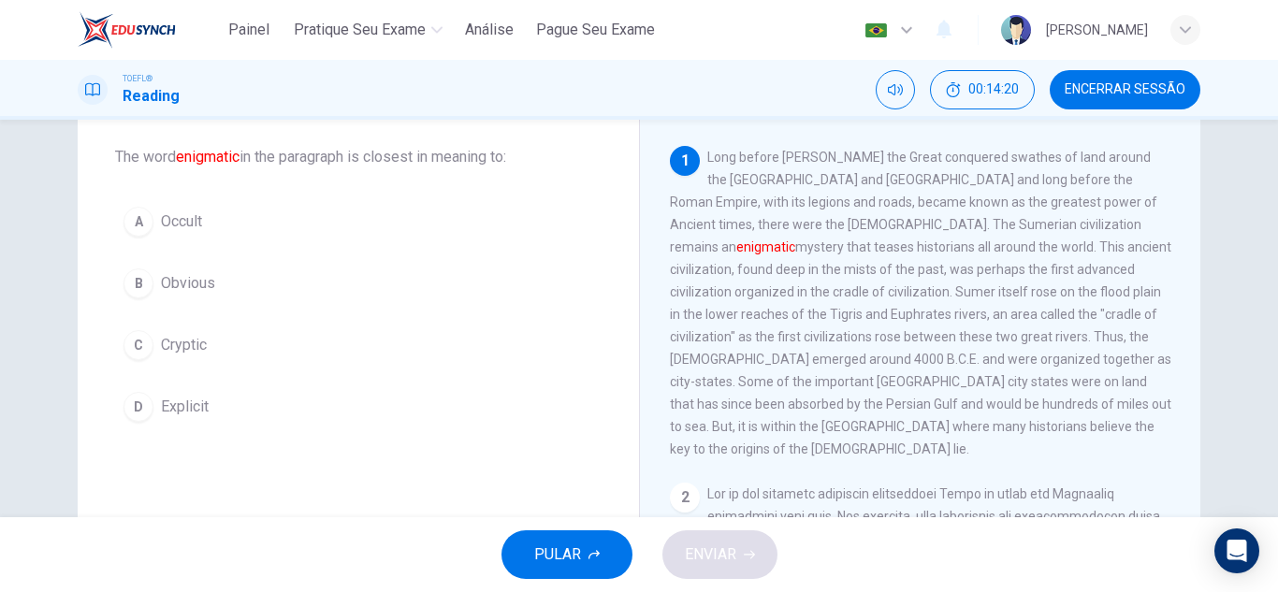
scroll to position [0, 0]
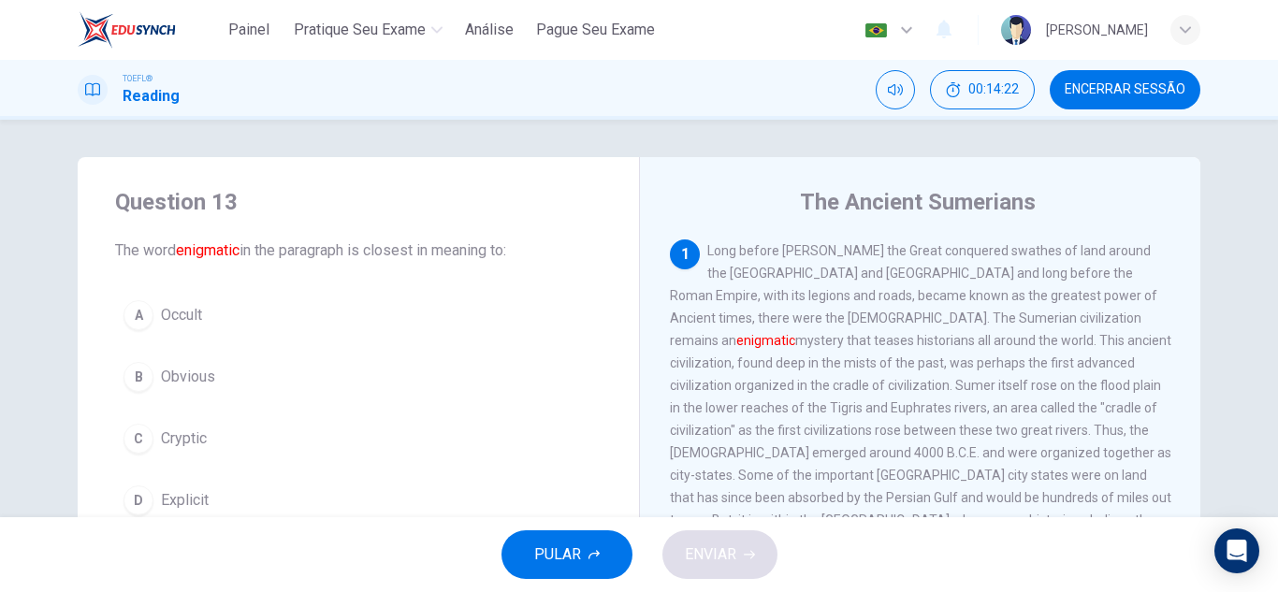
click at [183, 444] on span "Cryptic" at bounding box center [184, 438] width 46 height 22
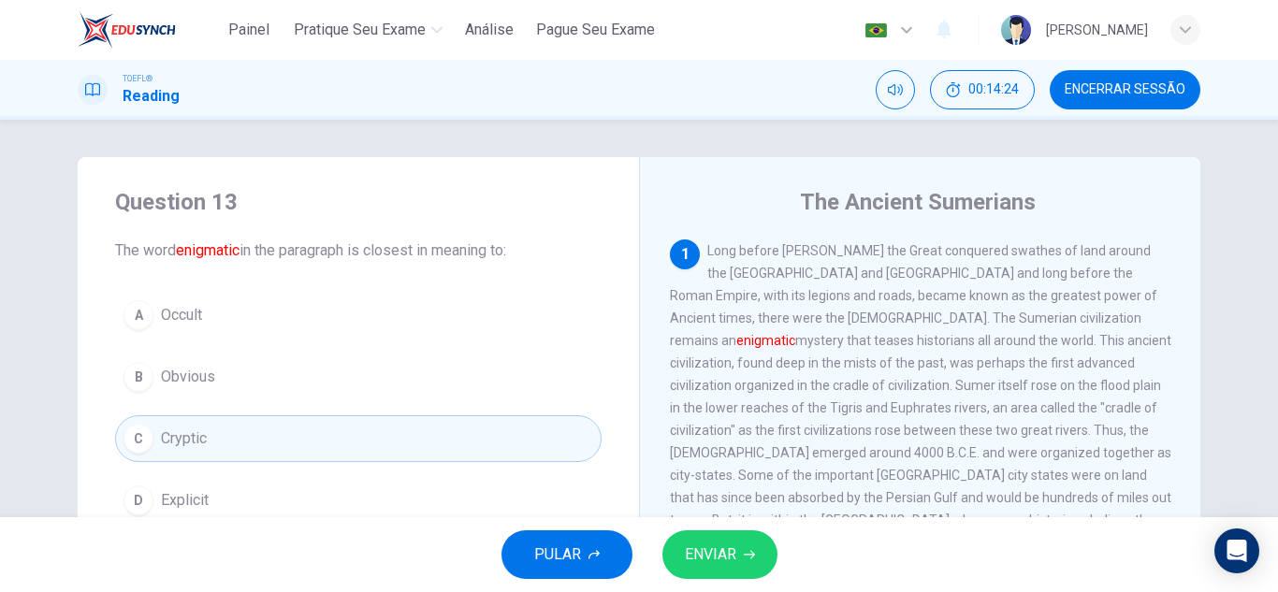
click at [720, 548] on span "ENVIAR" at bounding box center [710, 555] width 51 height 26
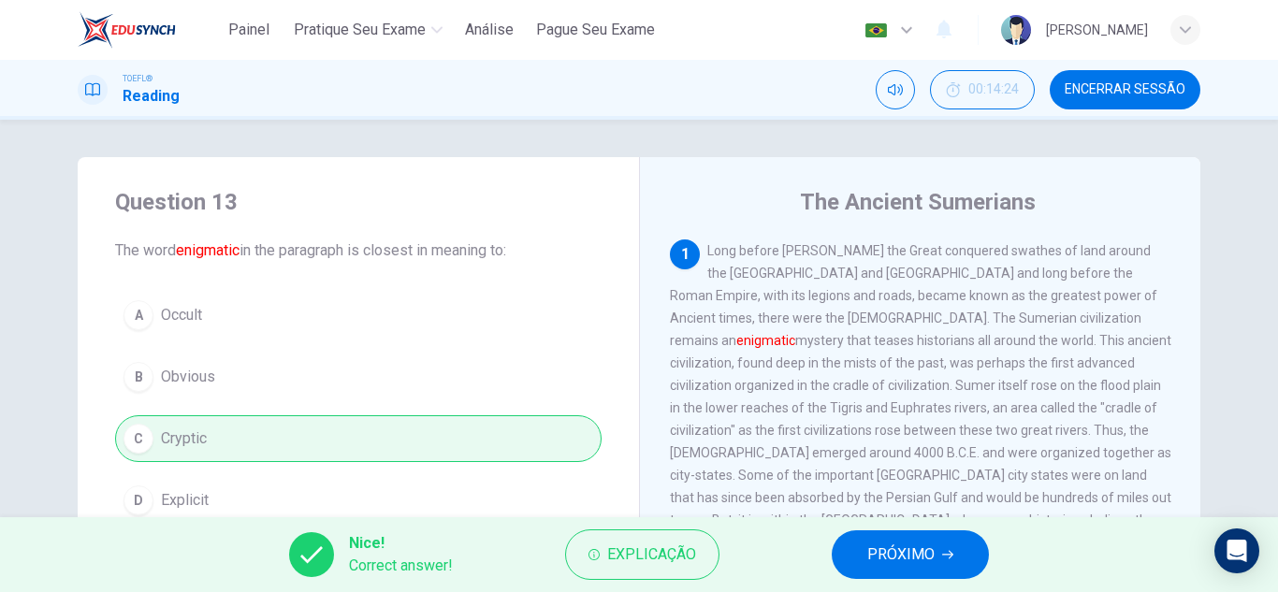
click at [887, 556] on span "PRÓXIMO" at bounding box center [900, 555] width 67 height 26
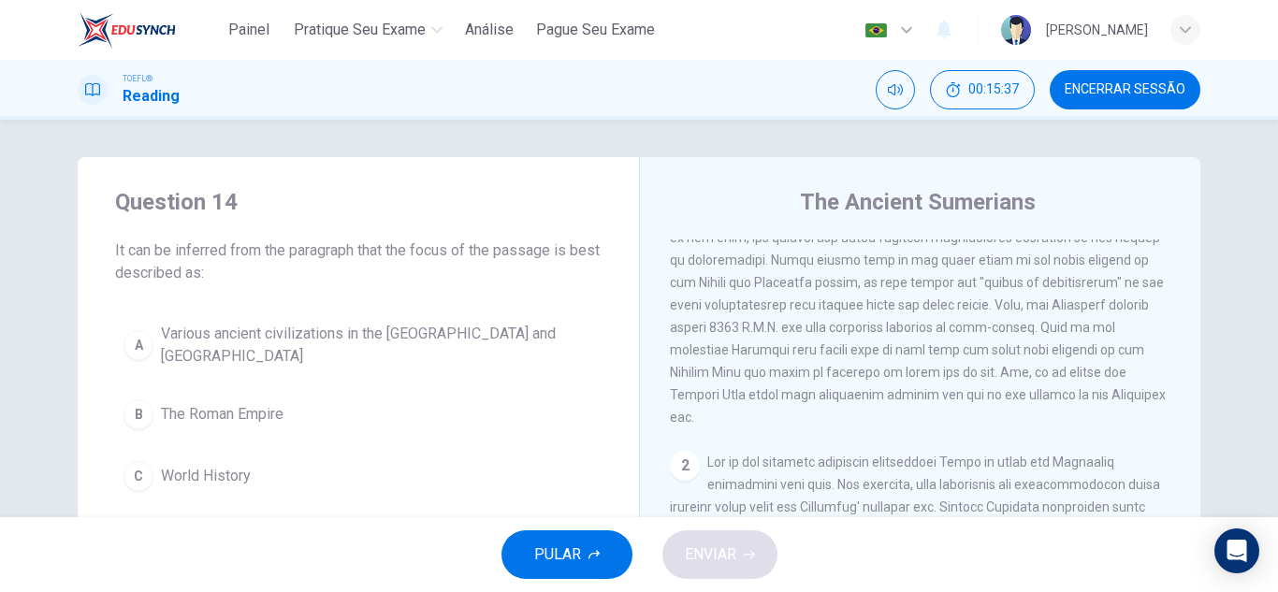
scroll to position [94, 0]
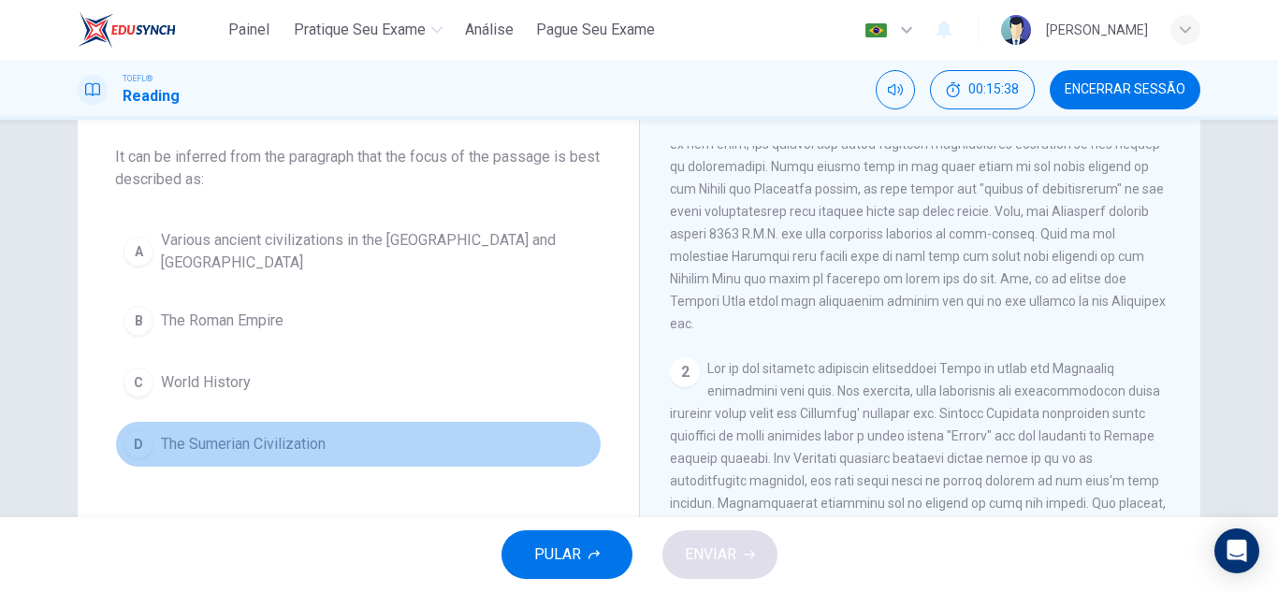
click at [306, 437] on span "The Sumerian Civilization" at bounding box center [243, 444] width 165 height 22
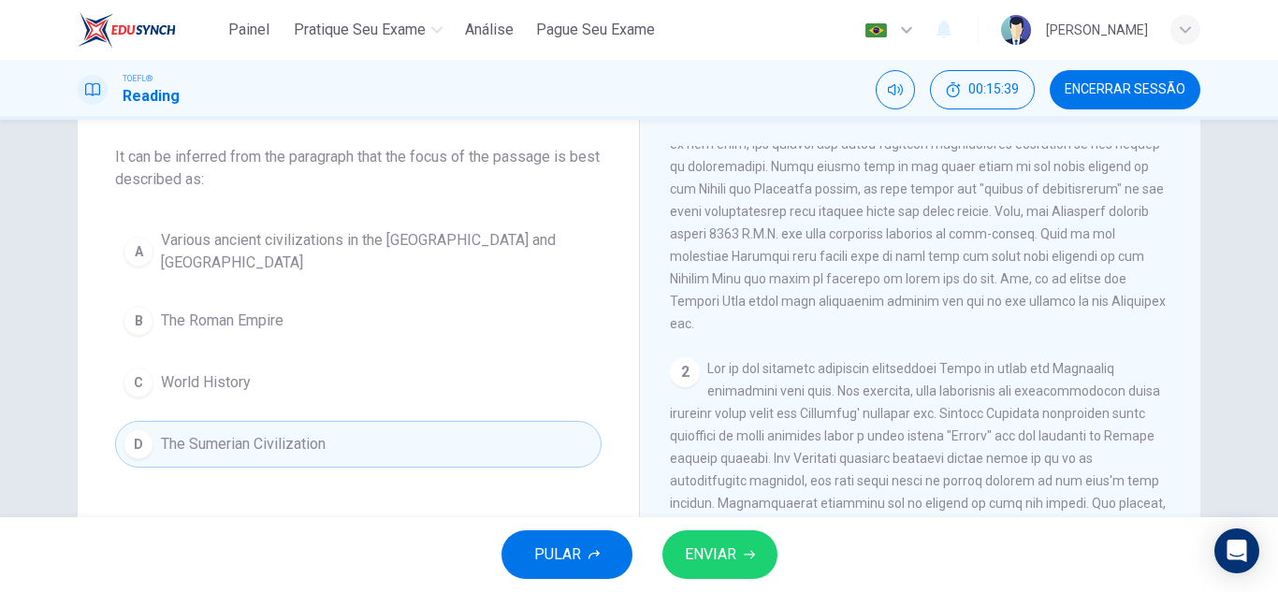
click at [760, 545] on button "ENVIAR" at bounding box center [719, 554] width 115 height 49
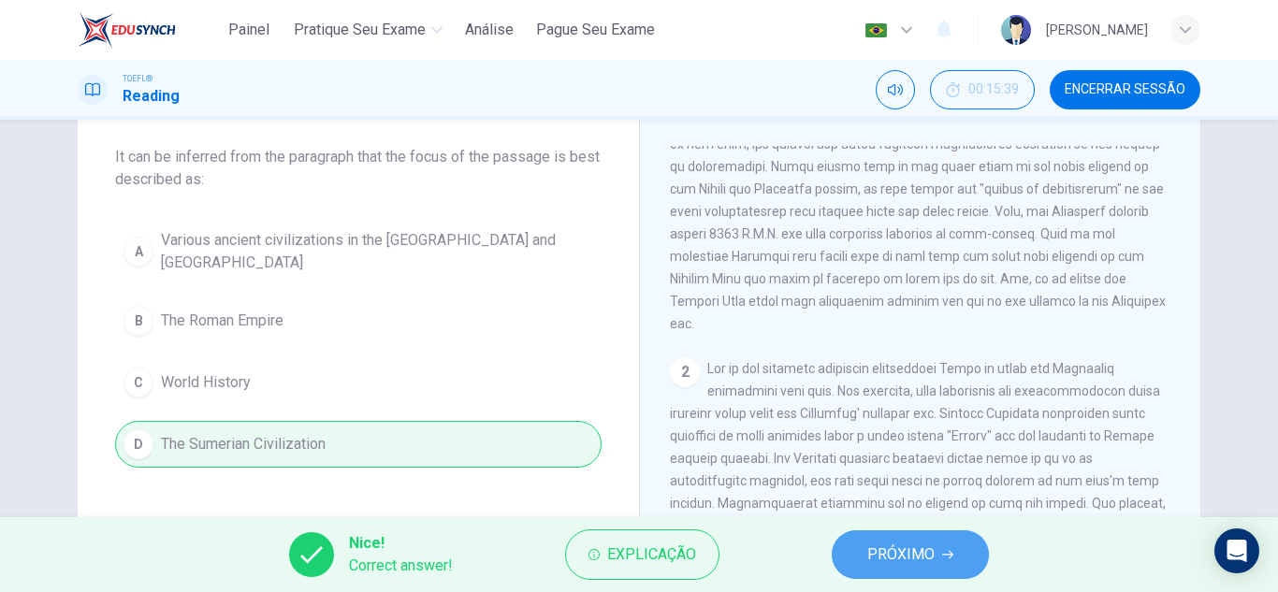
click at [909, 554] on span "PRÓXIMO" at bounding box center [900, 555] width 67 height 26
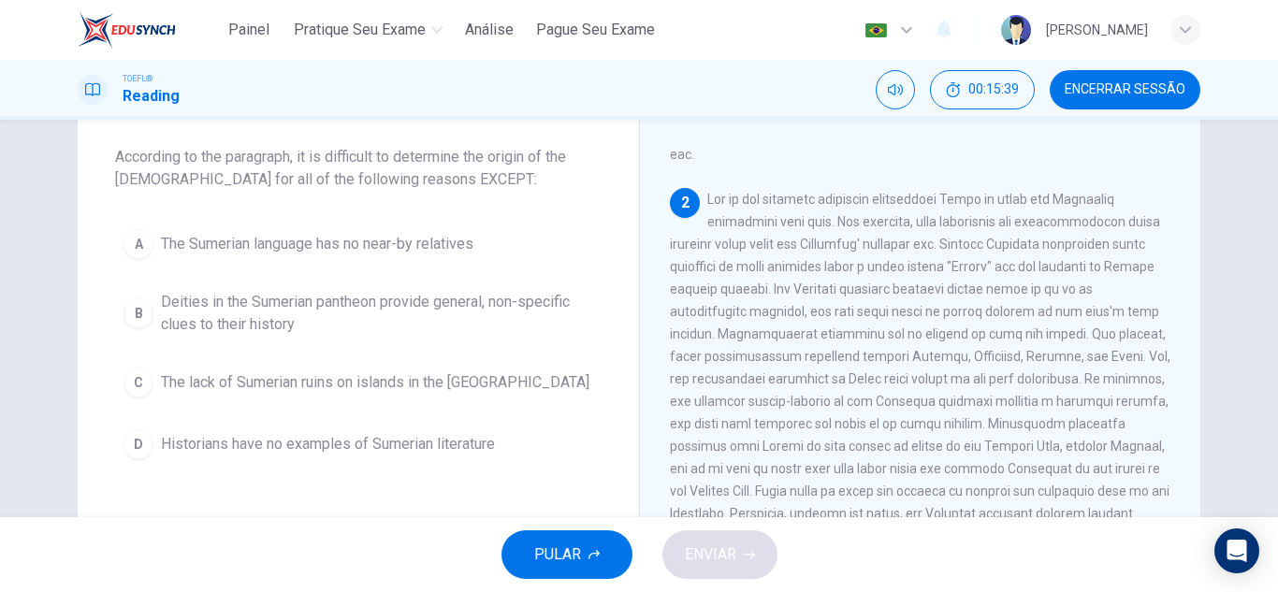
scroll to position [326, 0]
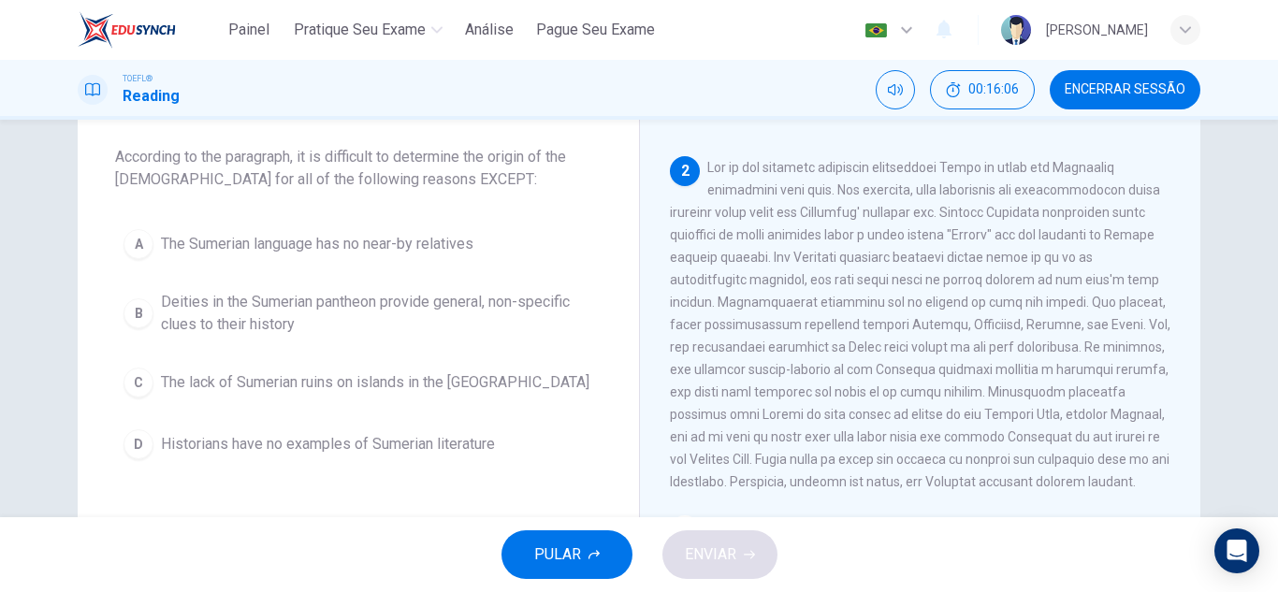
drag, startPoint x: 670, startPoint y: 234, endPoint x: 728, endPoint y: 231, distance: 58.1
click at [728, 231] on span at bounding box center [920, 324] width 500 height 329
click at [1176, 343] on div "1 2 3 Sumerian culture centered around a [DEMOGRAPHIC_DATA] and [DEMOGRAPHIC_DA…" at bounding box center [933, 415] width 526 height 538
click at [1180, 346] on div "1 2 3 Sumerian culture centered around a [DEMOGRAPHIC_DATA] and [DEMOGRAPHIC_DA…" at bounding box center [933, 415] width 526 height 538
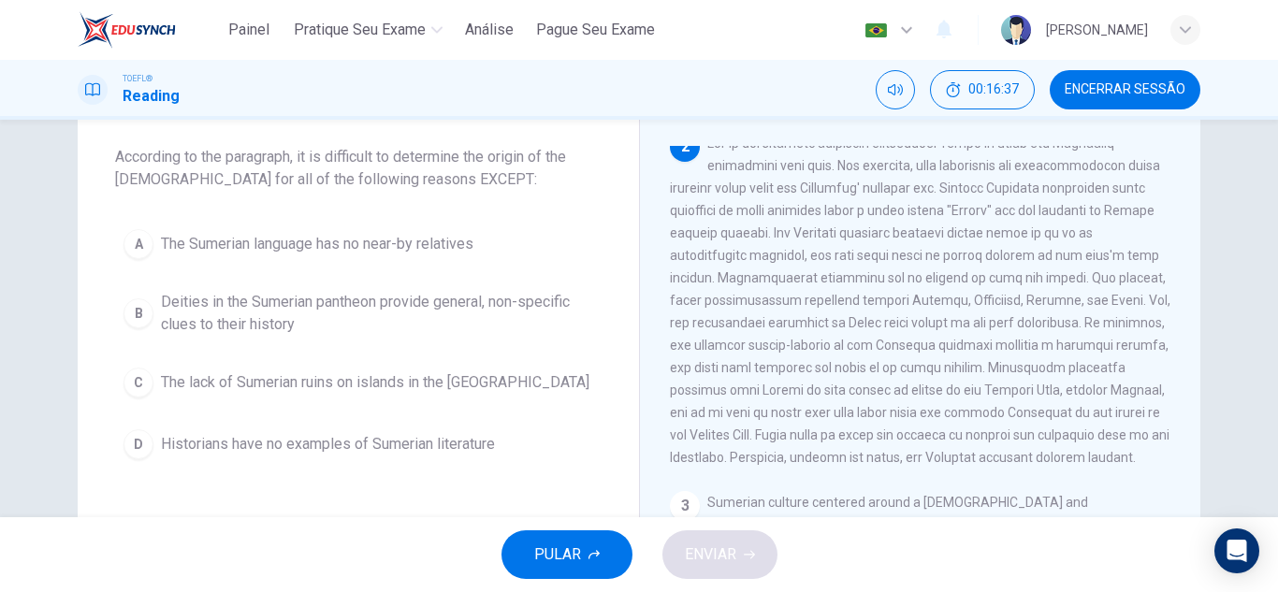
scroll to position [355, 0]
click at [476, 442] on span "Historians have no examples of Sumerian literature" at bounding box center [328, 444] width 334 height 22
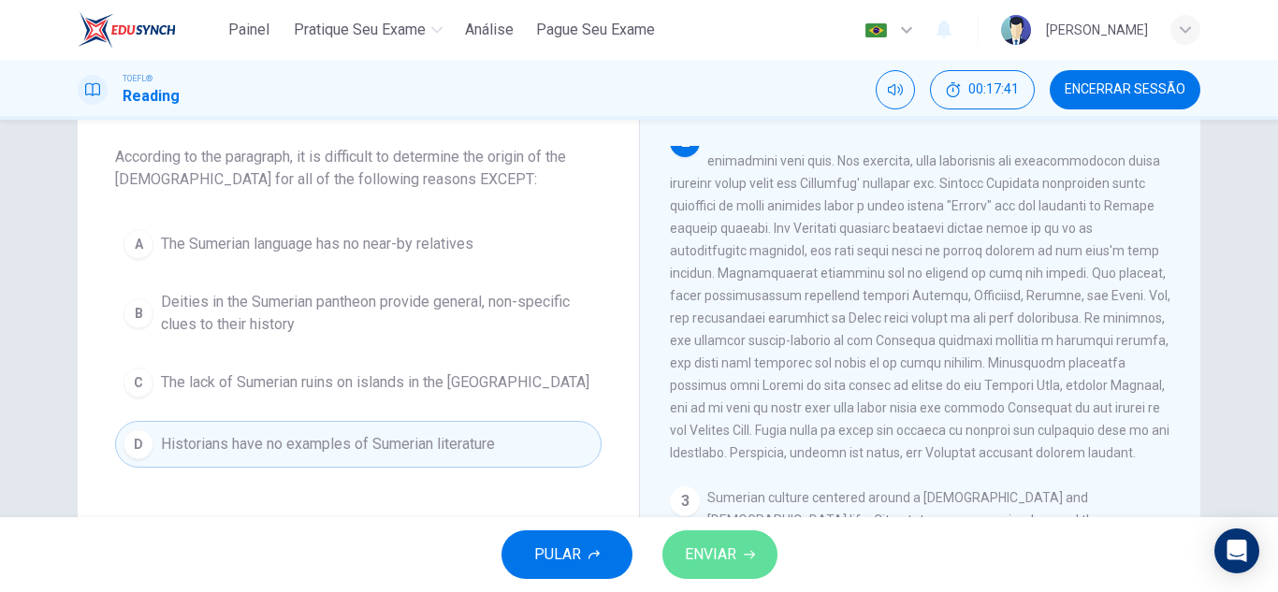
click at [706, 550] on span "ENVIAR" at bounding box center [710, 555] width 51 height 26
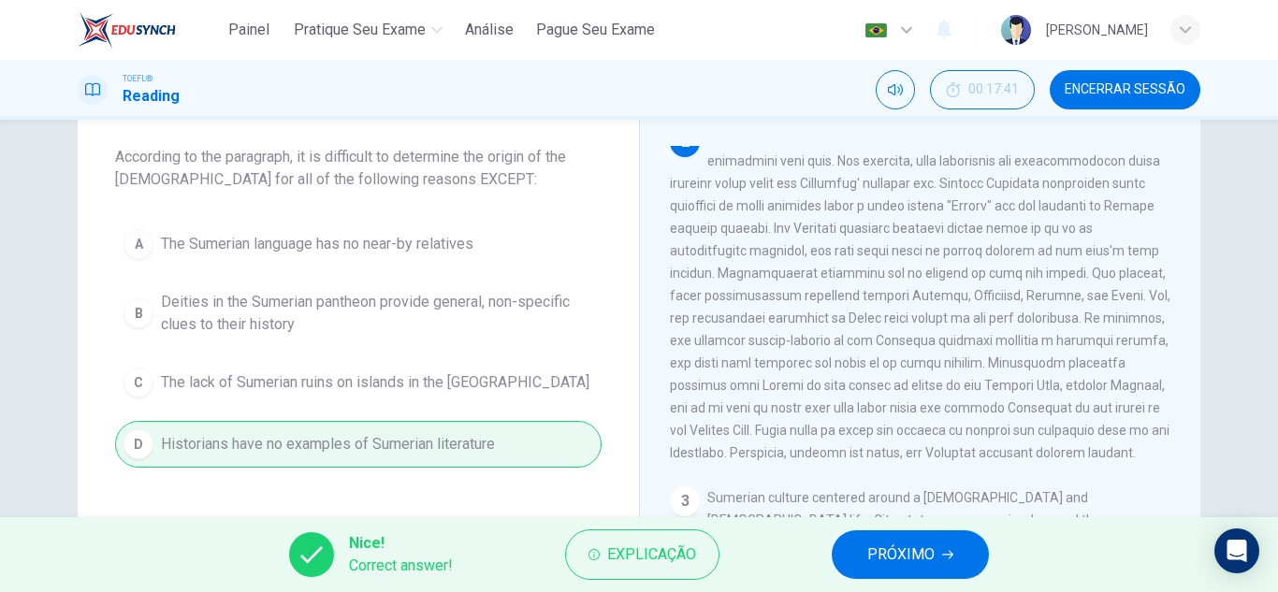
click at [916, 547] on span "PRÓXIMO" at bounding box center [900, 555] width 67 height 26
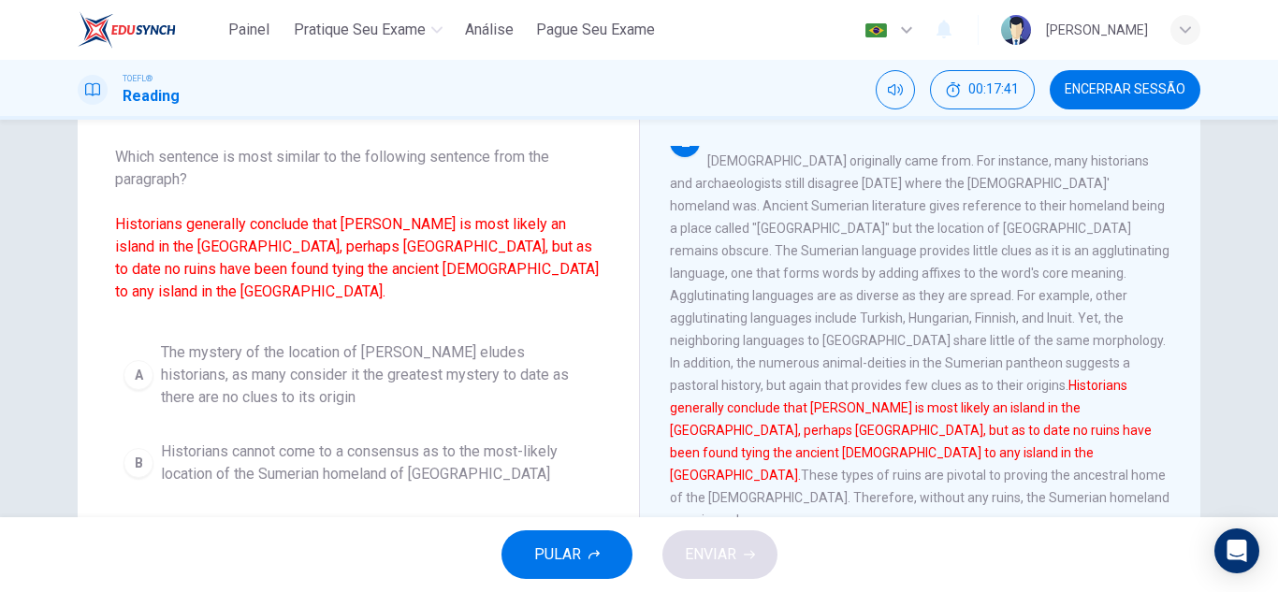
scroll to position [326, 0]
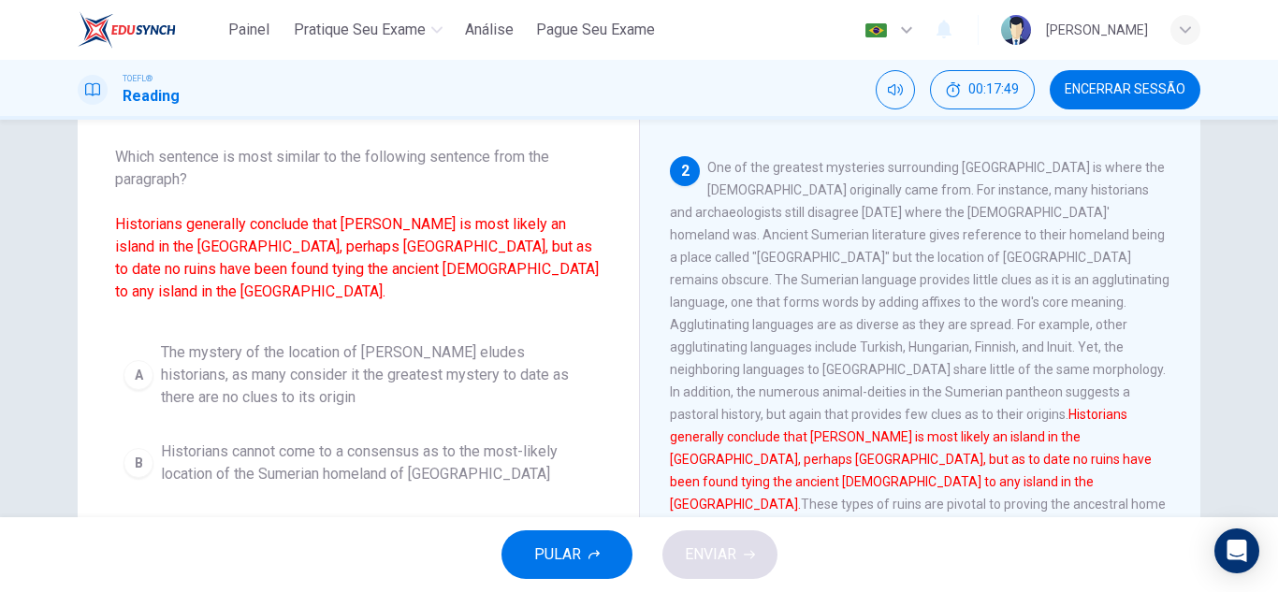
drag, startPoint x: 1011, startPoint y: 411, endPoint x: 1029, endPoint y: 410, distance: 17.8
click at [1029, 410] on font "Historians generally conclude that [PERSON_NAME] is most likely an island in th…" at bounding box center [911, 459] width 482 height 105
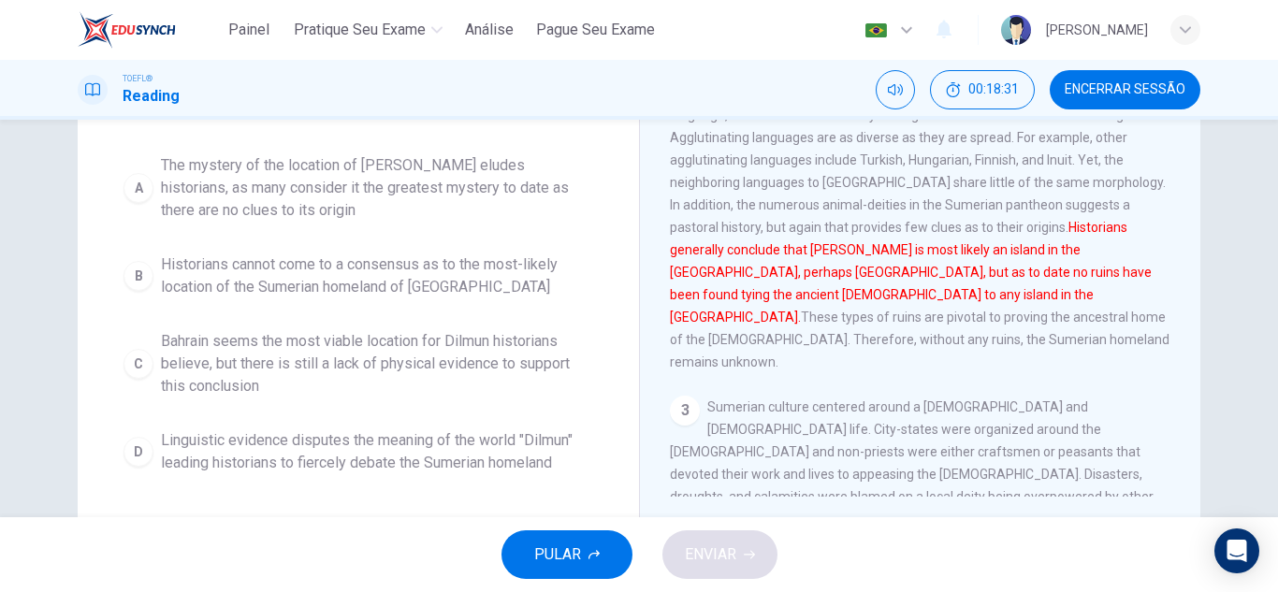
scroll to position [187, 0]
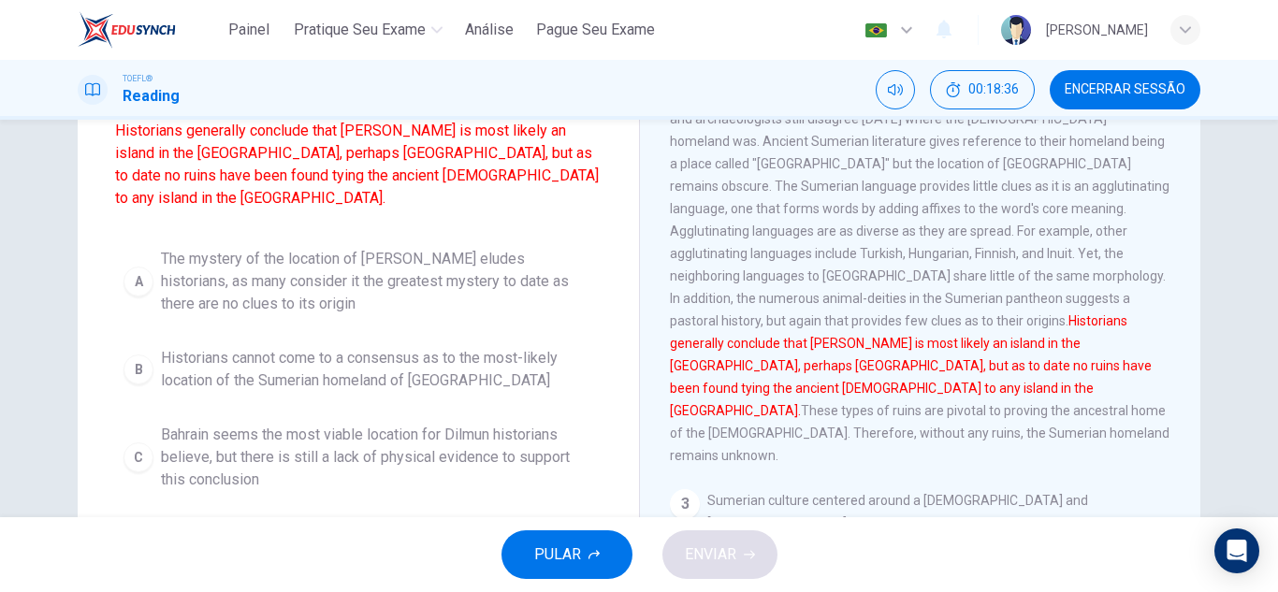
click at [269, 435] on span "Bahrain seems the most viable location for Dilmun historians believe, but there…" at bounding box center [377, 457] width 432 height 67
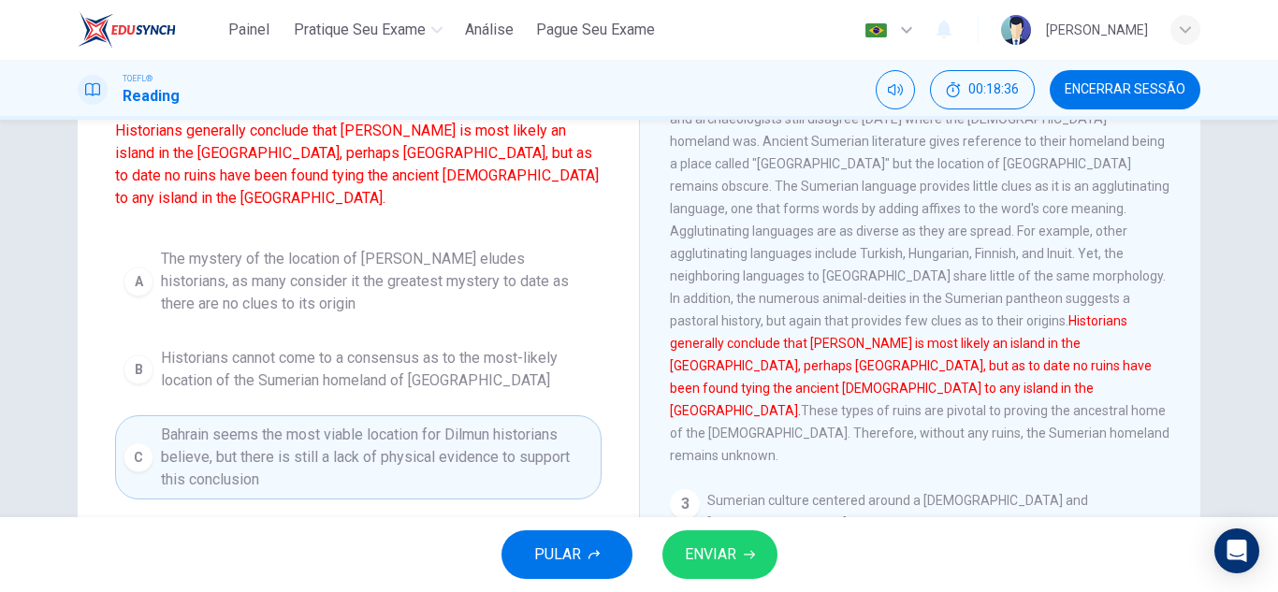
scroll to position [281, 0]
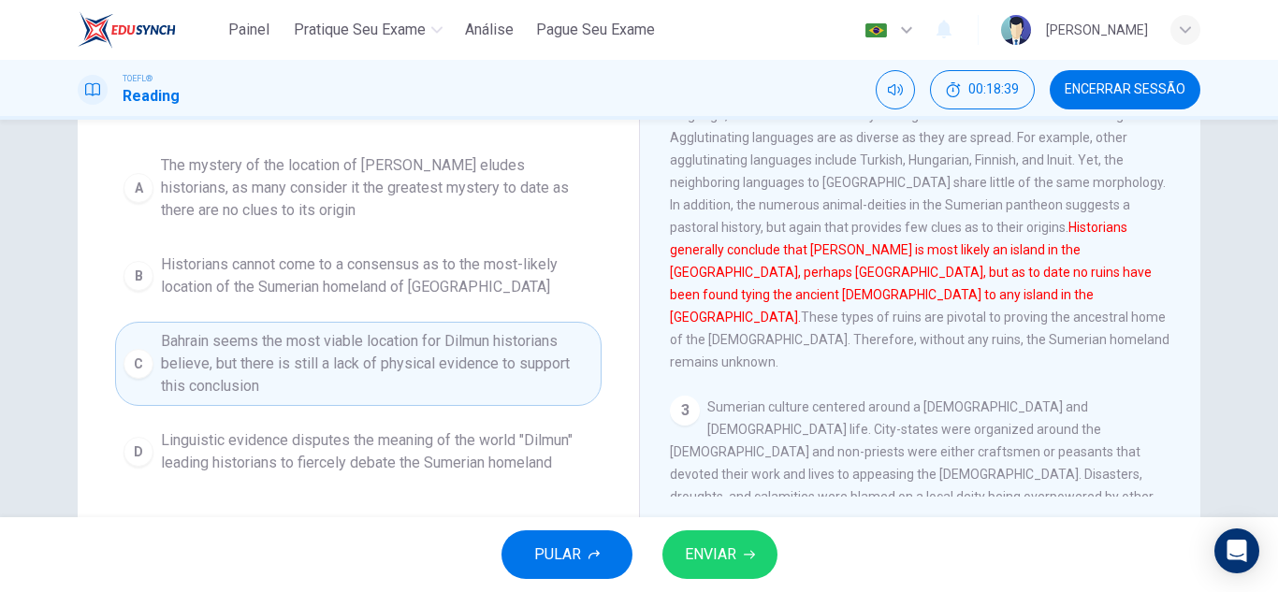
click at [705, 540] on button "ENVIAR" at bounding box center [719, 554] width 115 height 49
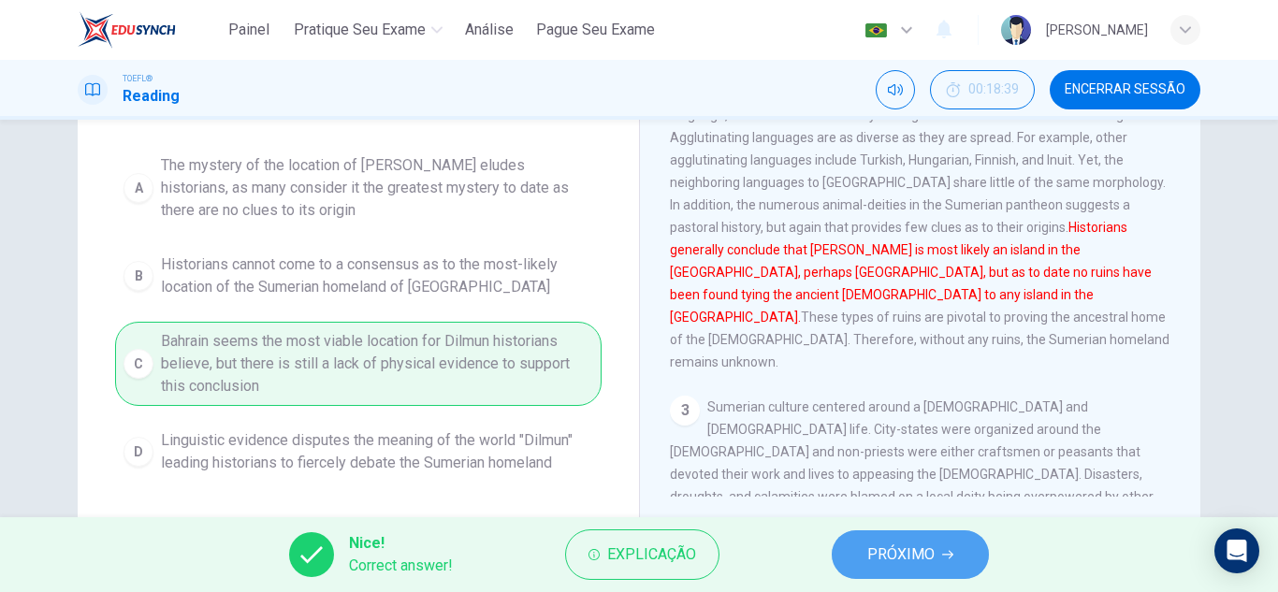
click at [909, 548] on span "PRÓXIMO" at bounding box center [900, 555] width 67 height 26
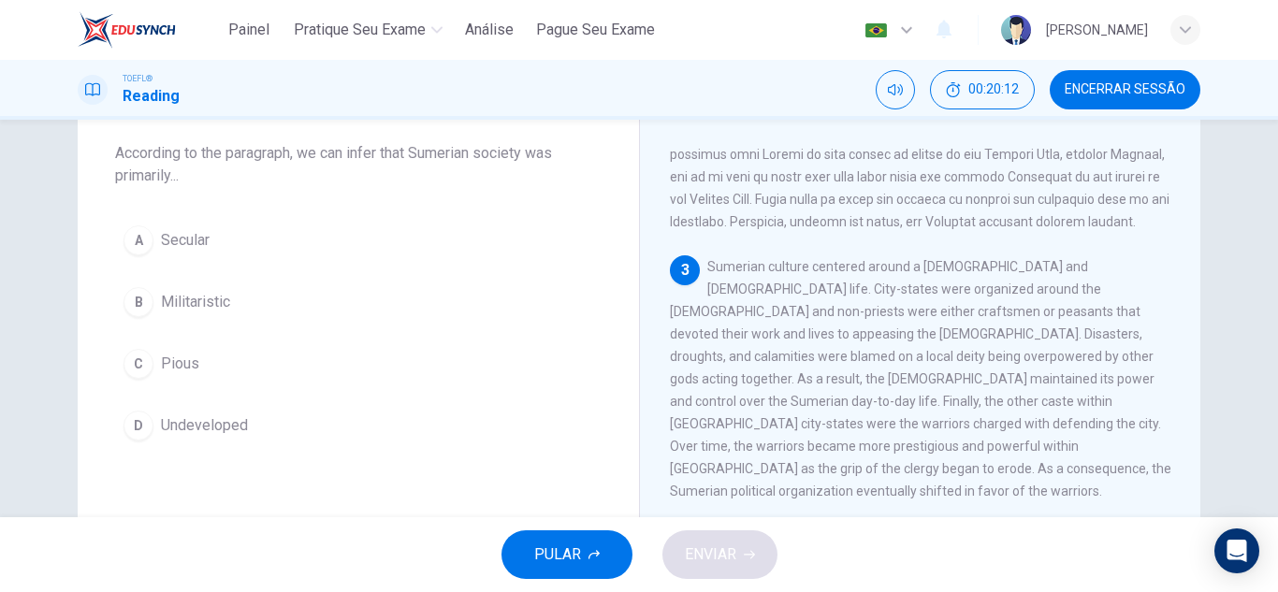
scroll to position [676, 0]
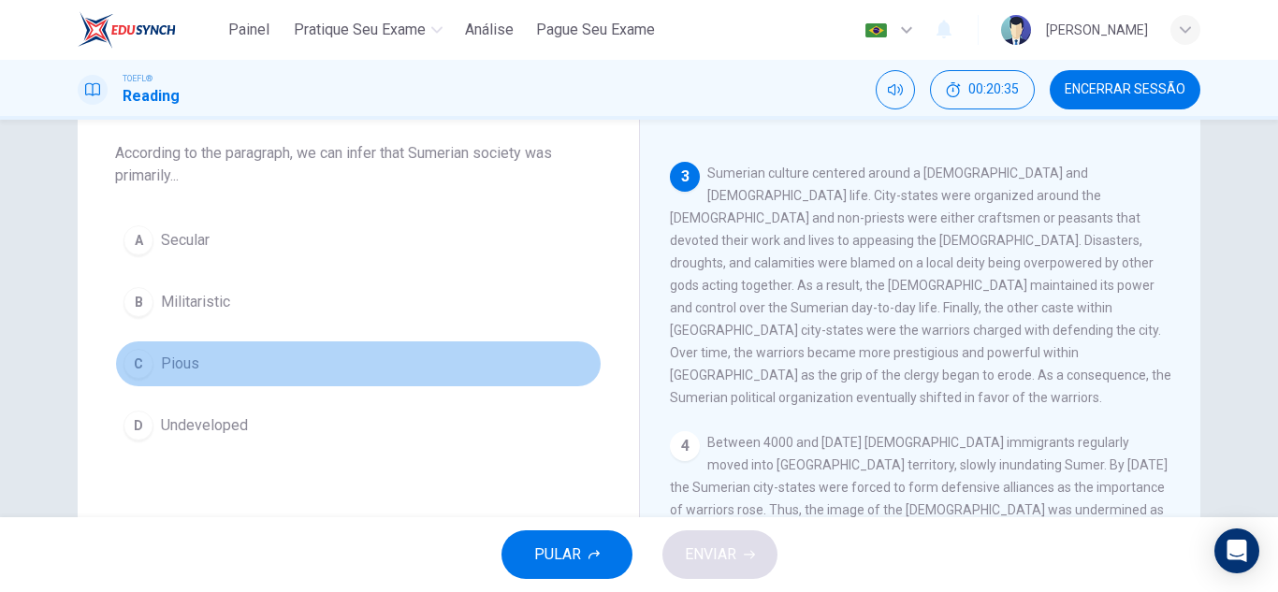
click at [192, 360] on span "Pious" at bounding box center [180, 364] width 38 height 22
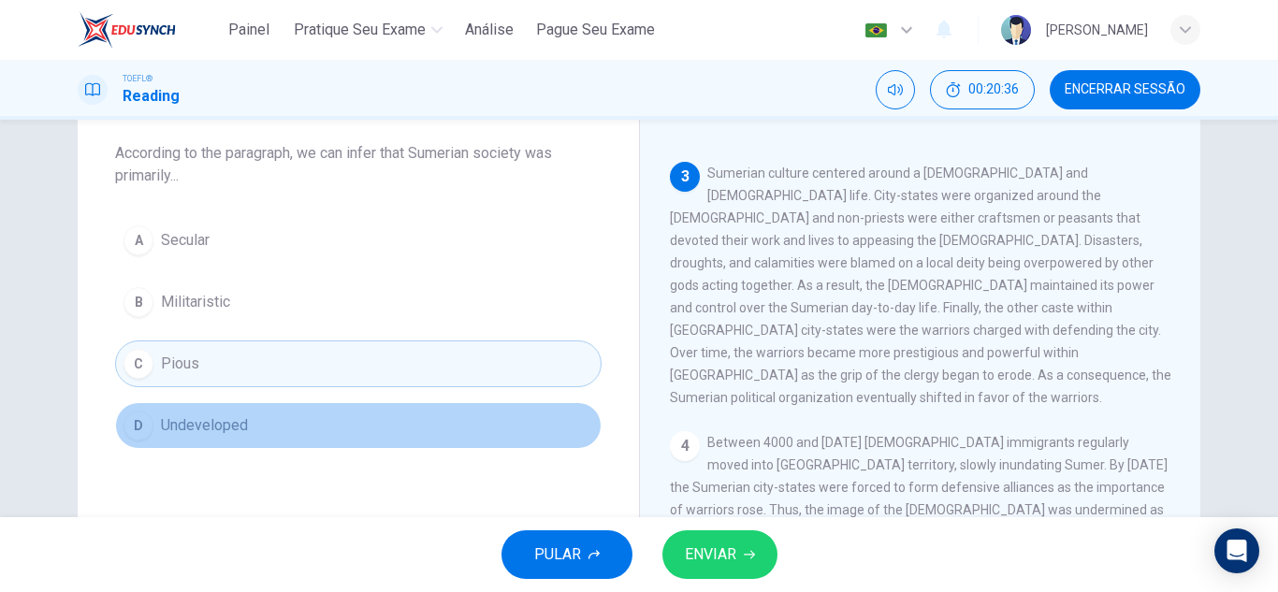
click at [312, 433] on button "D Undeveloped" at bounding box center [358, 425] width 486 height 47
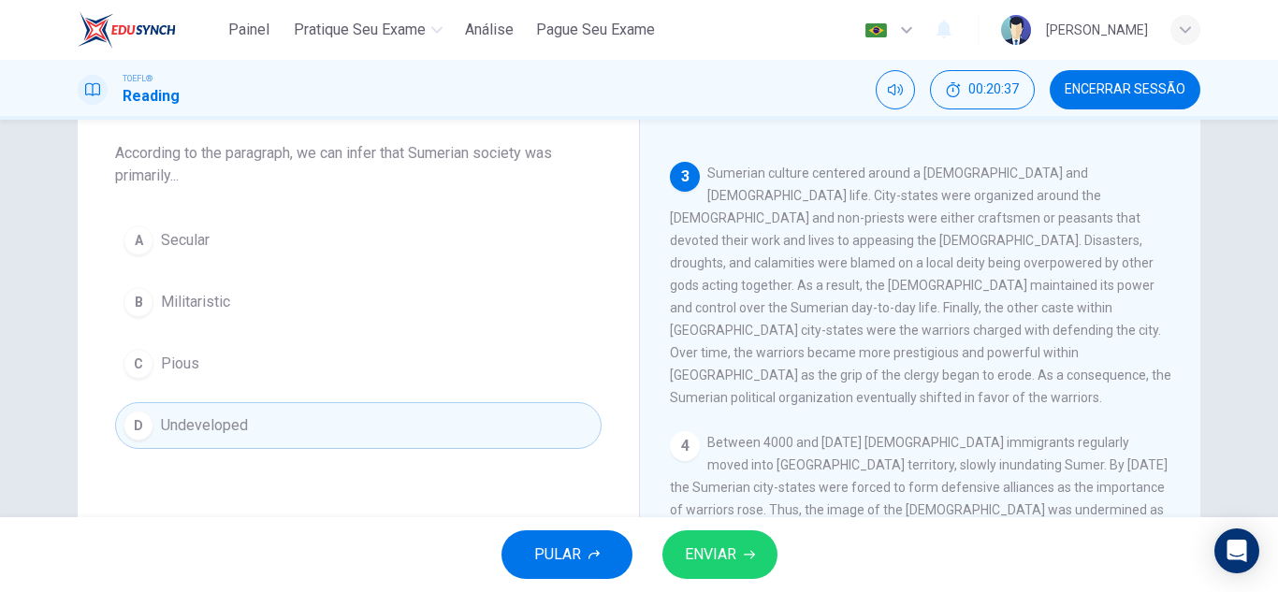
click at [279, 287] on button "B Militaristic" at bounding box center [358, 302] width 486 height 47
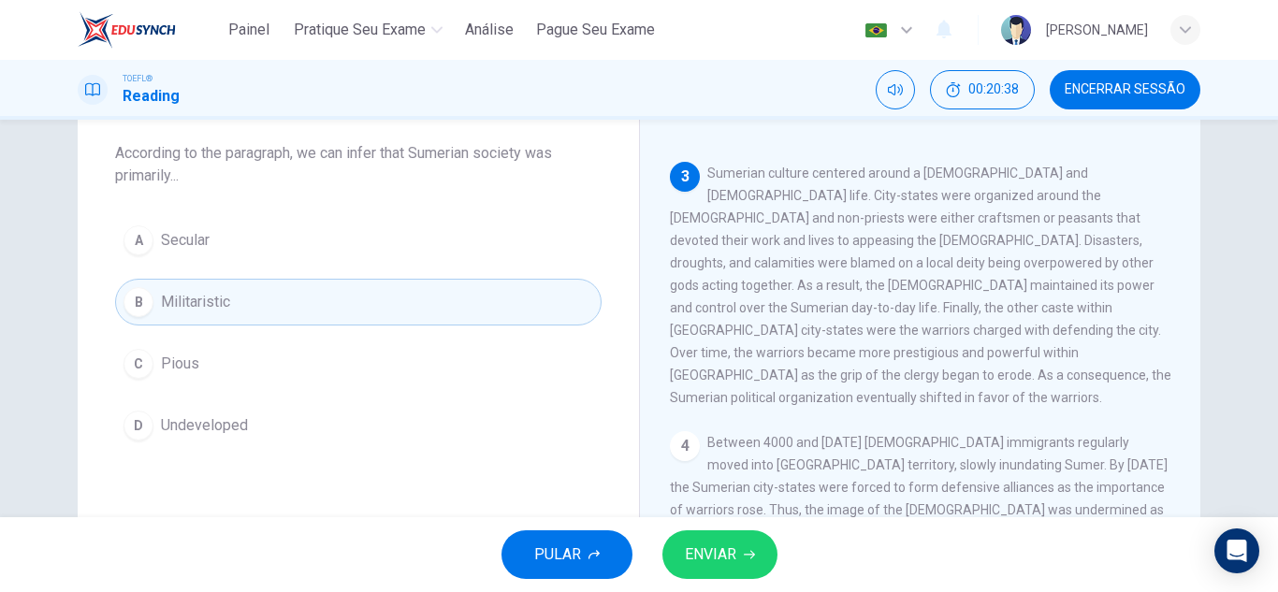
click at [715, 548] on span "ENVIAR" at bounding box center [710, 555] width 51 height 26
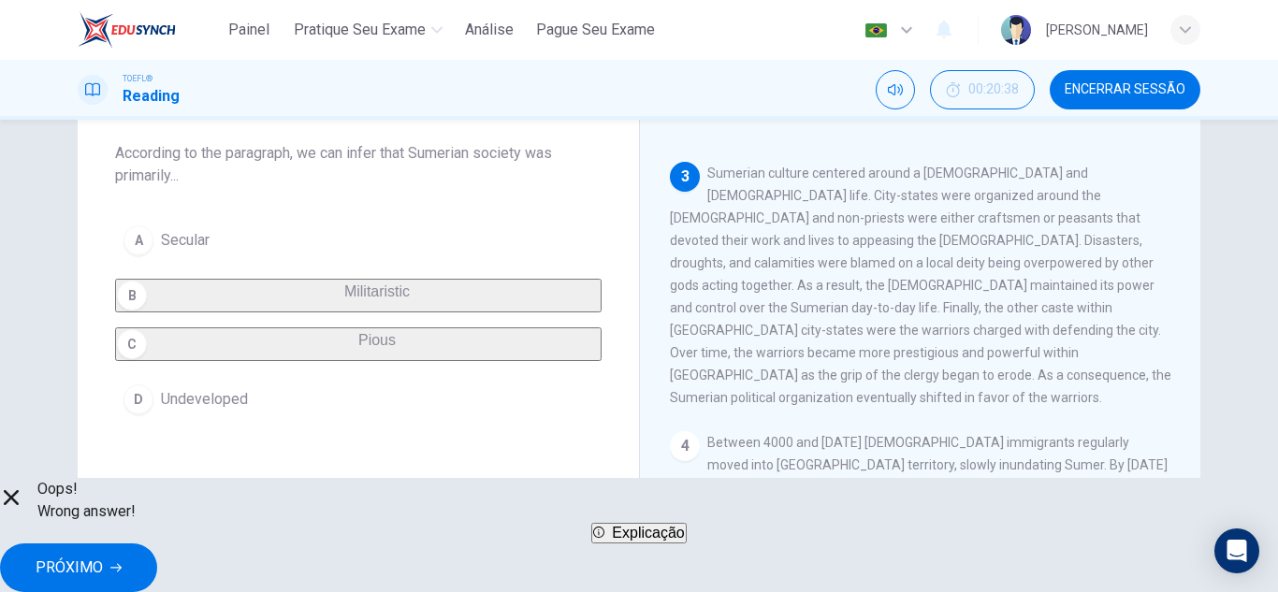
click at [157, 570] on button "PRÓXIMO" at bounding box center [78, 567] width 157 height 49
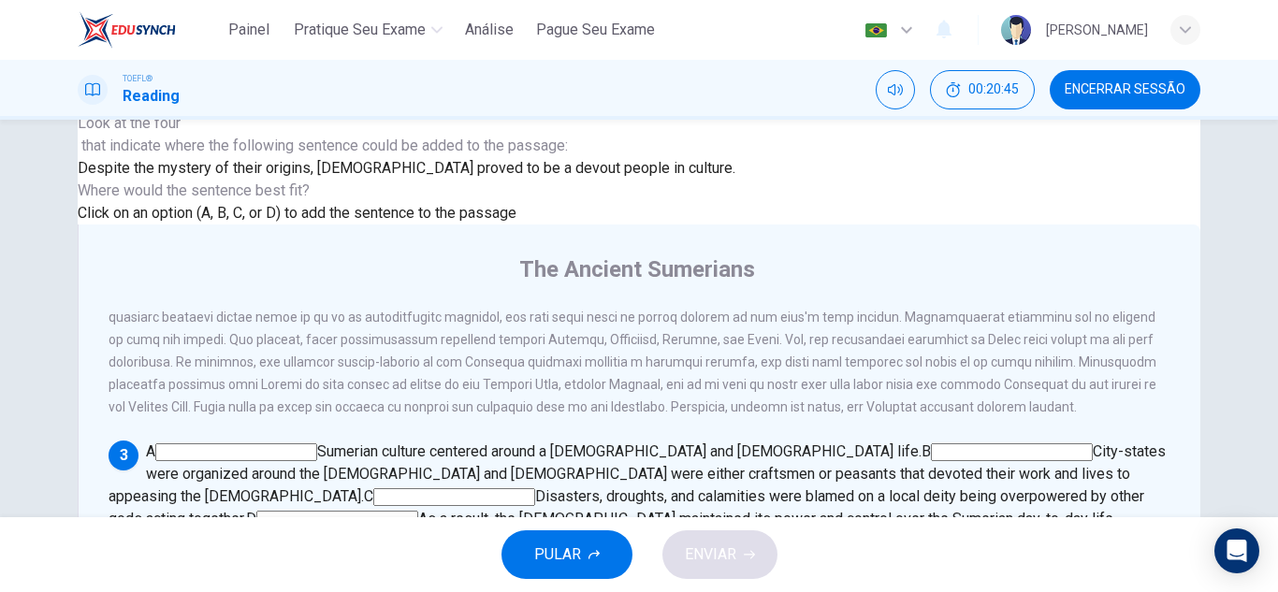
scroll to position [600, 0]
click at [317, 443] on input at bounding box center [236, 452] width 162 height 18
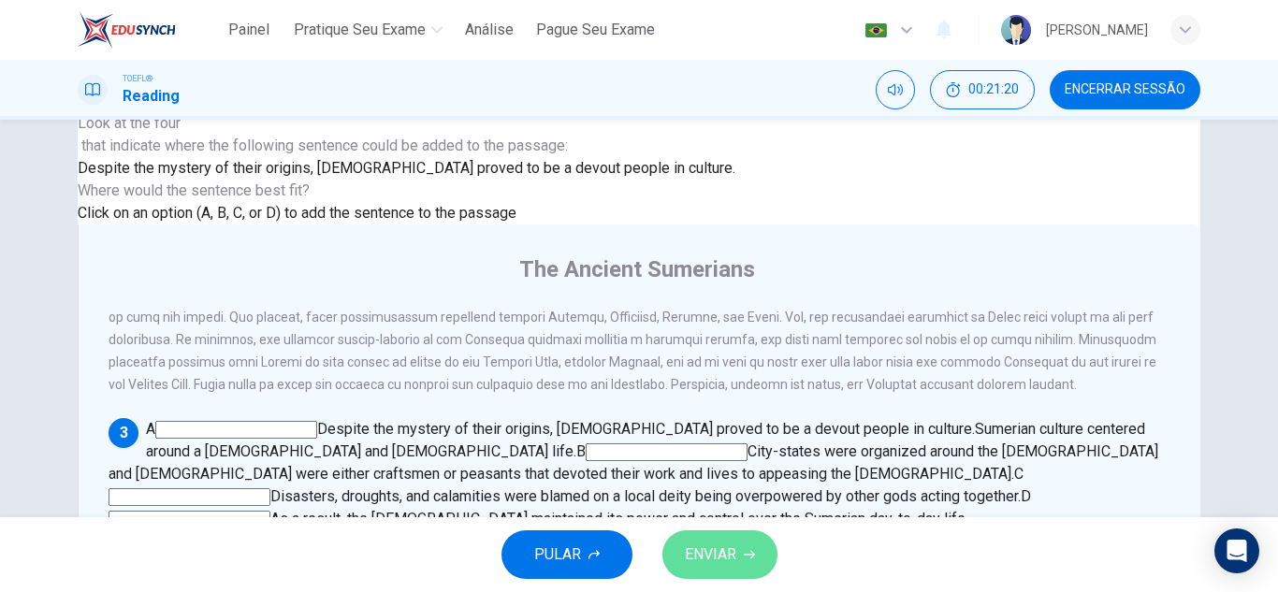
click at [711, 560] on span "ENVIAR" at bounding box center [710, 555] width 51 height 26
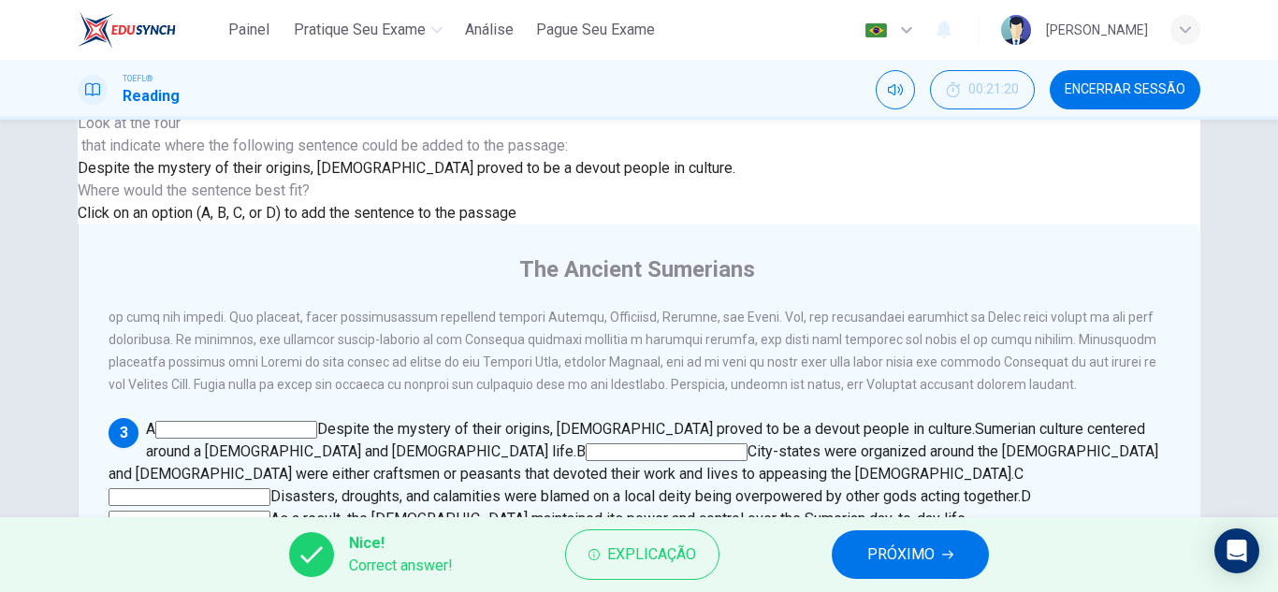
click at [932, 553] on span "PRÓXIMO" at bounding box center [900, 555] width 67 height 26
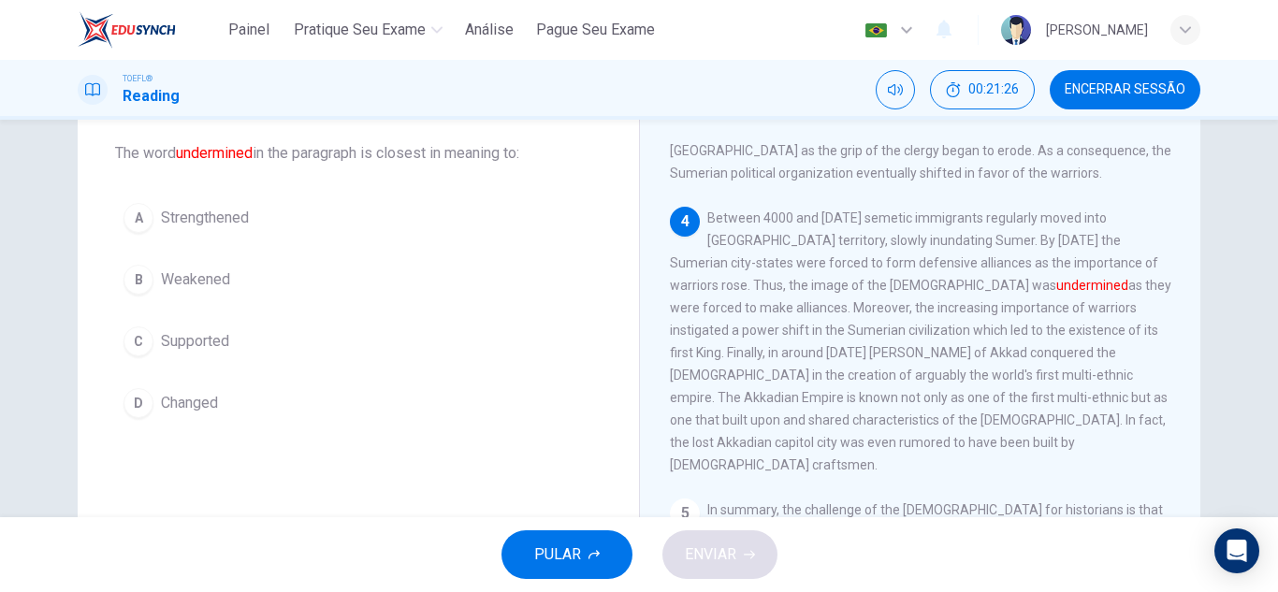
scroll to position [931, 0]
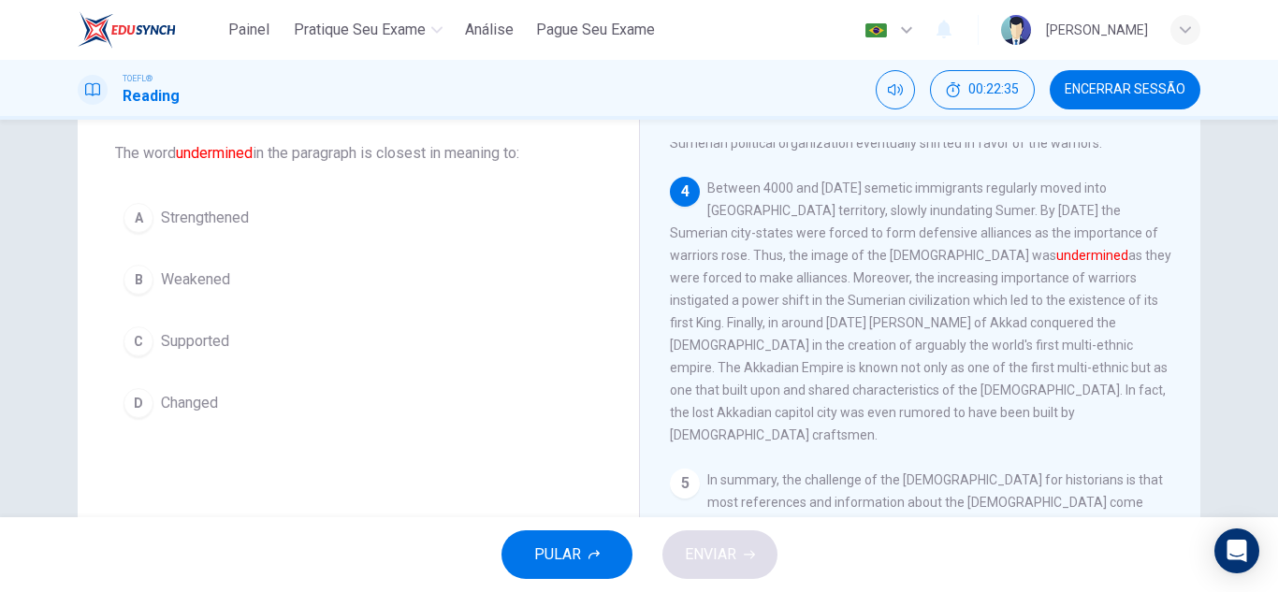
click at [422, 282] on button "B Weakened" at bounding box center [358, 279] width 486 height 47
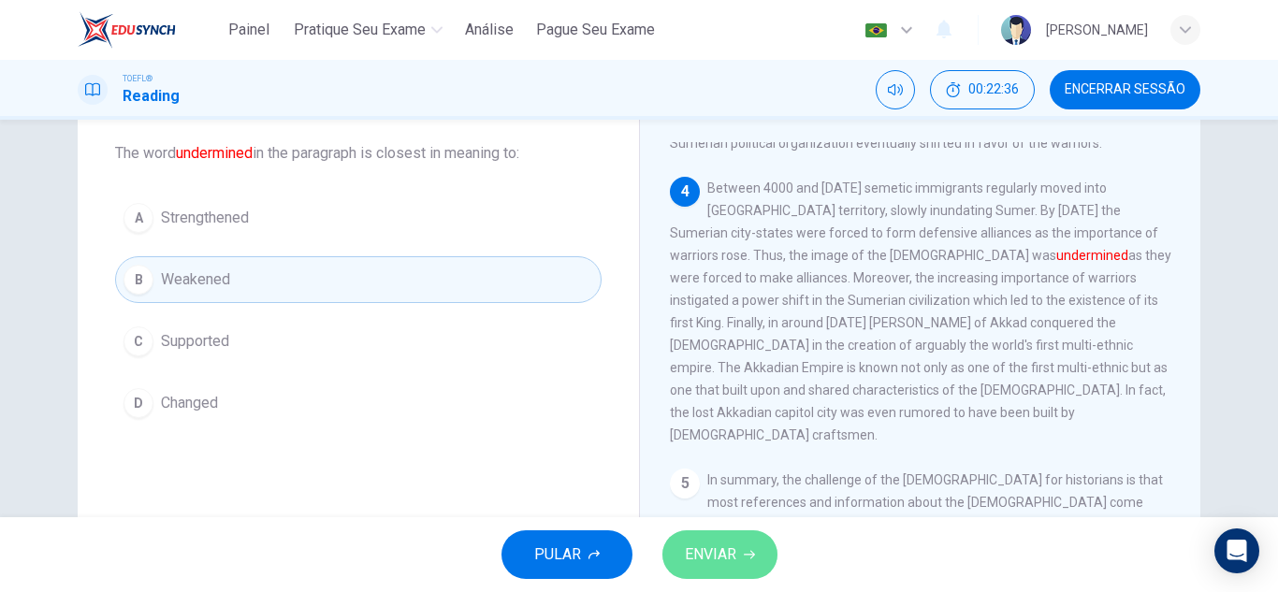
click at [699, 550] on span "ENVIAR" at bounding box center [710, 555] width 51 height 26
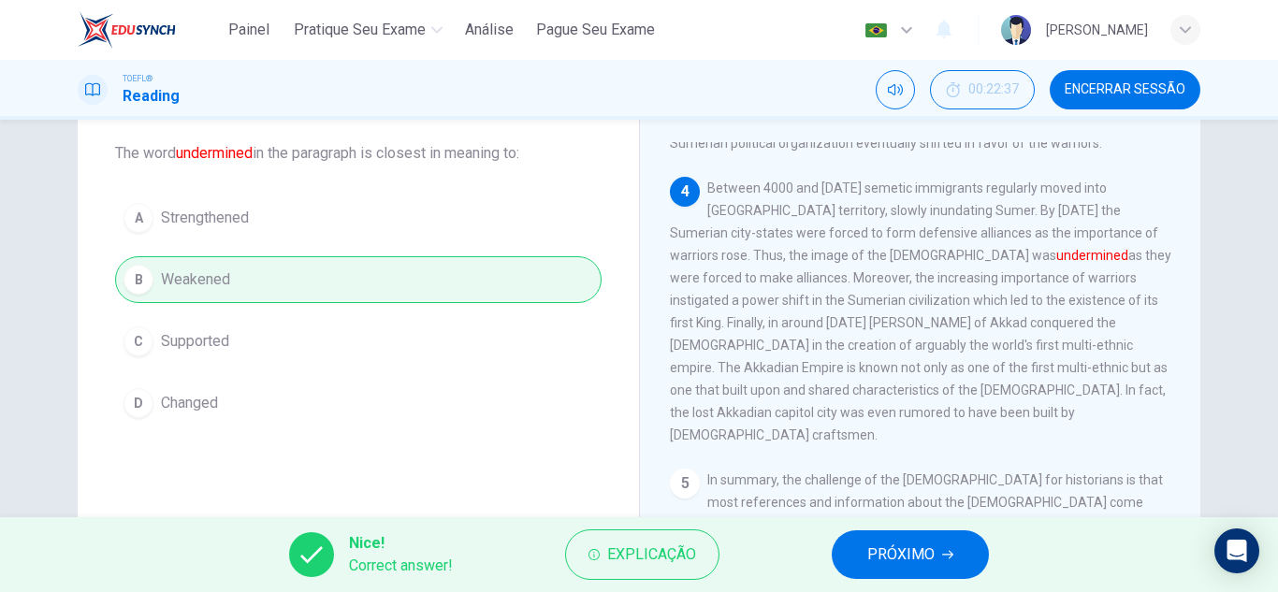
click at [904, 535] on button "PRÓXIMO" at bounding box center [910, 554] width 157 height 49
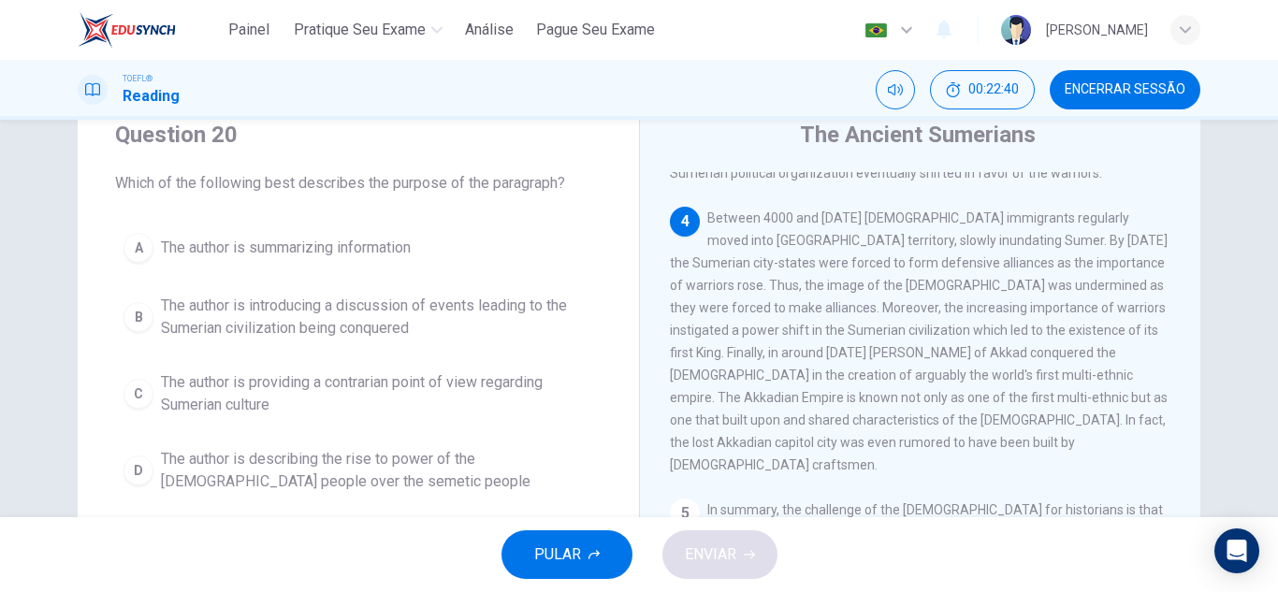
scroll to position [97, 0]
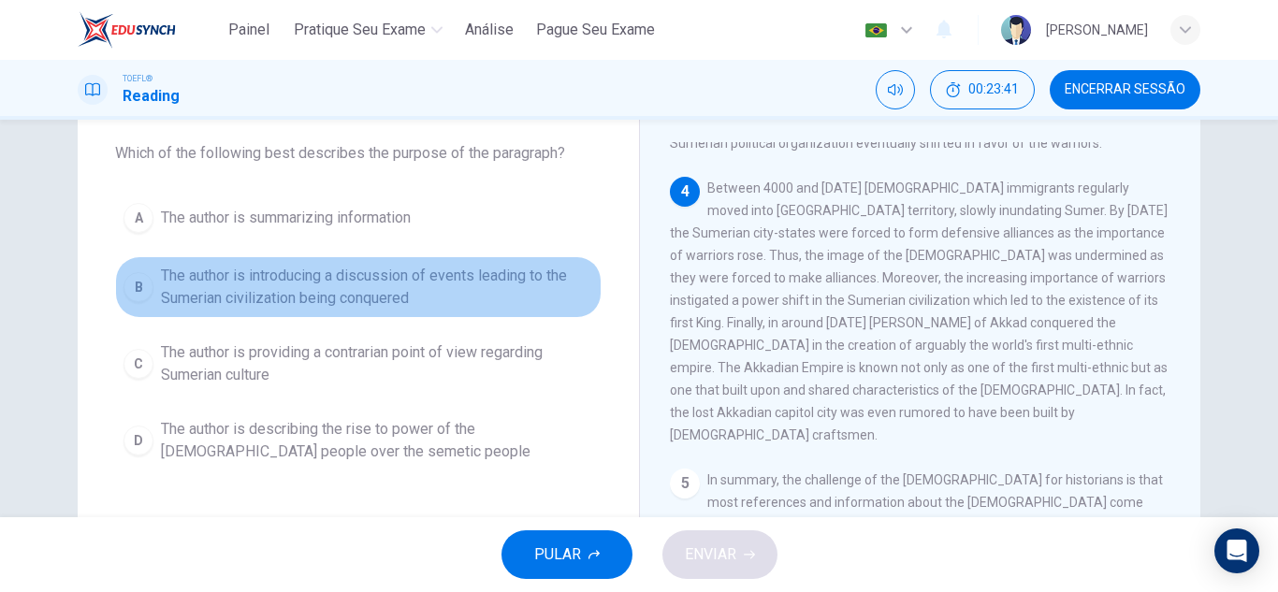
click at [341, 291] on span "The author is introducing a discussion of events leading to the Sumerian civili…" at bounding box center [377, 287] width 432 height 45
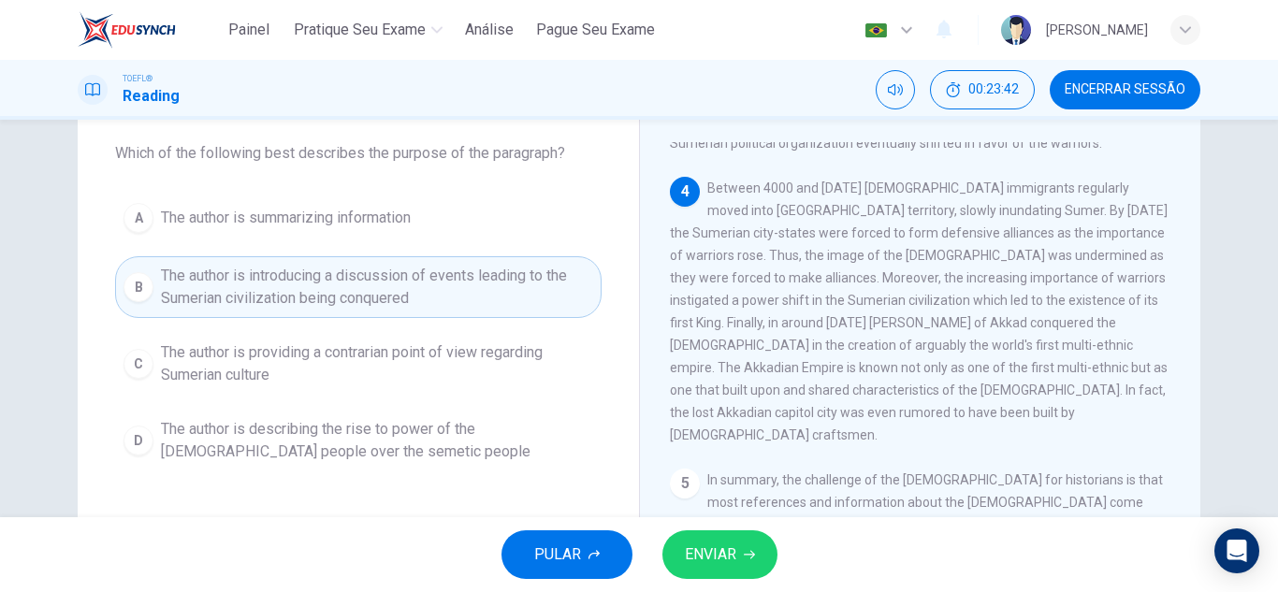
click at [687, 528] on div "PULAR ENVIAR" at bounding box center [639, 554] width 1278 height 75
click at [711, 551] on span "ENVIAR" at bounding box center [710, 555] width 51 height 26
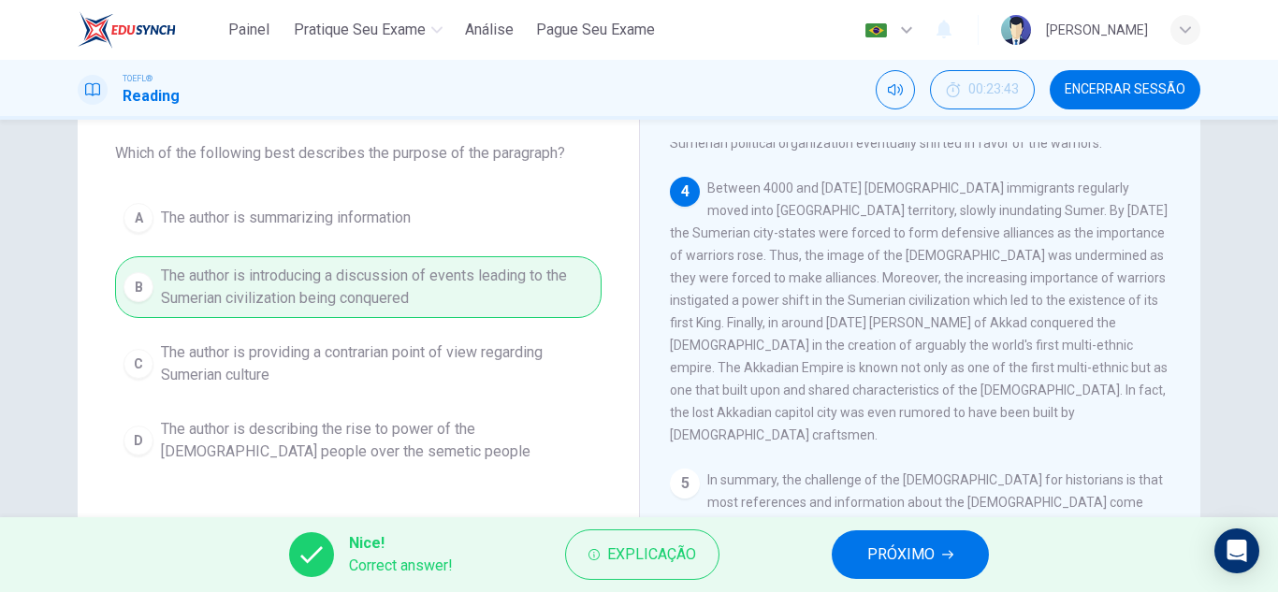
click at [892, 564] on span "PRÓXIMO" at bounding box center [900, 555] width 67 height 26
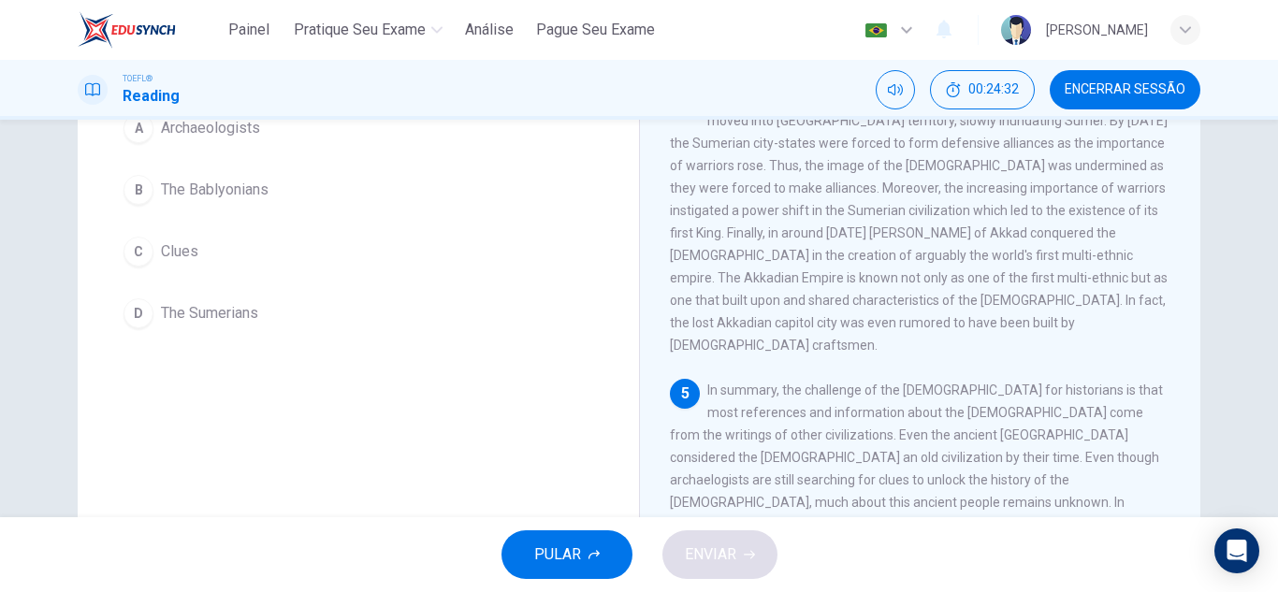
scroll to position [94, 0]
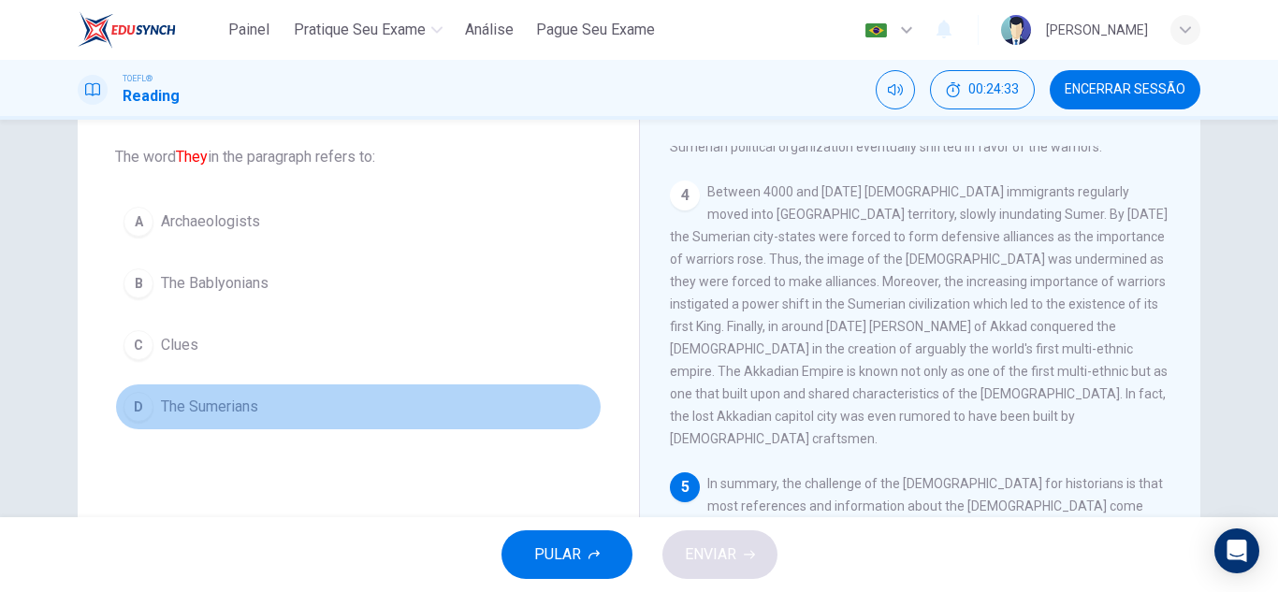
click at [262, 405] on button "D The Sumerians" at bounding box center [358, 406] width 486 height 47
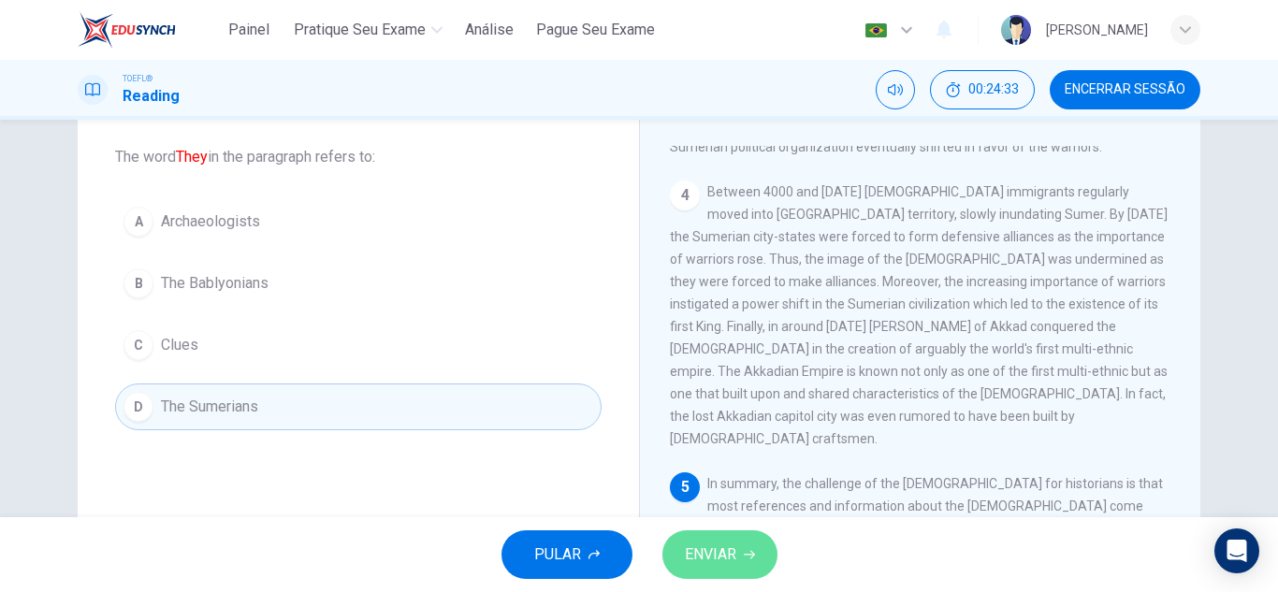
click at [708, 551] on span "ENVIAR" at bounding box center [710, 555] width 51 height 26
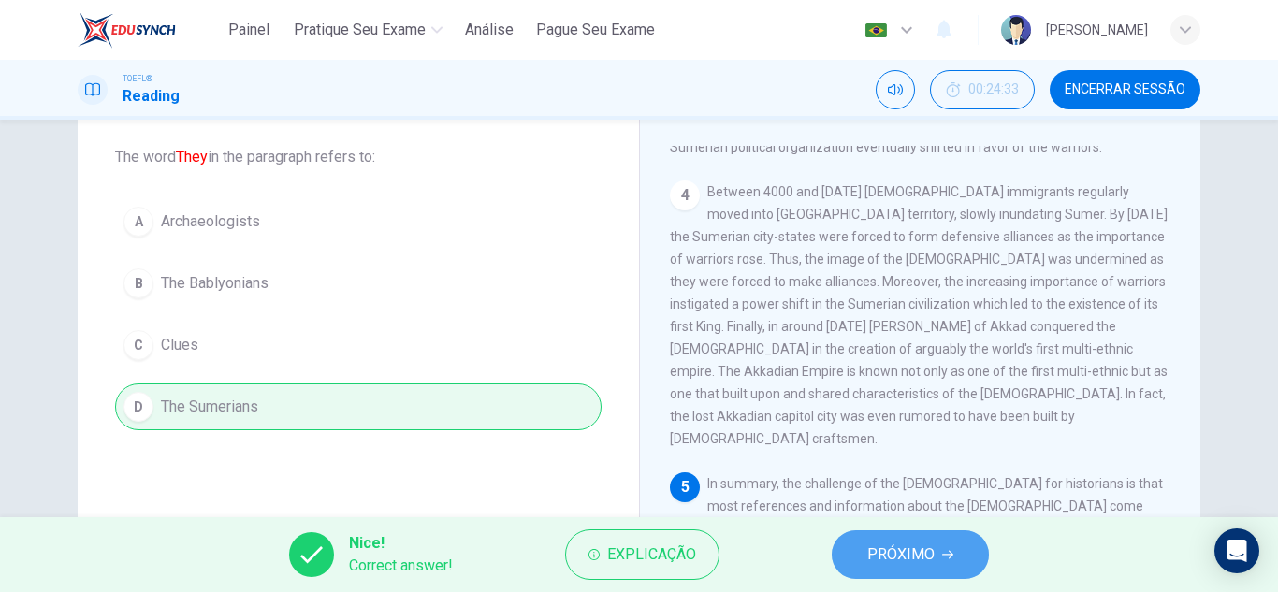
click at [941, 565] on button "PRÓXIMO" at bounding box center [910, 554] width 157 height 49
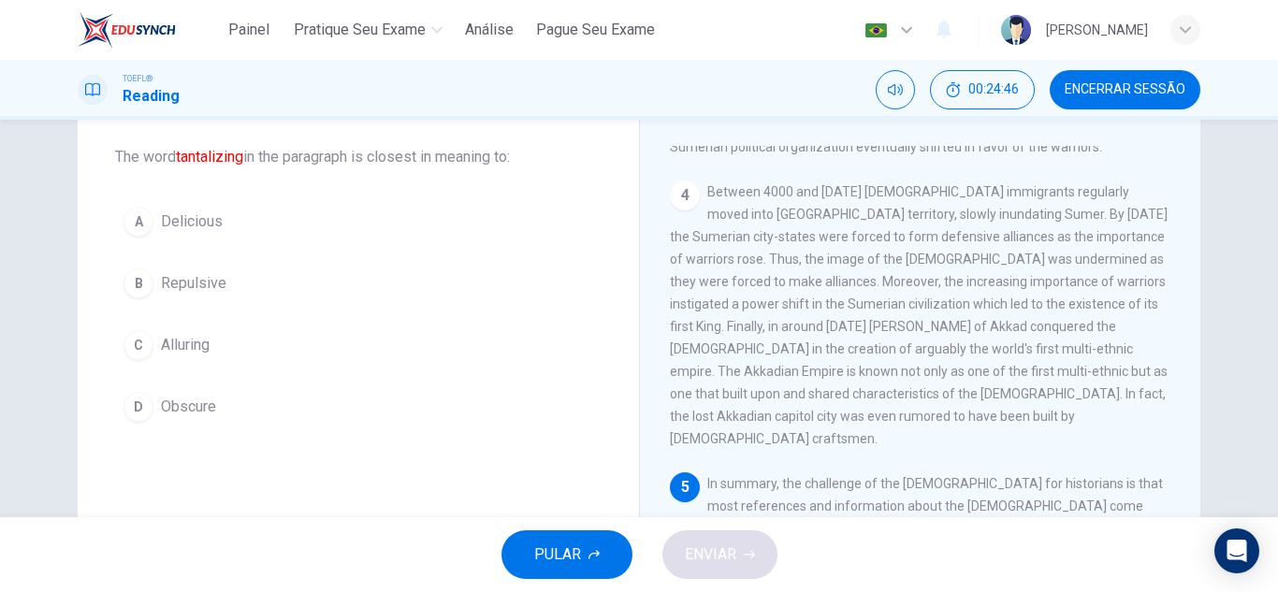
click at [171, 336] on span "Alluring" at bounding box center [185, 345] width 49 height 22
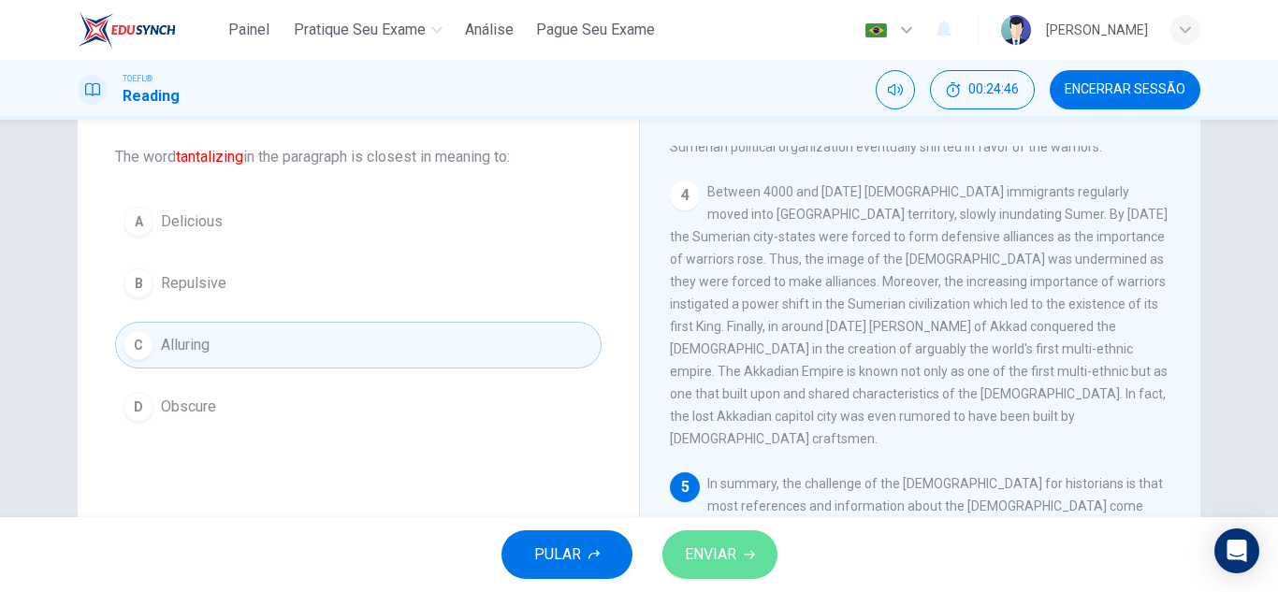
click at [716, 544] on span "ENVIAR" at bounding box center [710, 555] width 51 height 26
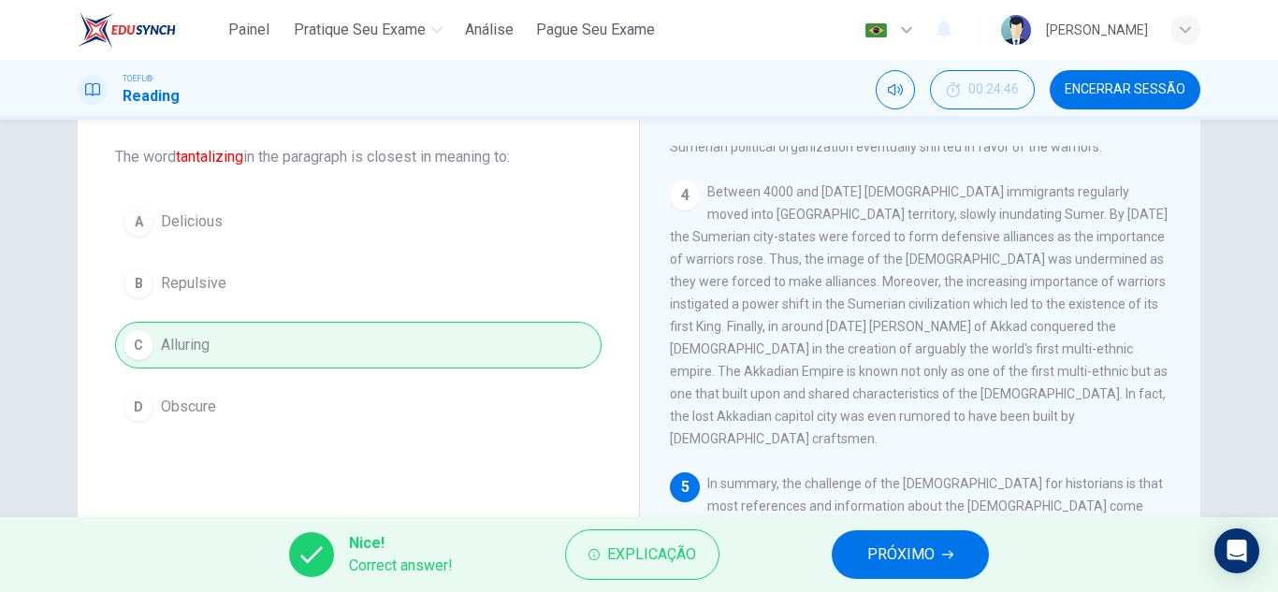
click at [860, 559] on button "PRÓXIMO" at bounding box center [910, 554] width 157 height 49
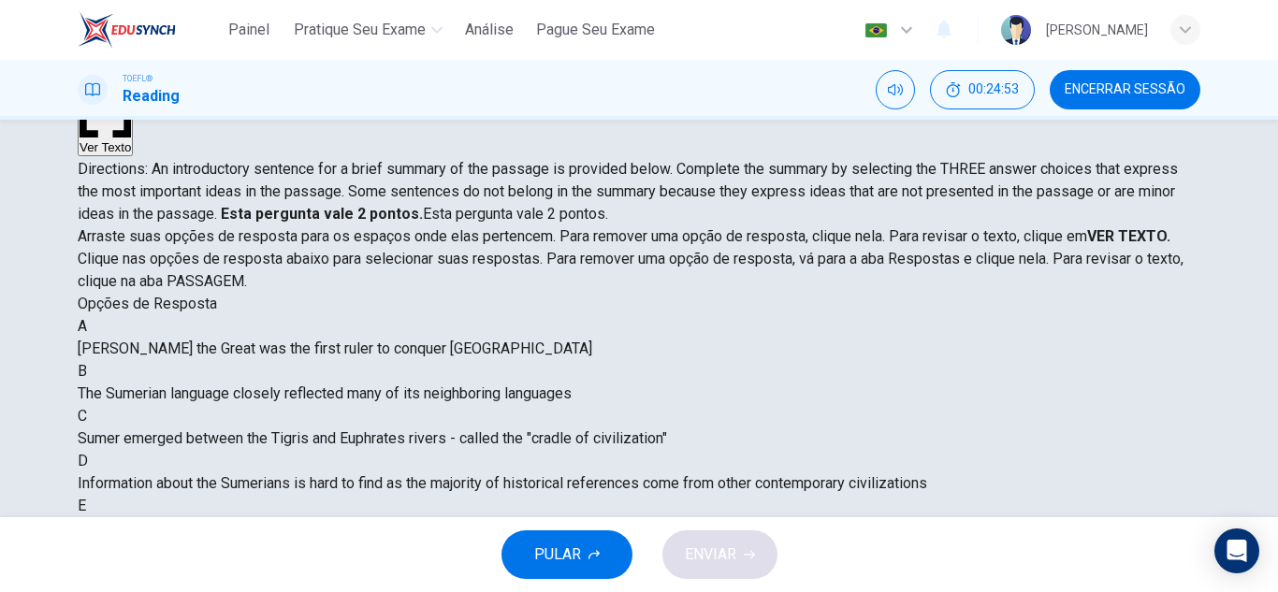
scroll to position [187, 0]
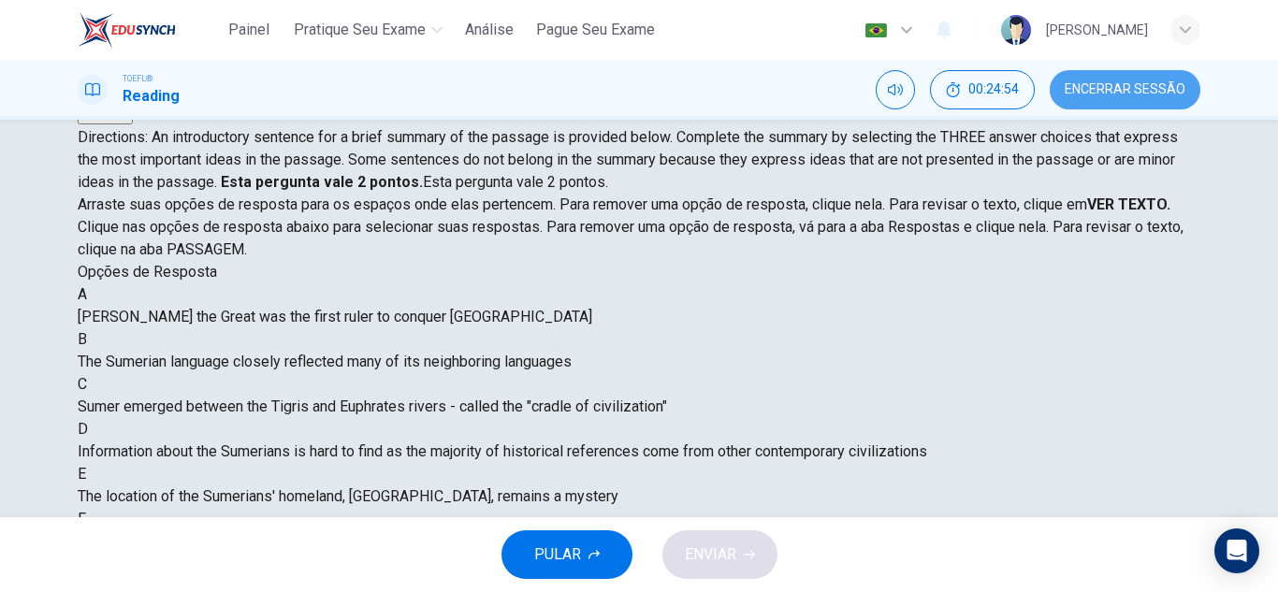
click at [1117, 96] on span "Encerrar Sessão" at bounding box center [1124, 89] width 121 height 15
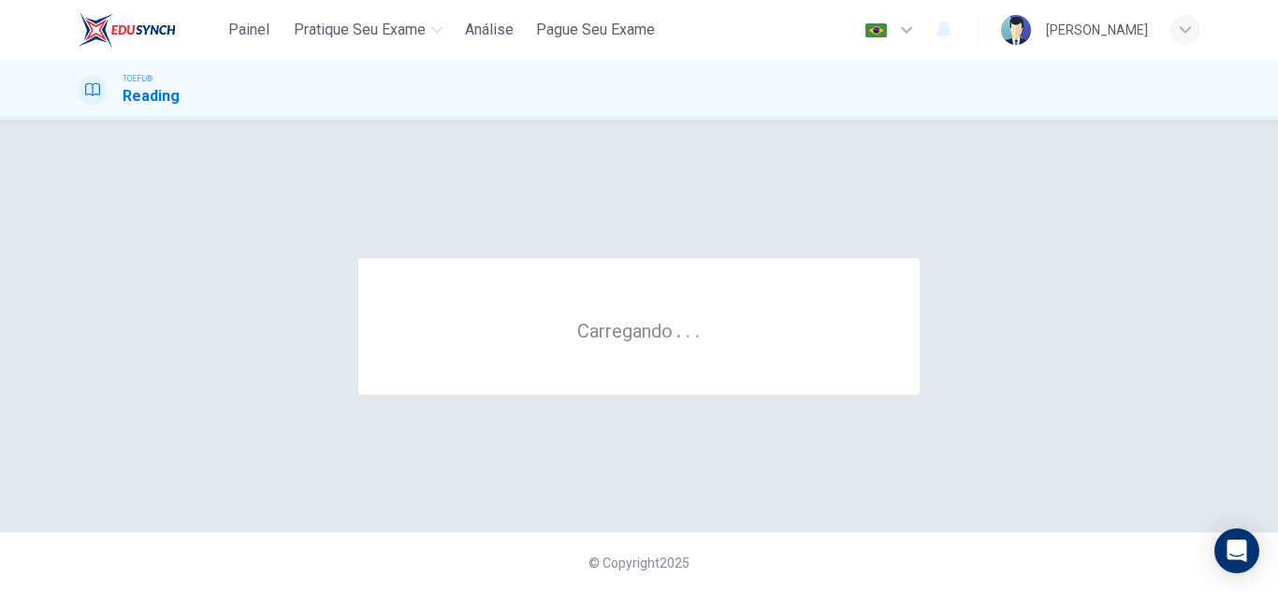
scroll to position [0, 0]
